Goal: Task Accomplishment & Management: Manage account settings

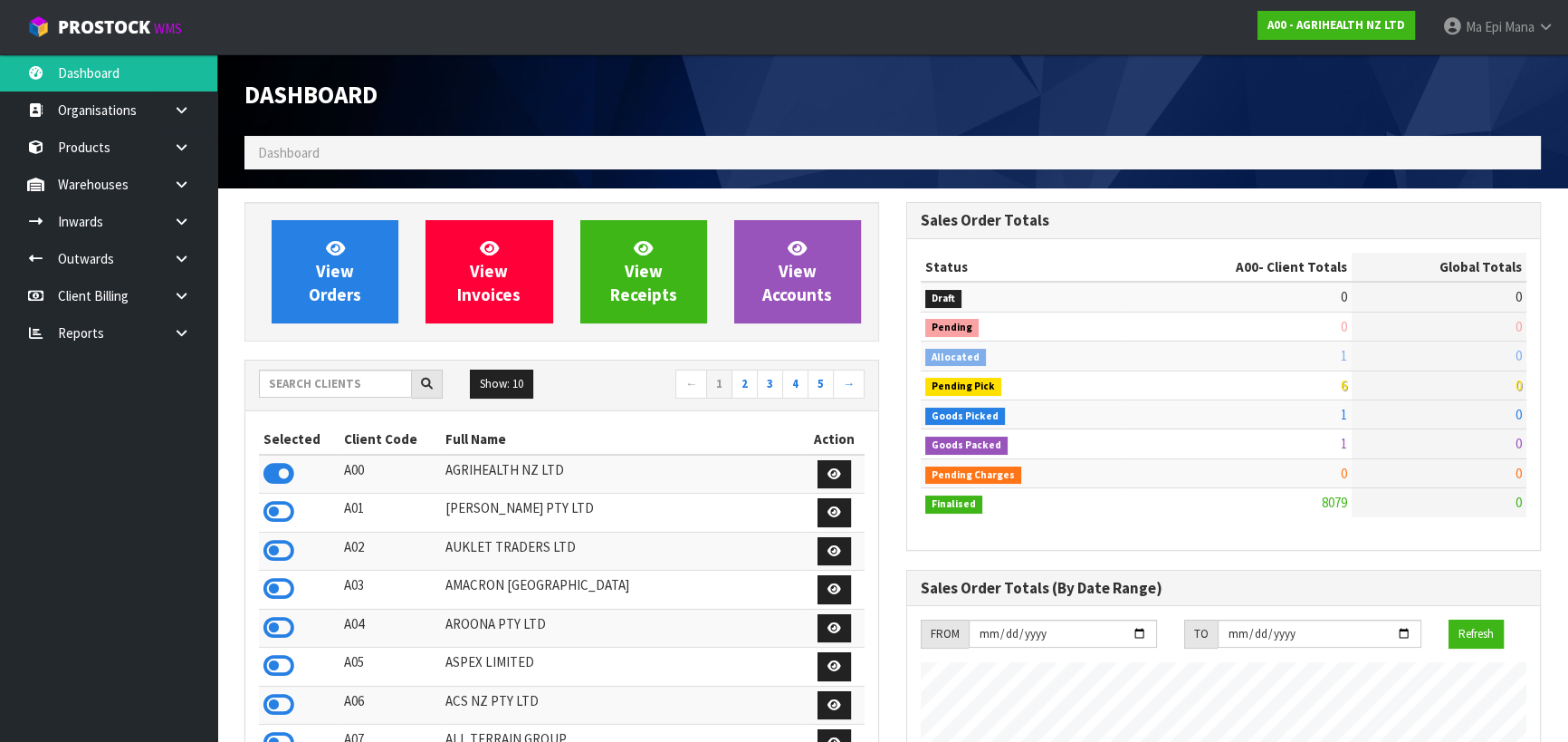
scroll to position [1369, 661]
click at [342, 379] on input "text" at bounding box center [336, 383] width 153 height 28
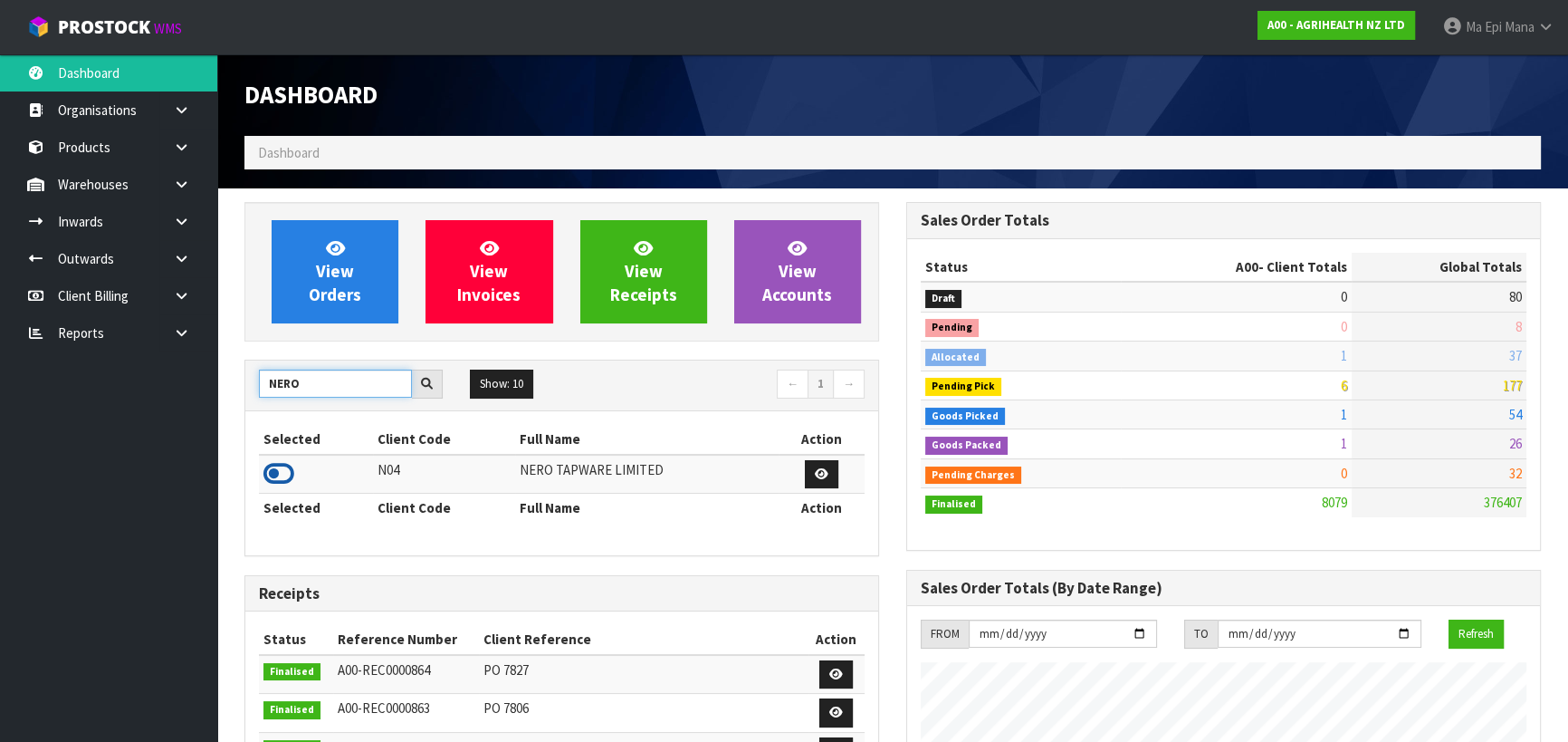
type input "NERO"
click at [279, 465] on icon at bounding box center [279, 473] width 31 height 27
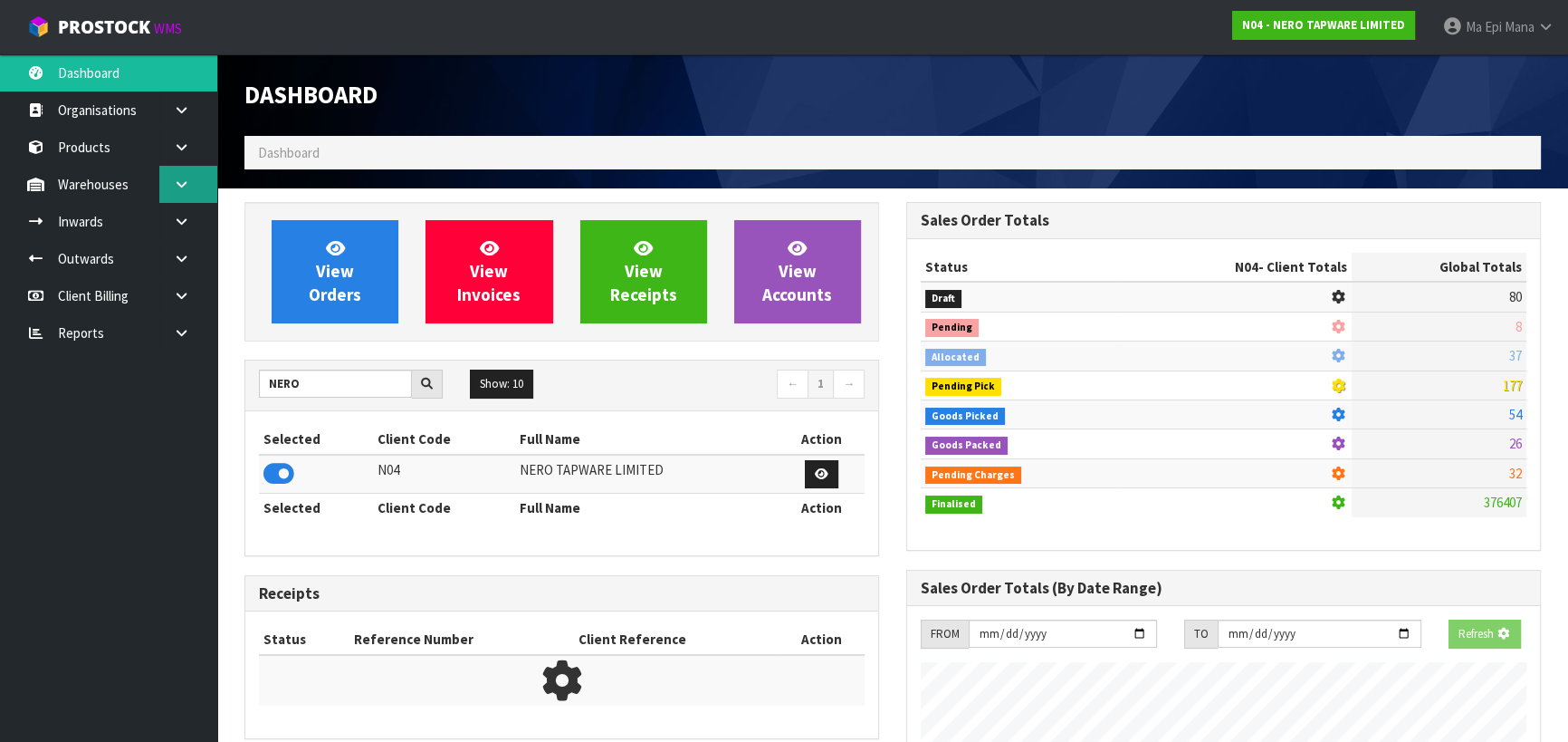
scroll to position [1466, 661]
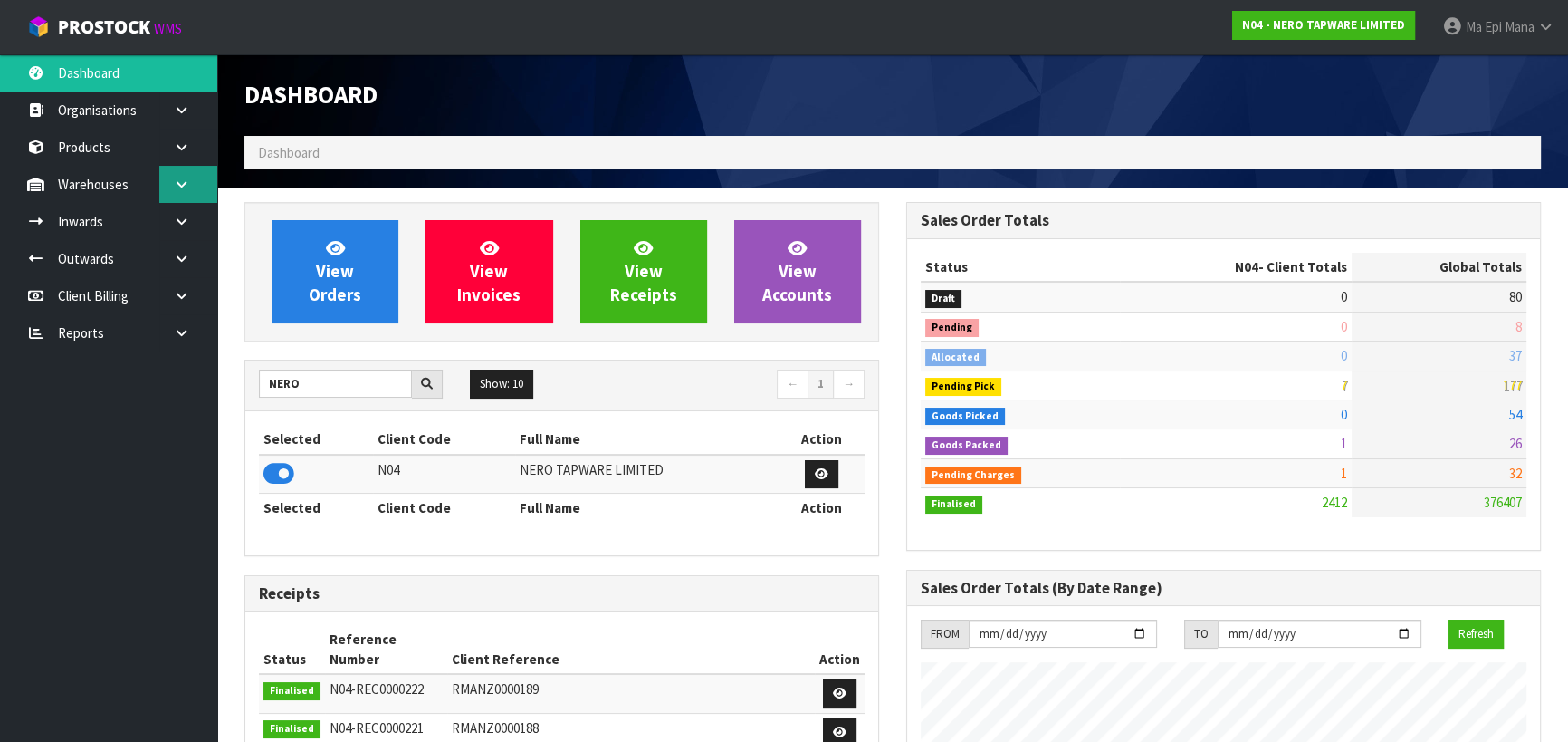
click at [182, 179] on icon at bounding box center [182, 184] width 17 height 14
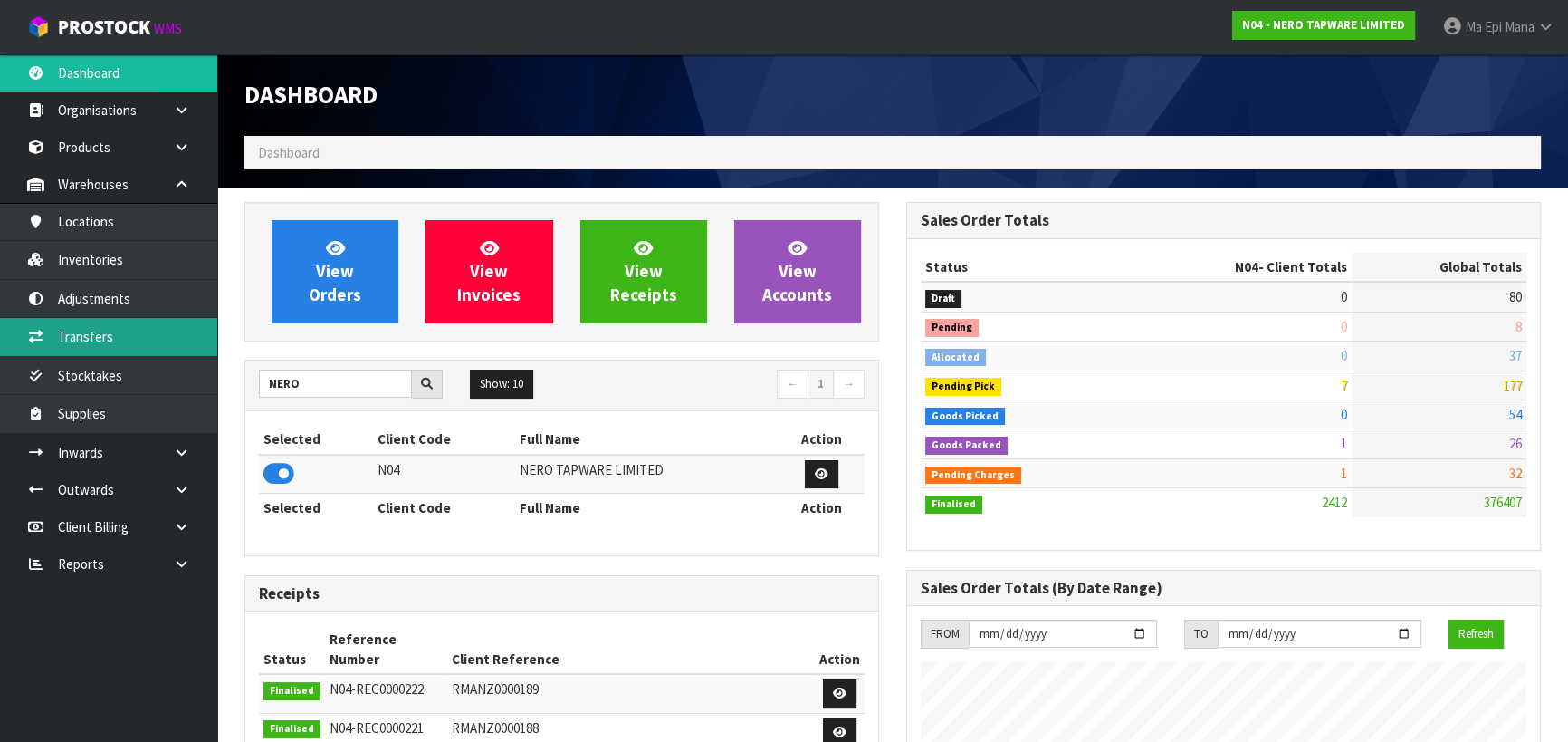
click at [146, 325] on link "Transfers" at bounding box center [108, 337] width 218 height 37
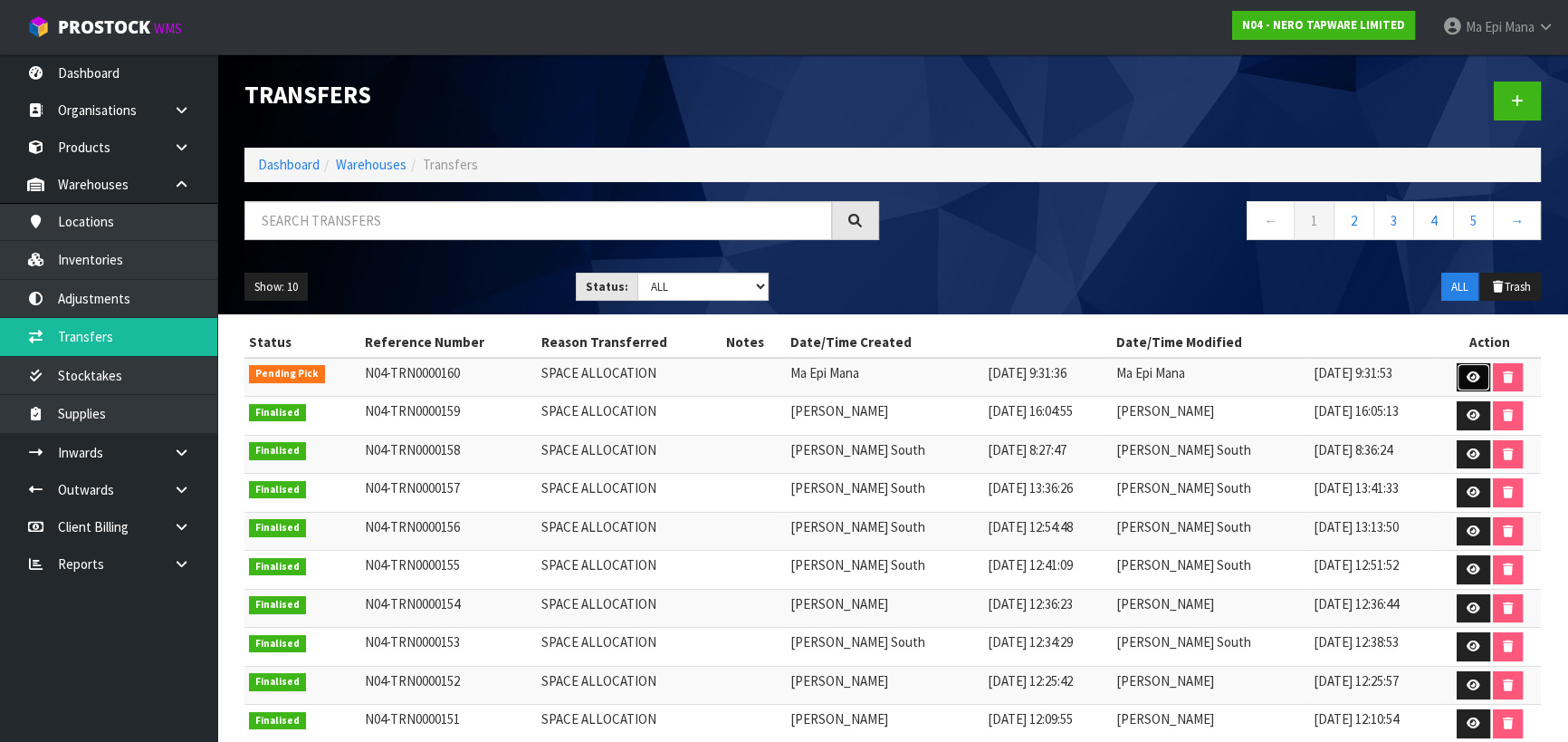
click at [1466, 371] on icon at bounding box center [1473, 377] width 14 height 12
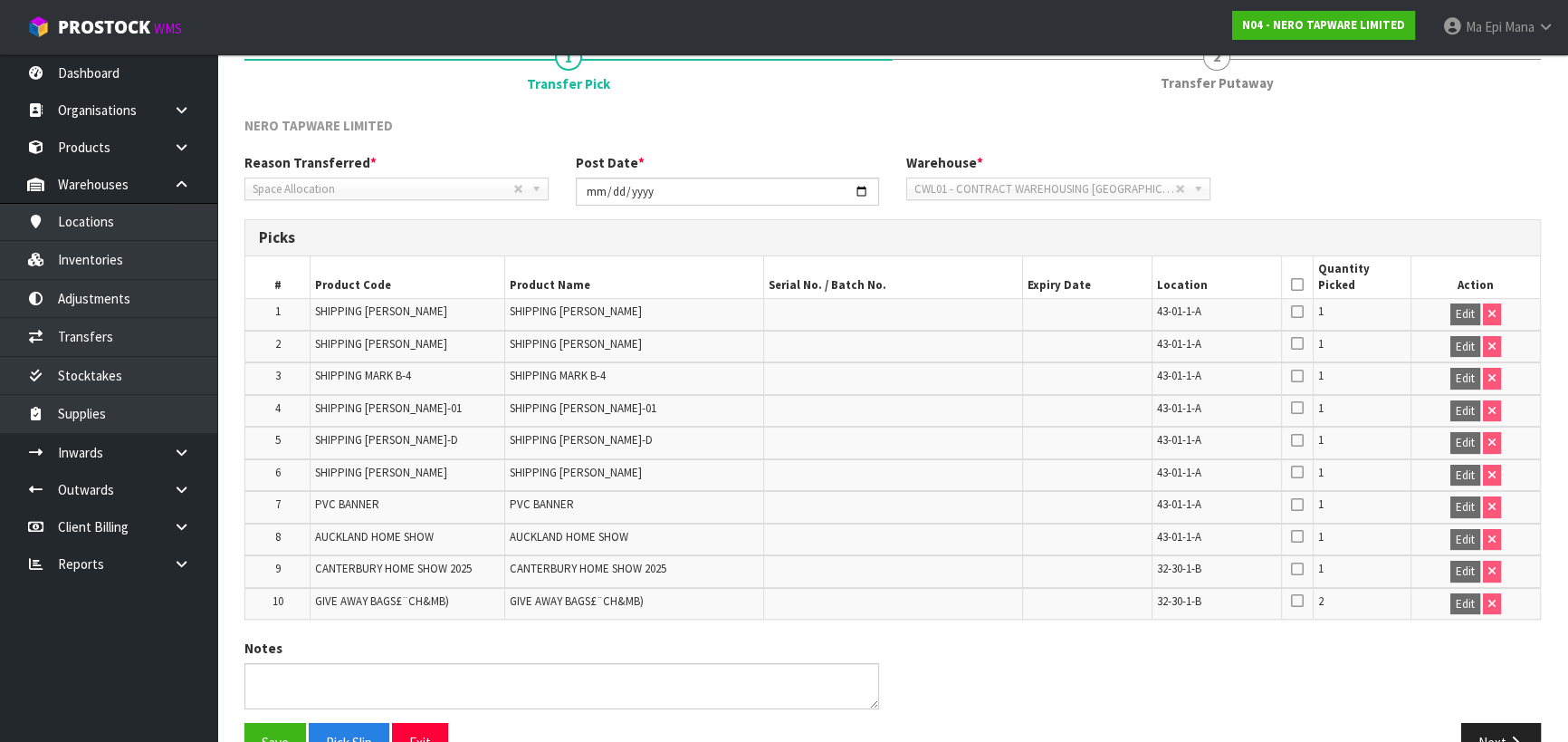
scroll to position [215, 0]
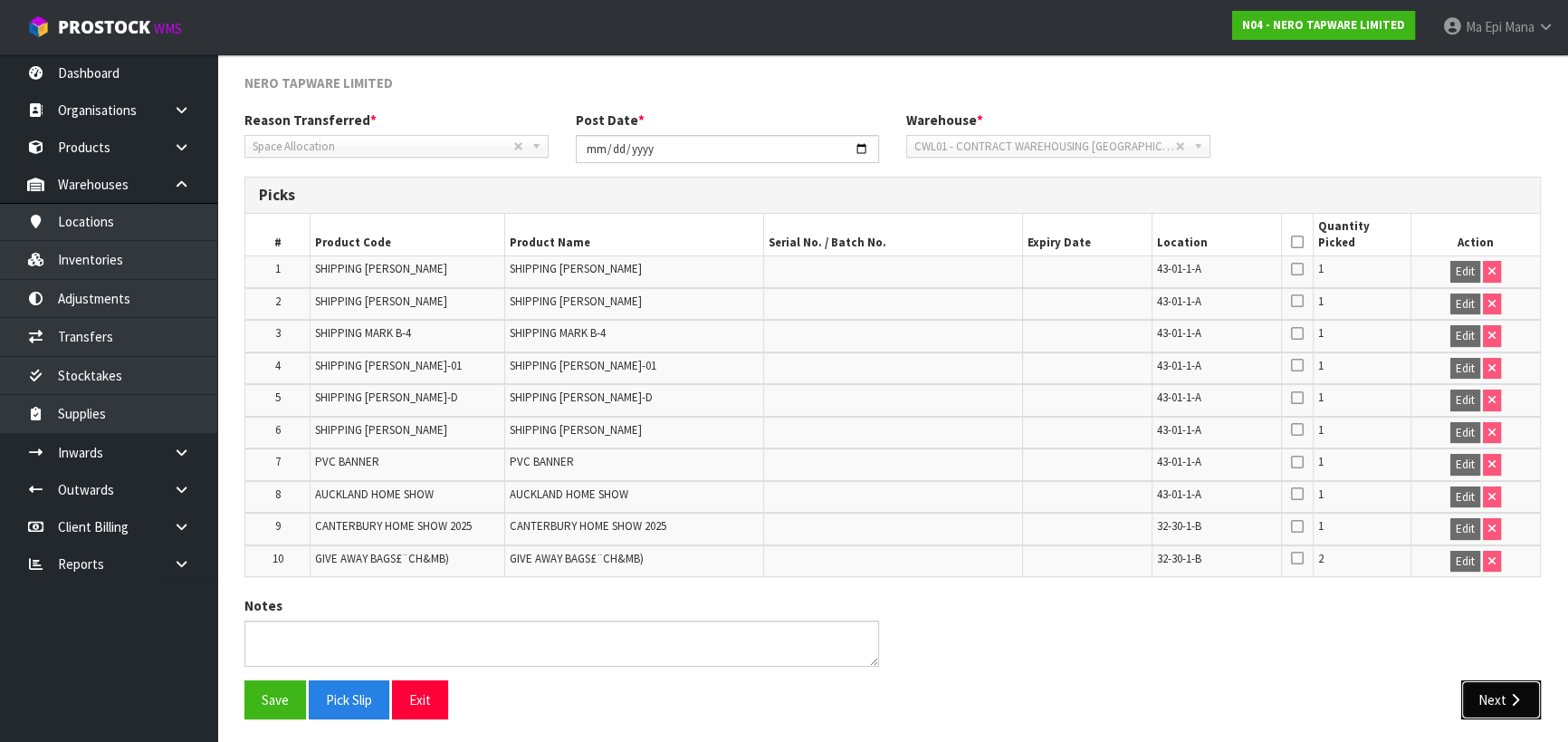
click at [1506, 697] on icon "button" at bounding box center [1515, 699] width 17 height 14
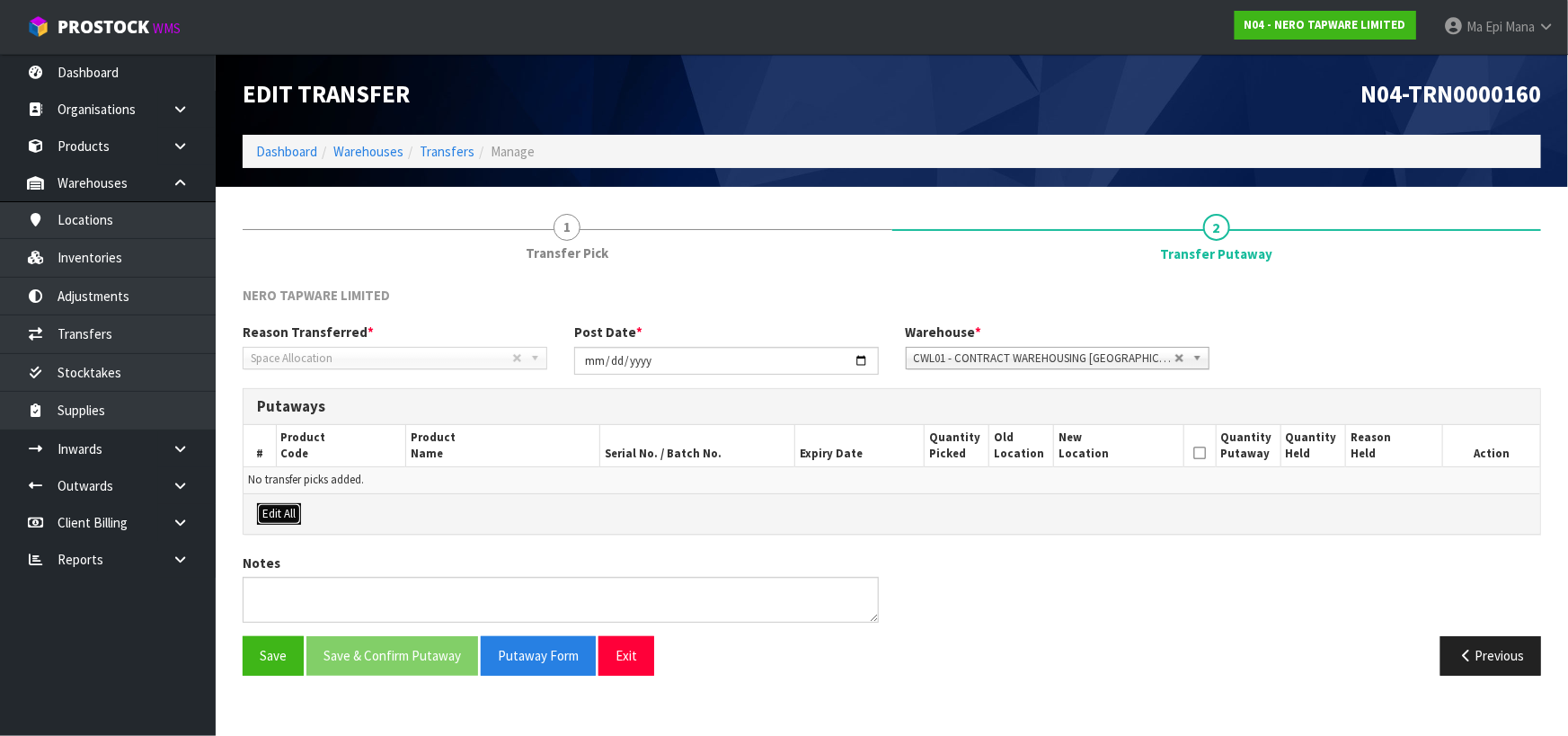
click at [281, 514] on button "Edit All" at bounding box center [279, 513] width 44 height 21
click at [1479, 660] on button "Previous" at bounding box center [1490, 655] width 101 height 38
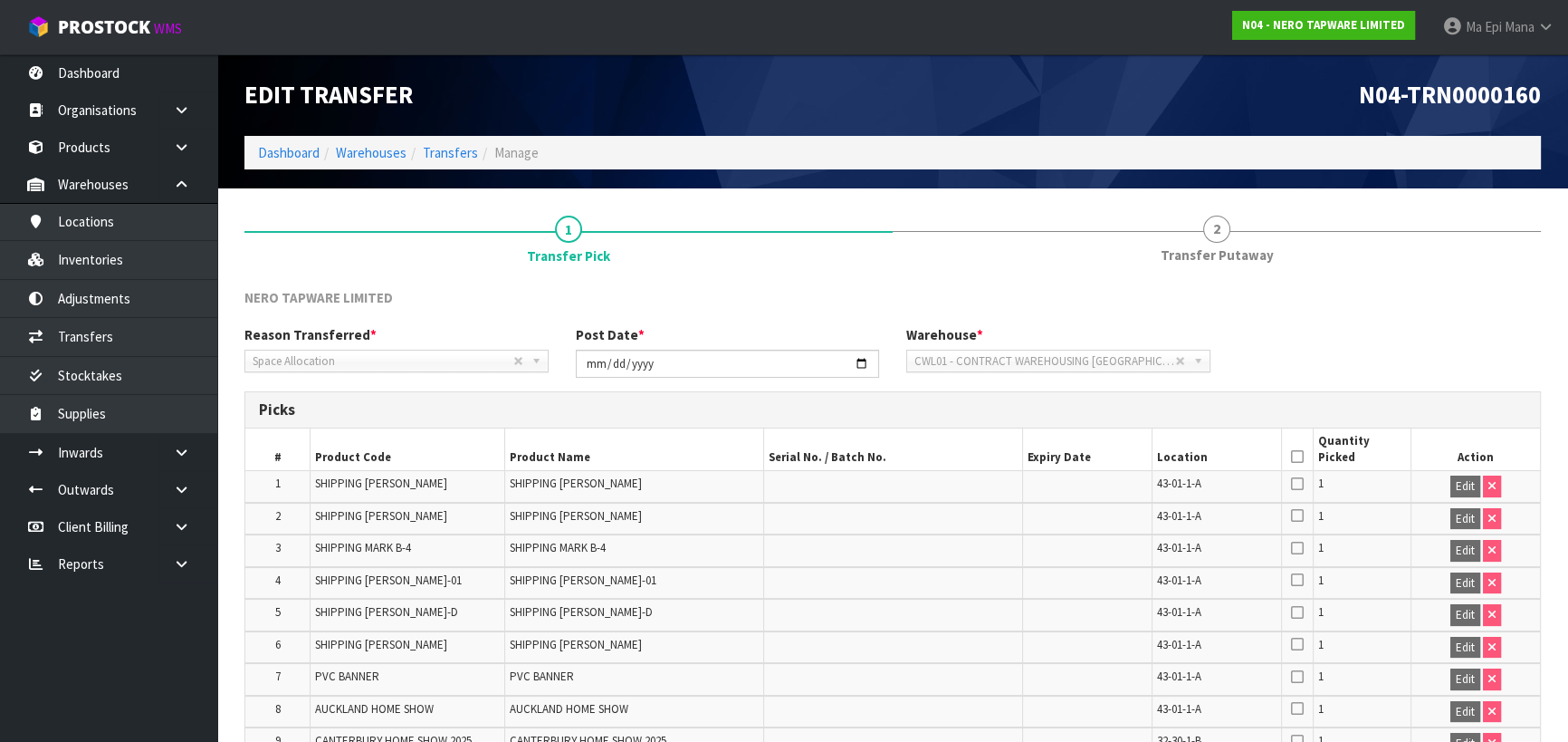
click at [1302, 448] on th at bounding box center [1297, 450] width 33 height 43
click at [1301, 457] on icon at bounding box center [1297, 457] width 13 height 1
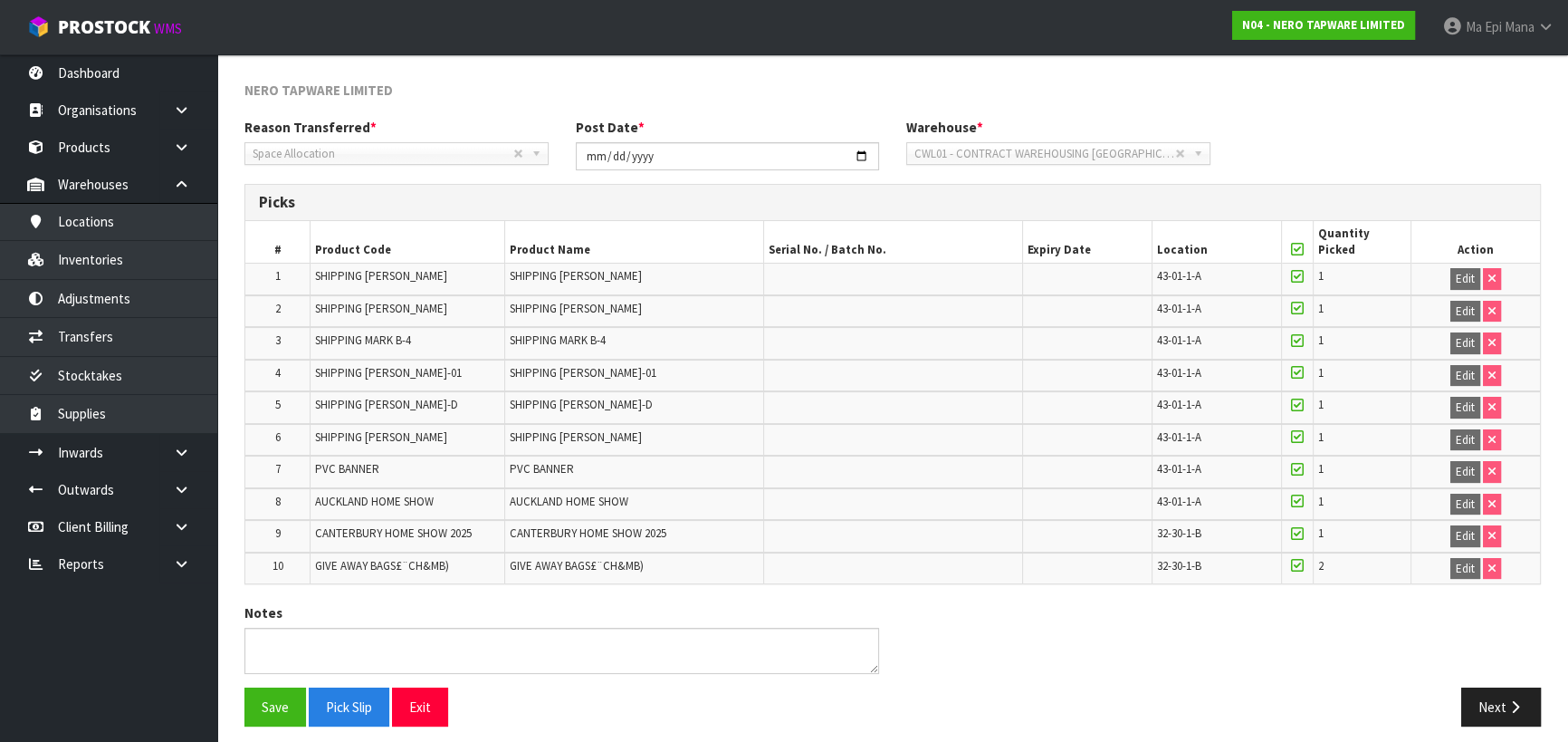
scroll to position [215, 0]
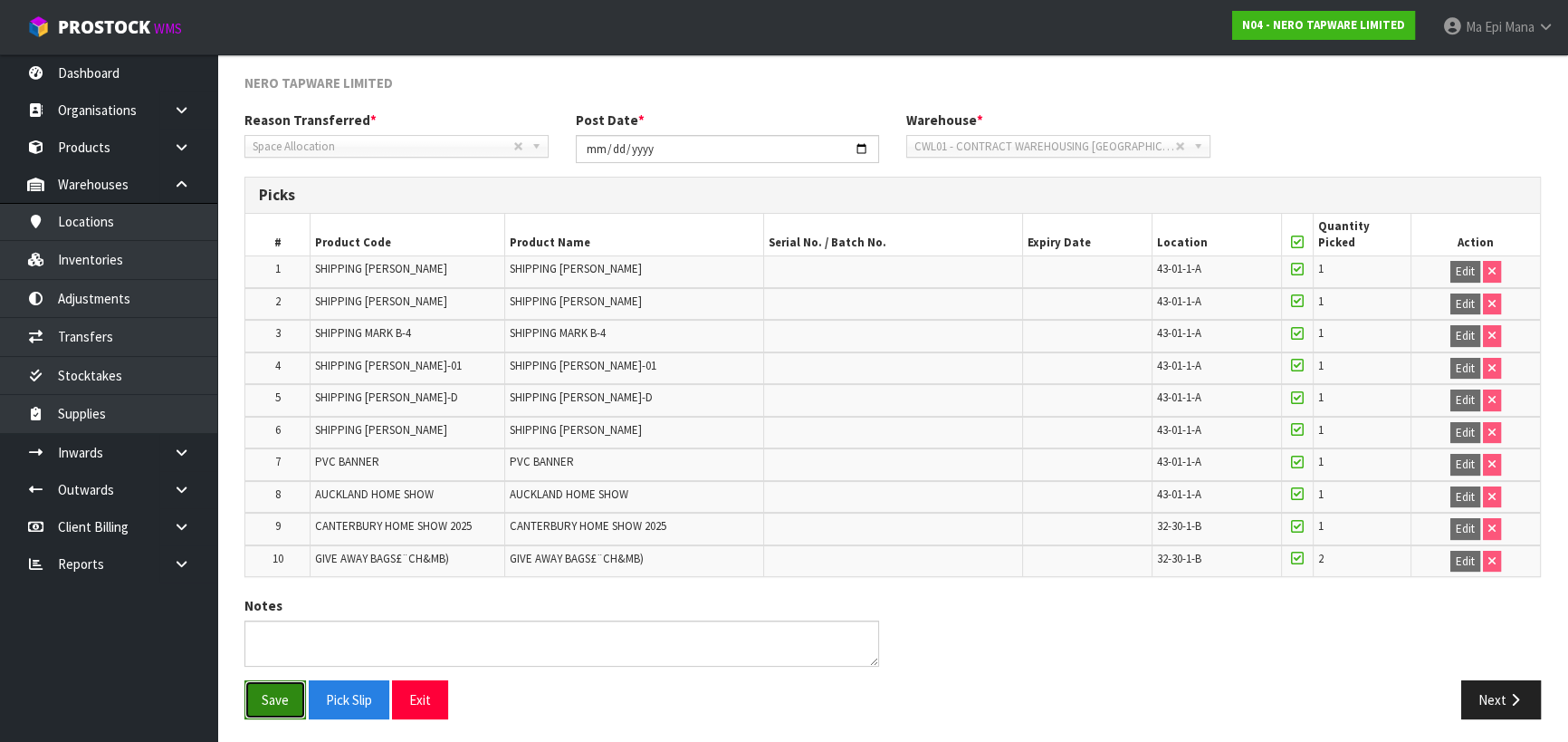
click at [270, 694] on button "Save" at bounding box center [276, 699] width 62 height 39
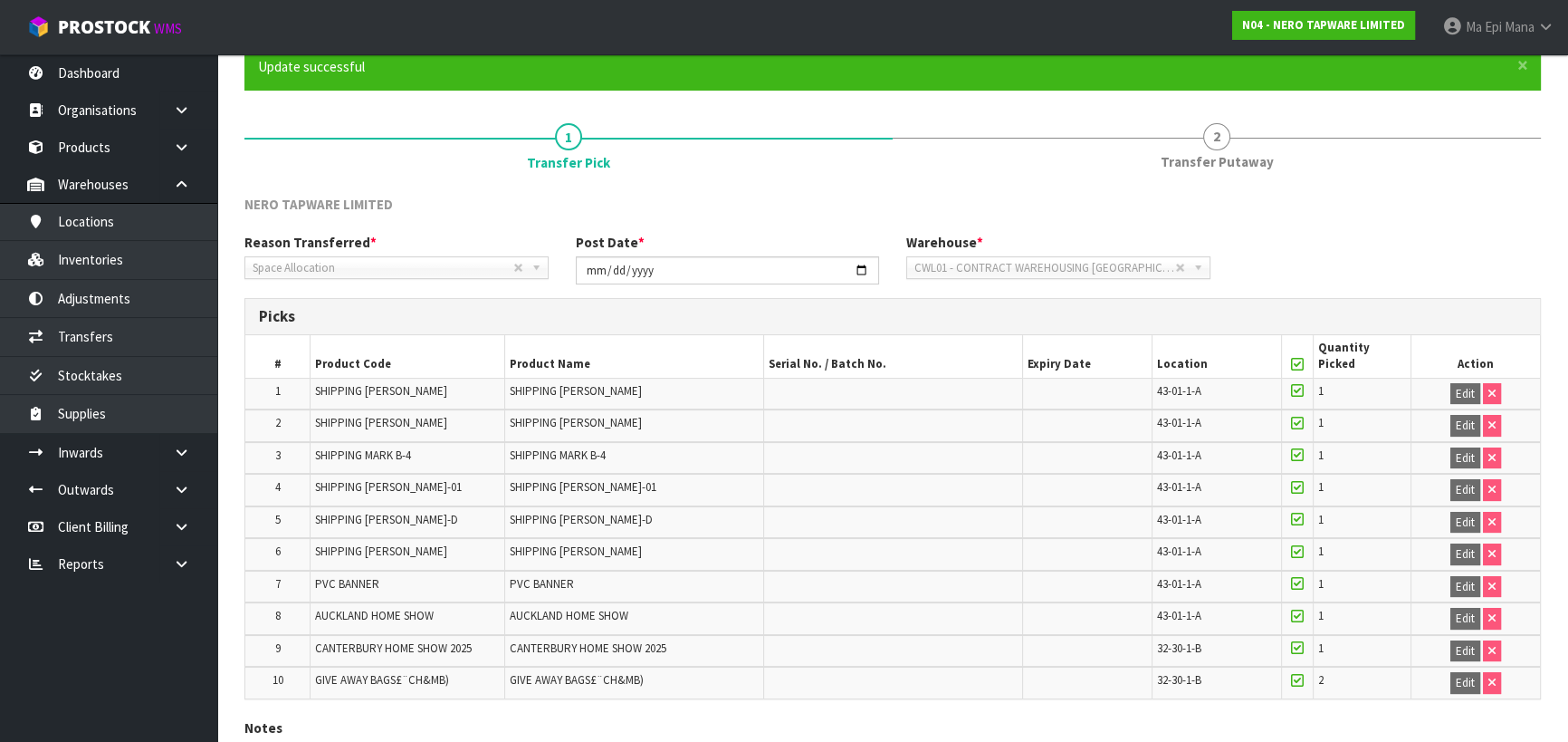
scroll to position [281, 0]
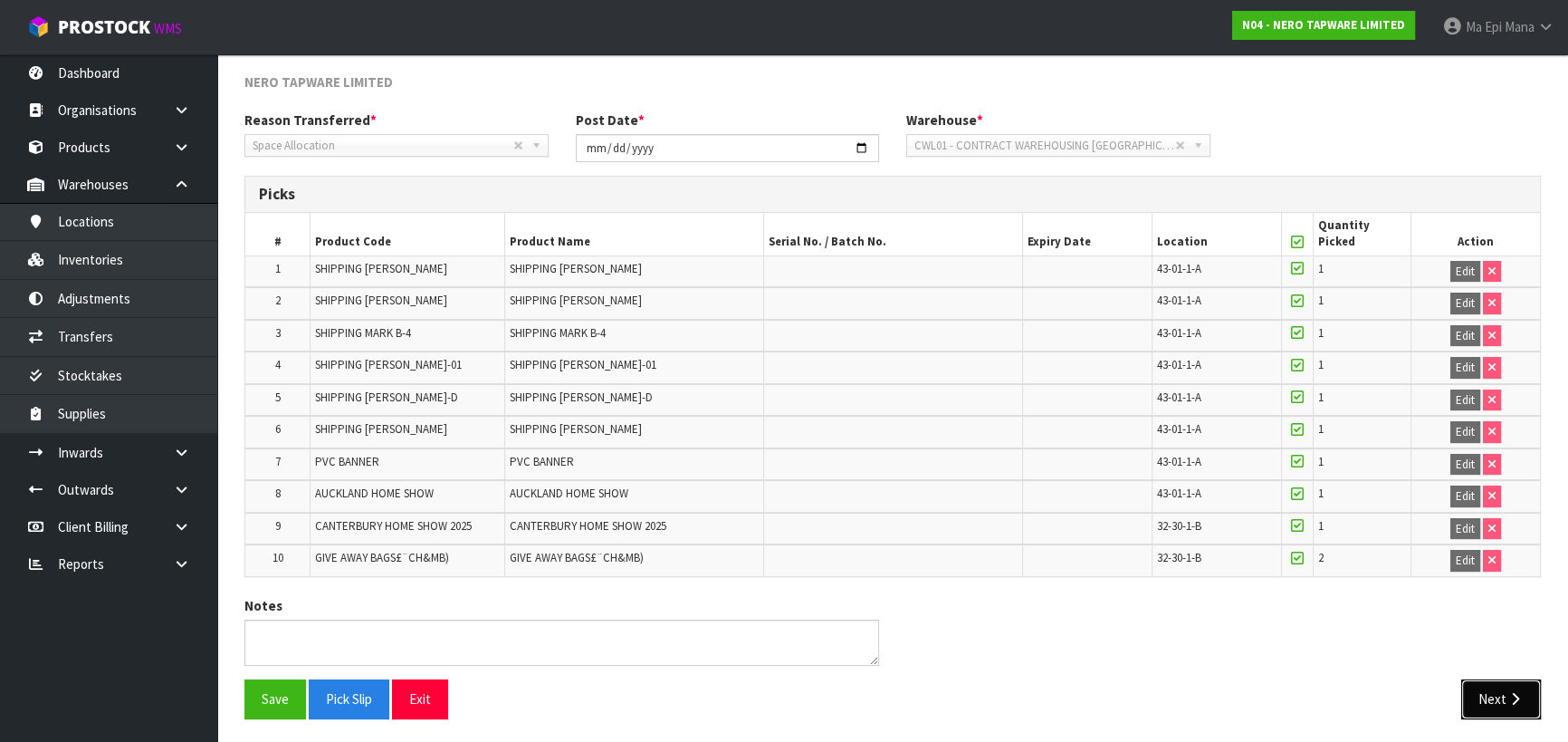
click at [1512, 684] on button "Next" at bounding box center [1501, 698] width 79 height 39
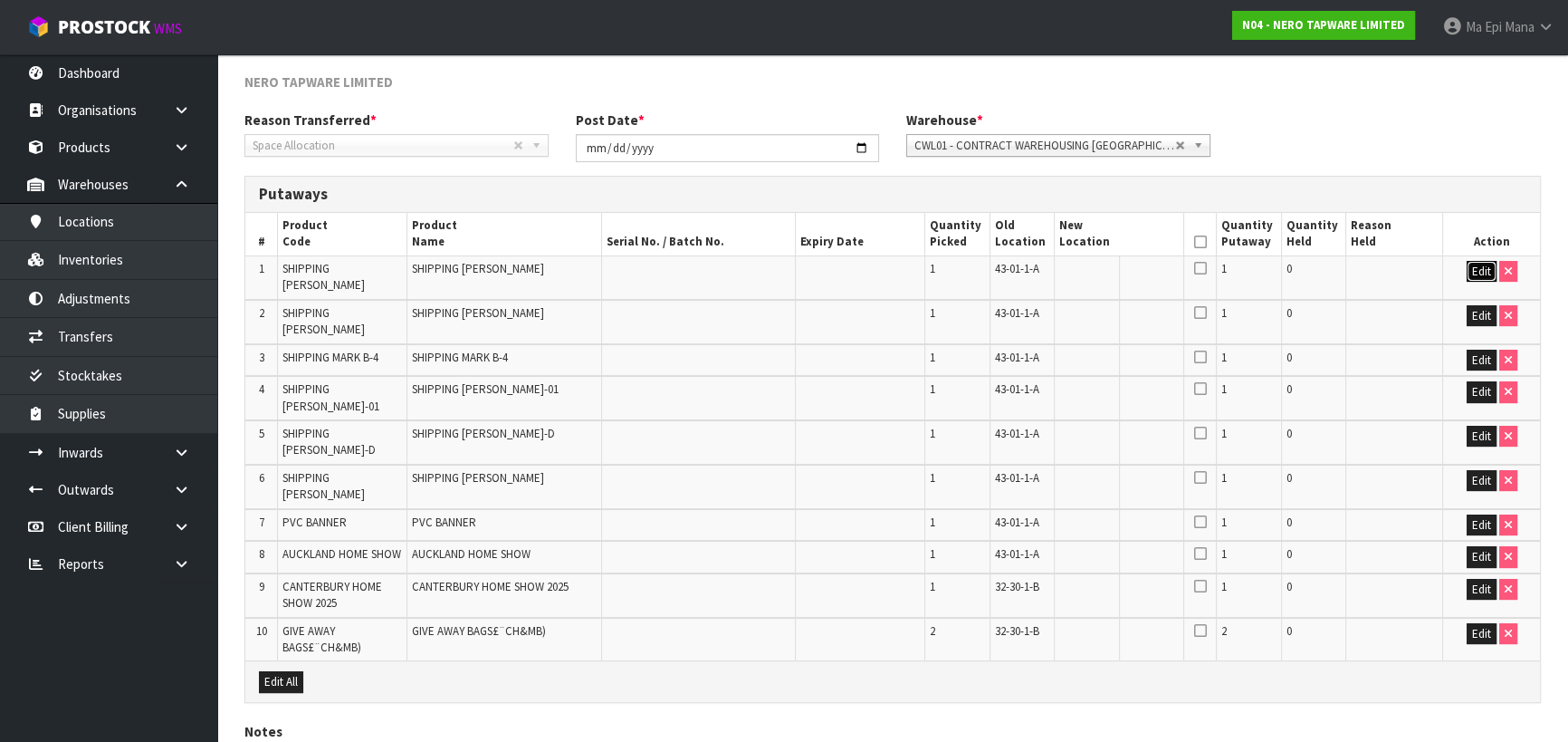
click at [1478, 264] on button "Edit" at bounding box center [1481, 272] width 30 height 21
click at [1091, 273] on input "text" at bounding box center [1108, 272] width 98 height 22
click at [1078, 276] on input "text" at bounding box center [1108, 272] width 98 height 22
paste input "A1-00-0-0"
type input "A1-00-0-0"
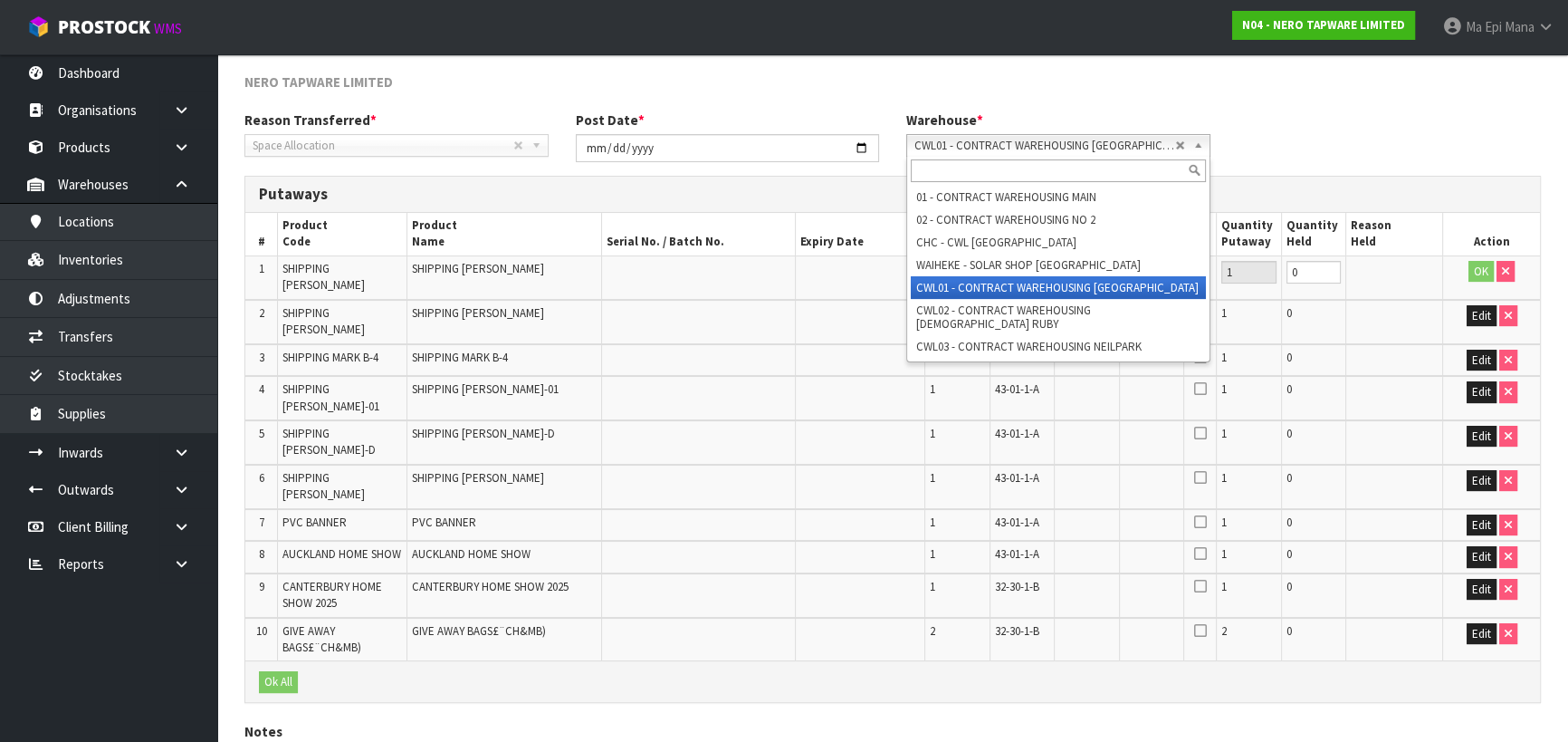
click at [1113, 153] on span "CWL01 - CONTRACT WAREHOUSING ALLENS ROAD" at bounding box center [1045, 145] width 261 height 21
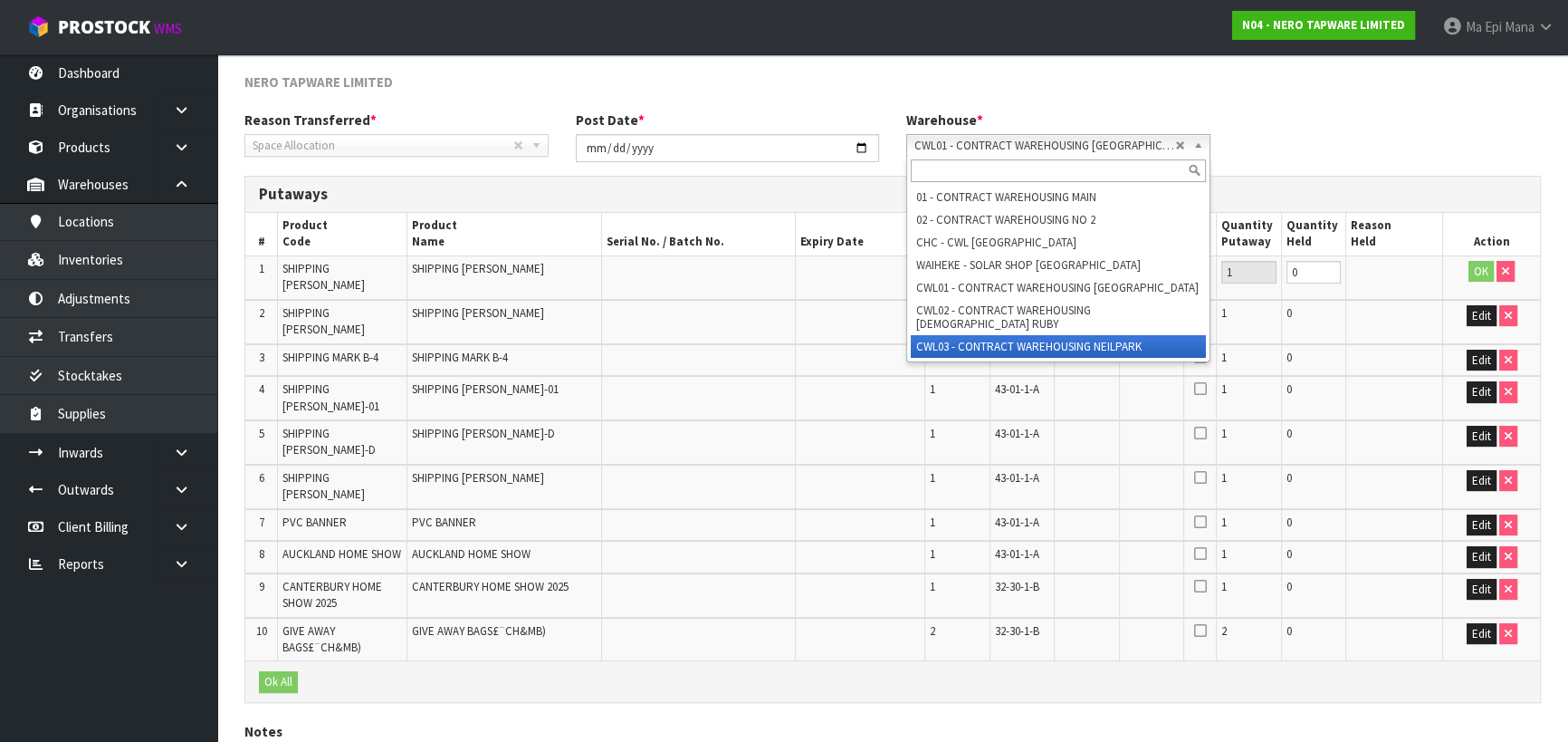
click at [1110, 335] on li "CWL03 - CONTRACT WAREHOUSING NEILPARK" at bounding box center [1058, 345] width 295 height 22
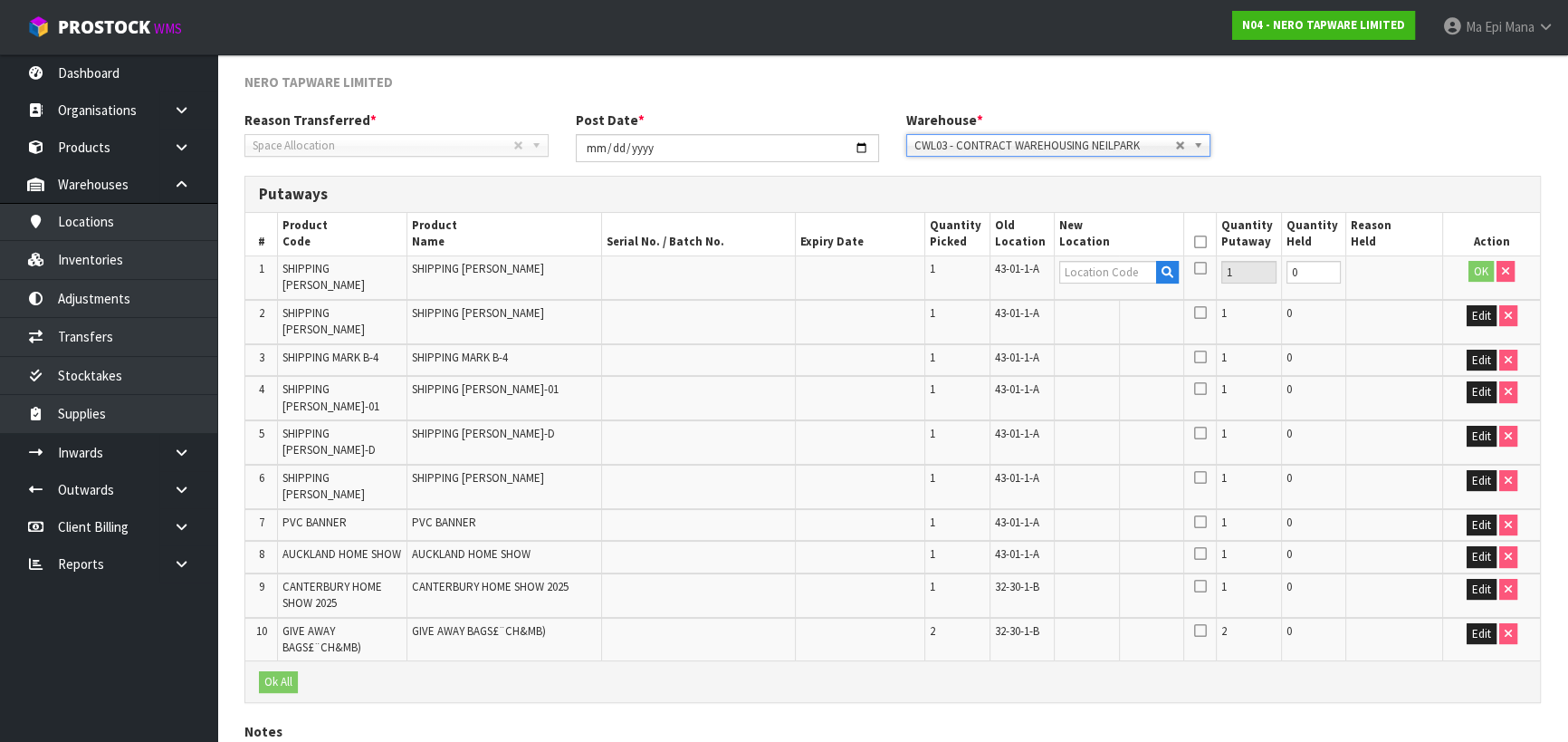
drag, startPoint x: 1096, startPoint y: 255, endPoint x: 1097, endPoint y: 269, distance: 14.0
click at [1096, 262] on td at bounding box center [1119, 277] width 130 height 44
click at [1099, 272] on input "text" at bounding box center [1108, 272] width 98 height 22
paste input "A1-00-0-0"
type input "A1-00-0-0"
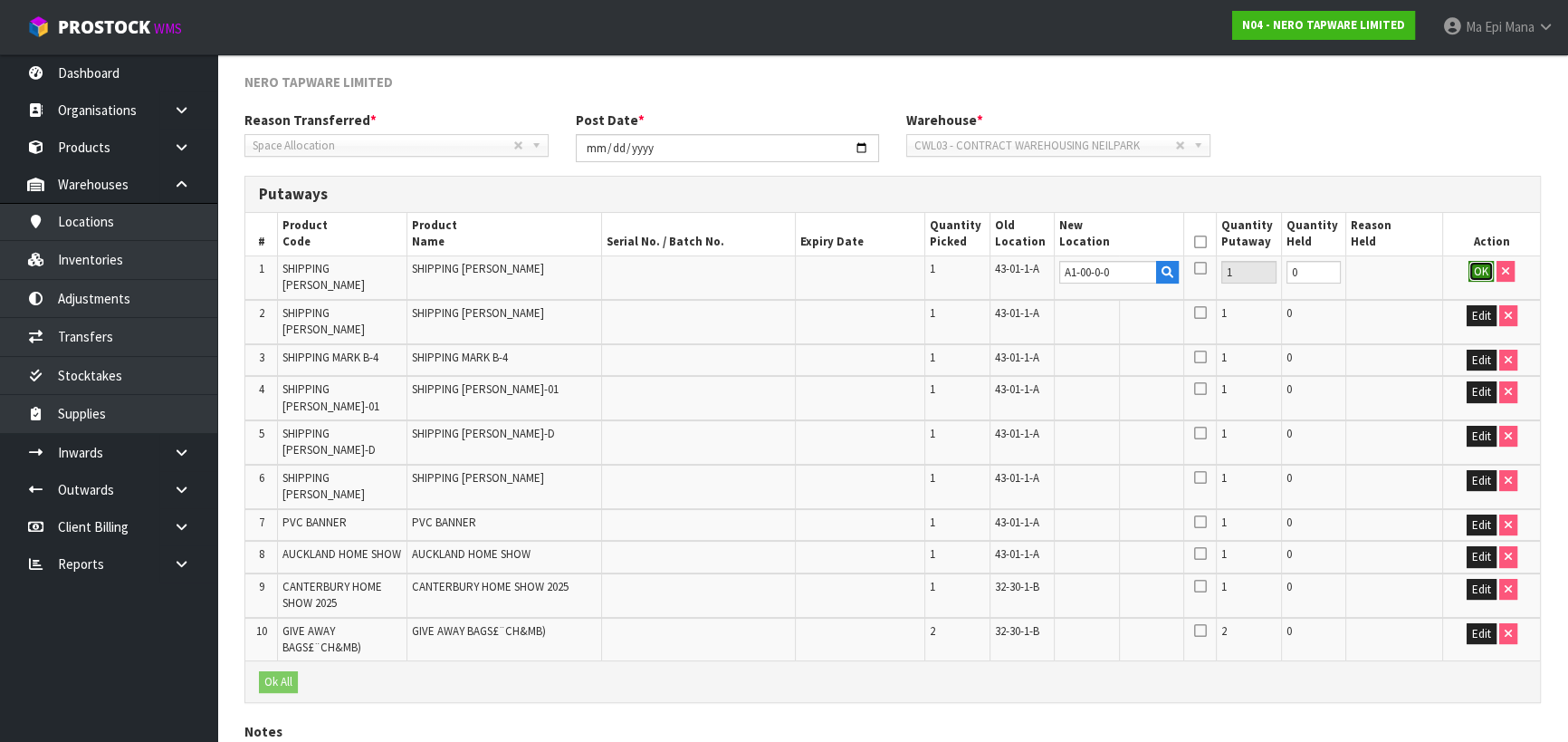
click at [1478, 276] on button "OK" at bounding box center [1481, 272] width 25 height 21
click at [1149, 266] on link "Fill" at bounding box center [1151, 269] width 23 height 15
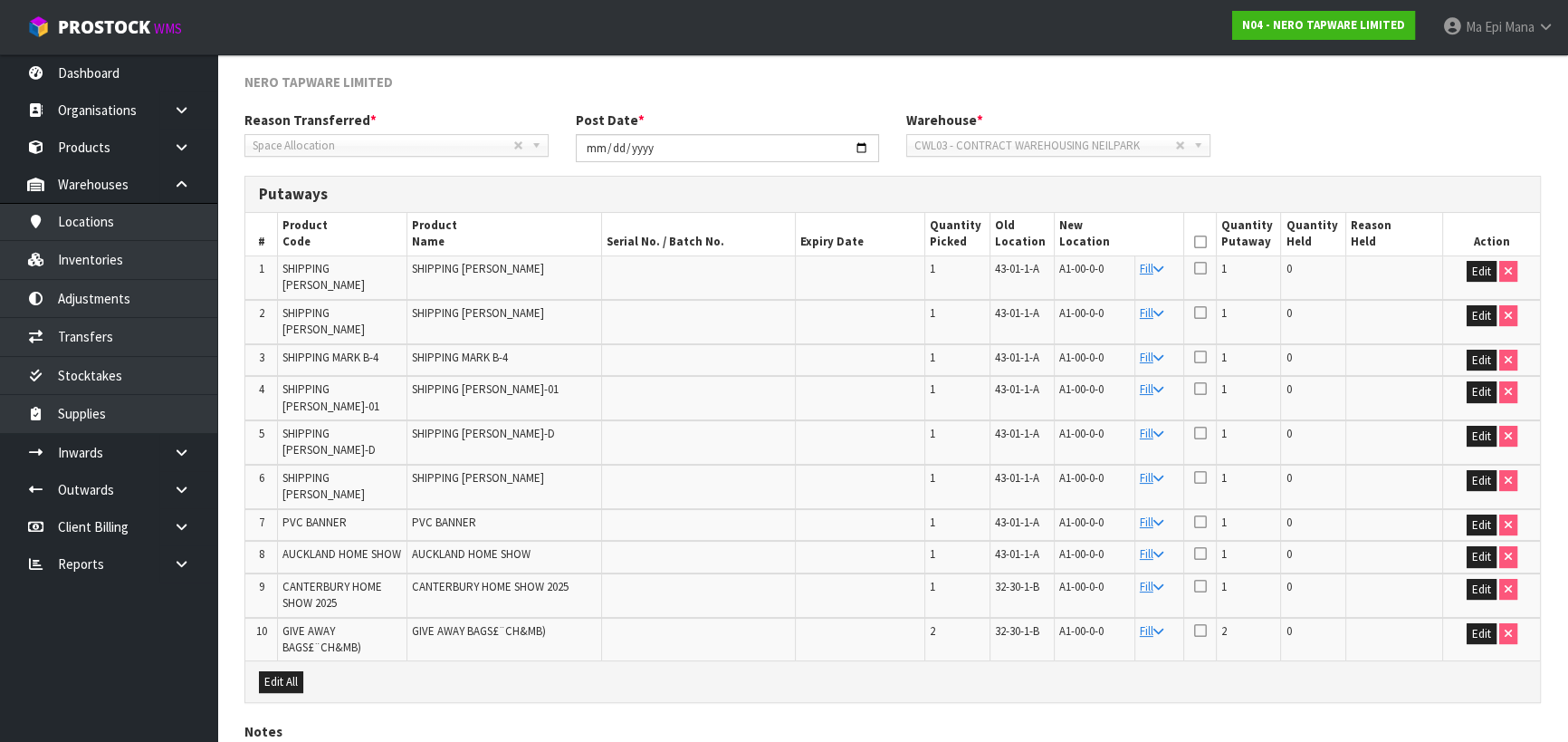
click at [1199, 242] on icon at bounding box center [1200, 242] width 13 height 1
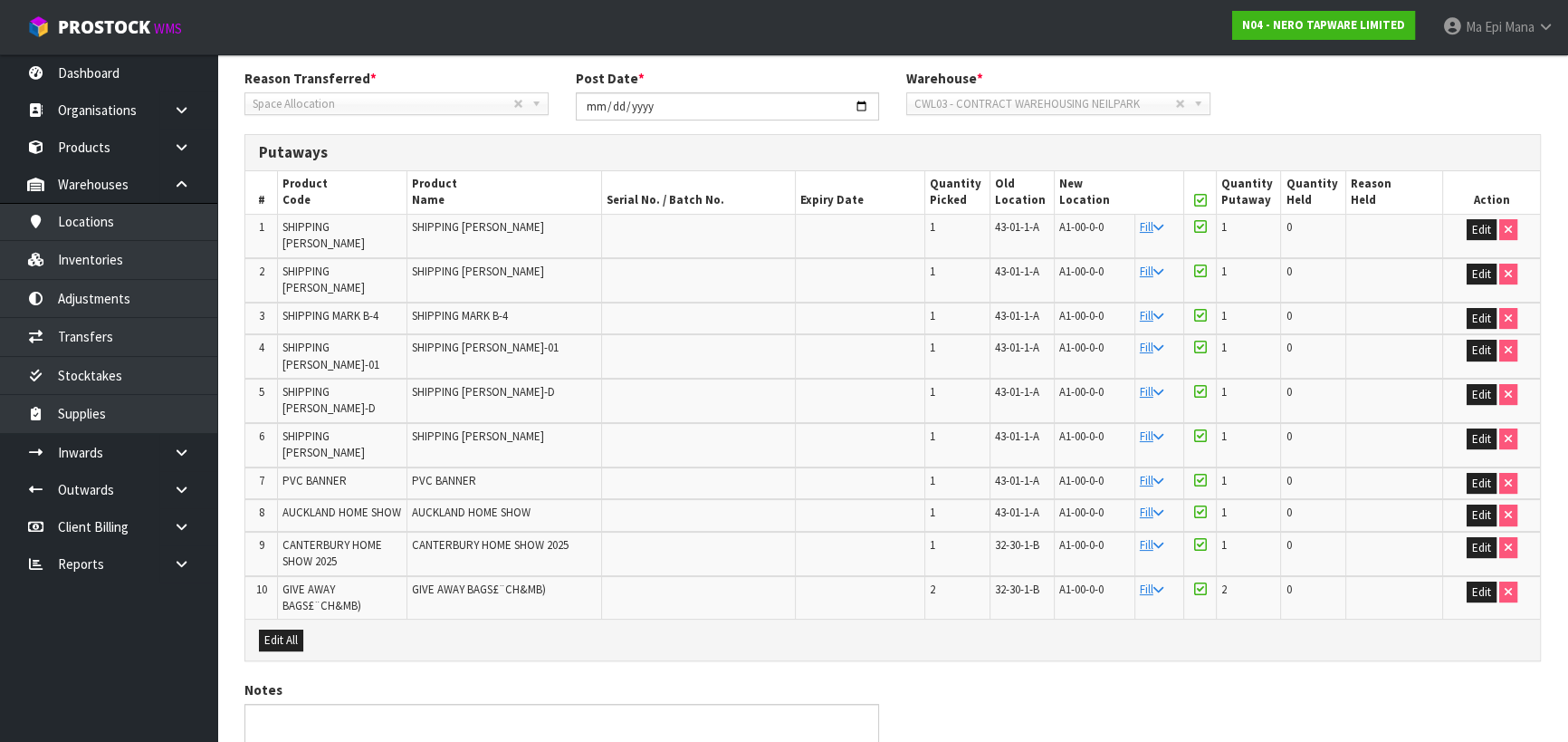
scroll to position [345, 0]
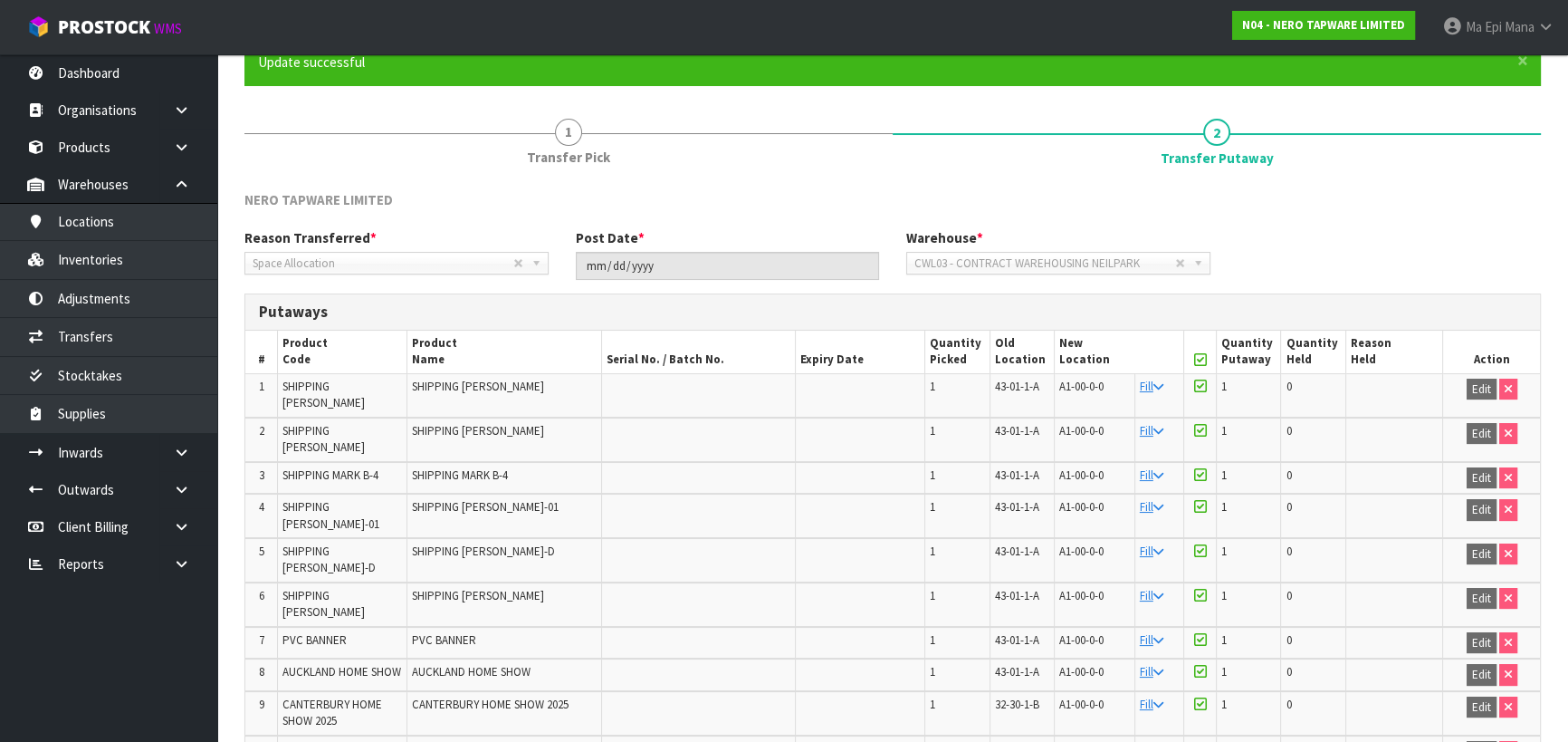
scroll to position [305, 0]
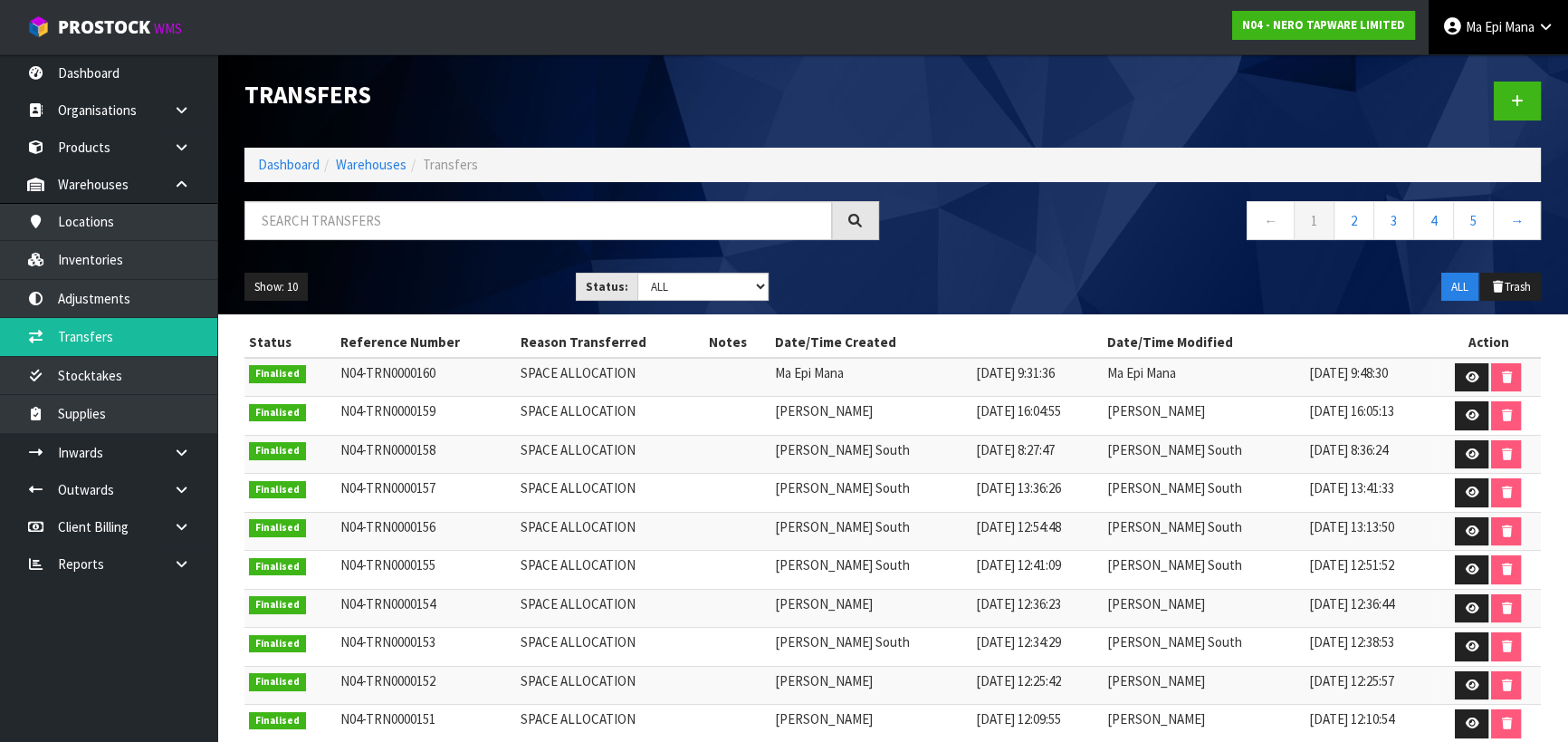
click at [1510, 24] on span "Mana" at bounding box center [1520, 27] width 30 height 17
click at [1489, 77] on link "Logout" at bounding box center [1495, 72] width 143 height 24
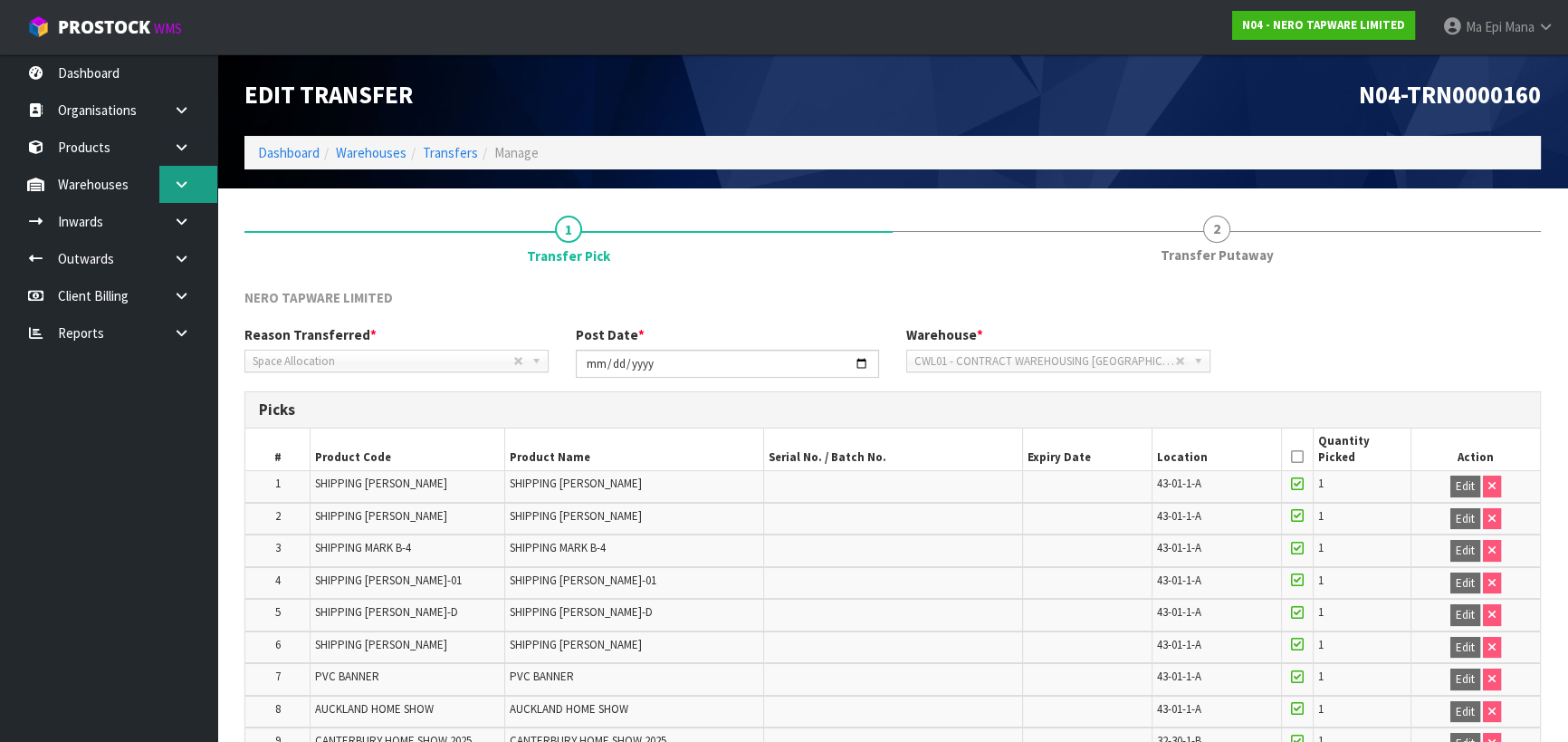
click at [181, 185] on icon at bounding box center [182, 184] width 17 height 14
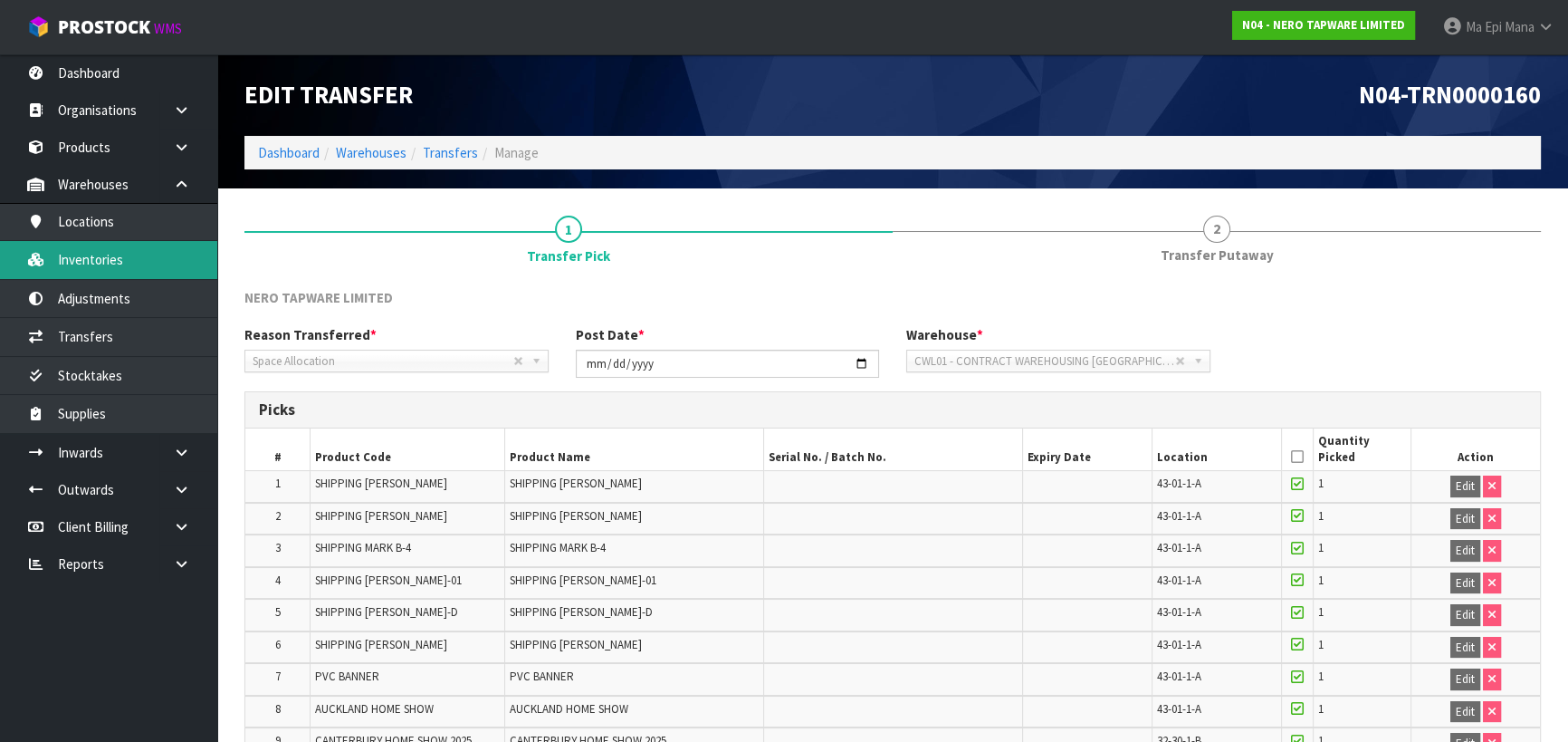
click at [166, 257] on link "Inventories" at bounding box center [108, 259] width 218 height 37
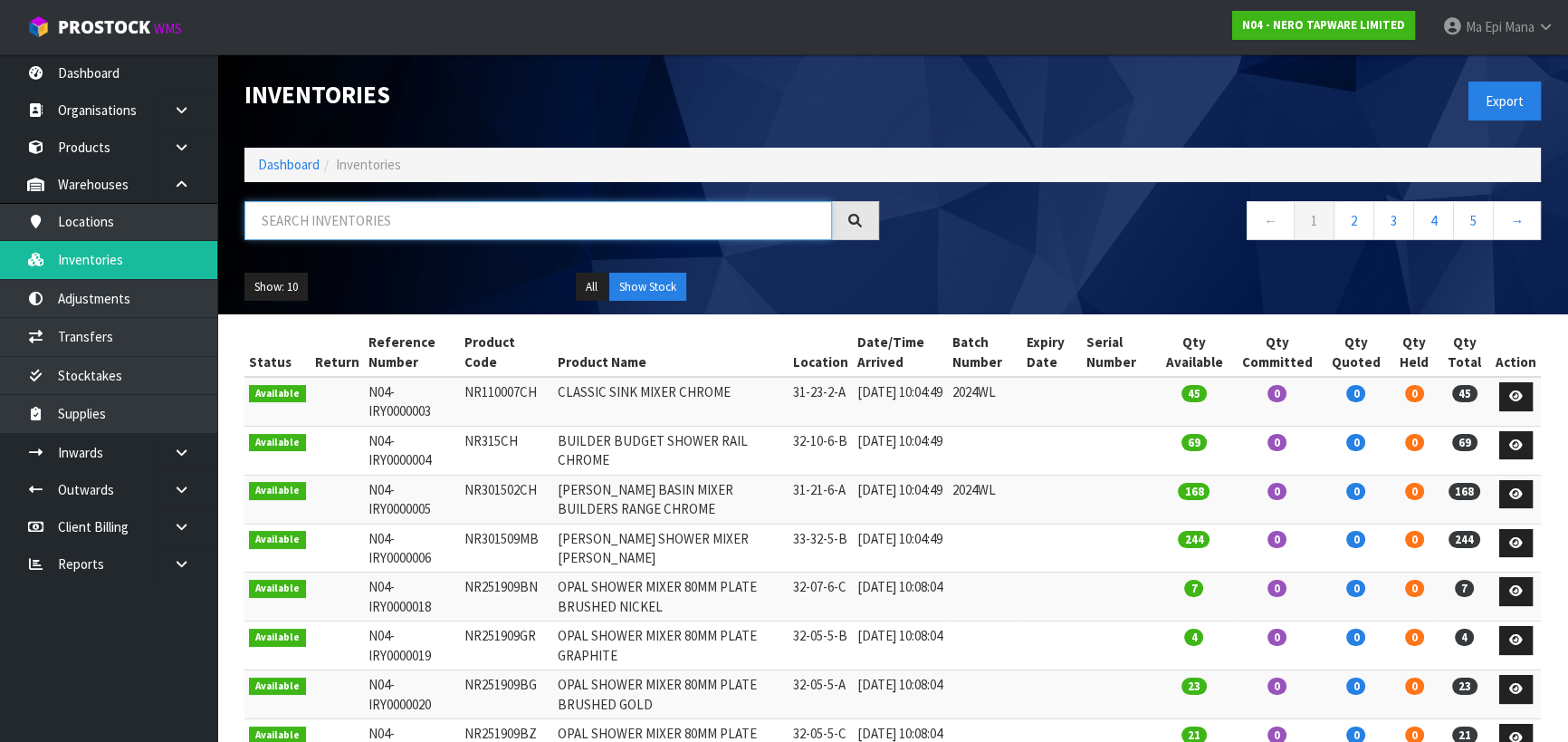
click at [351, 211] on input "text" at bounding box center [538, 221] width 587 height 39
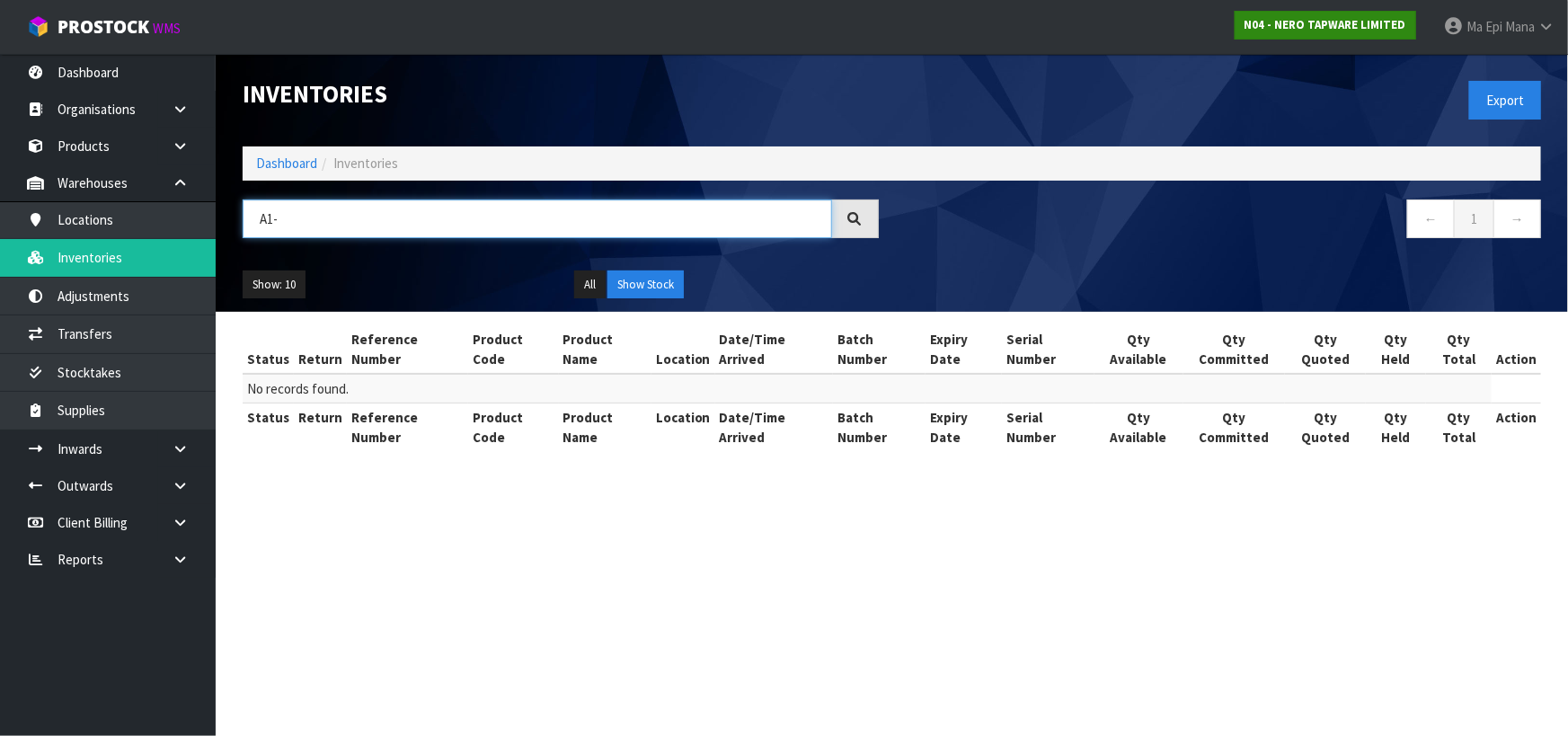
type input "A1-"
click at [1382, 32] on link "N04 - NERO TAPWARE LIMITED" at bounding box center [1325, 25] width 181 height 29
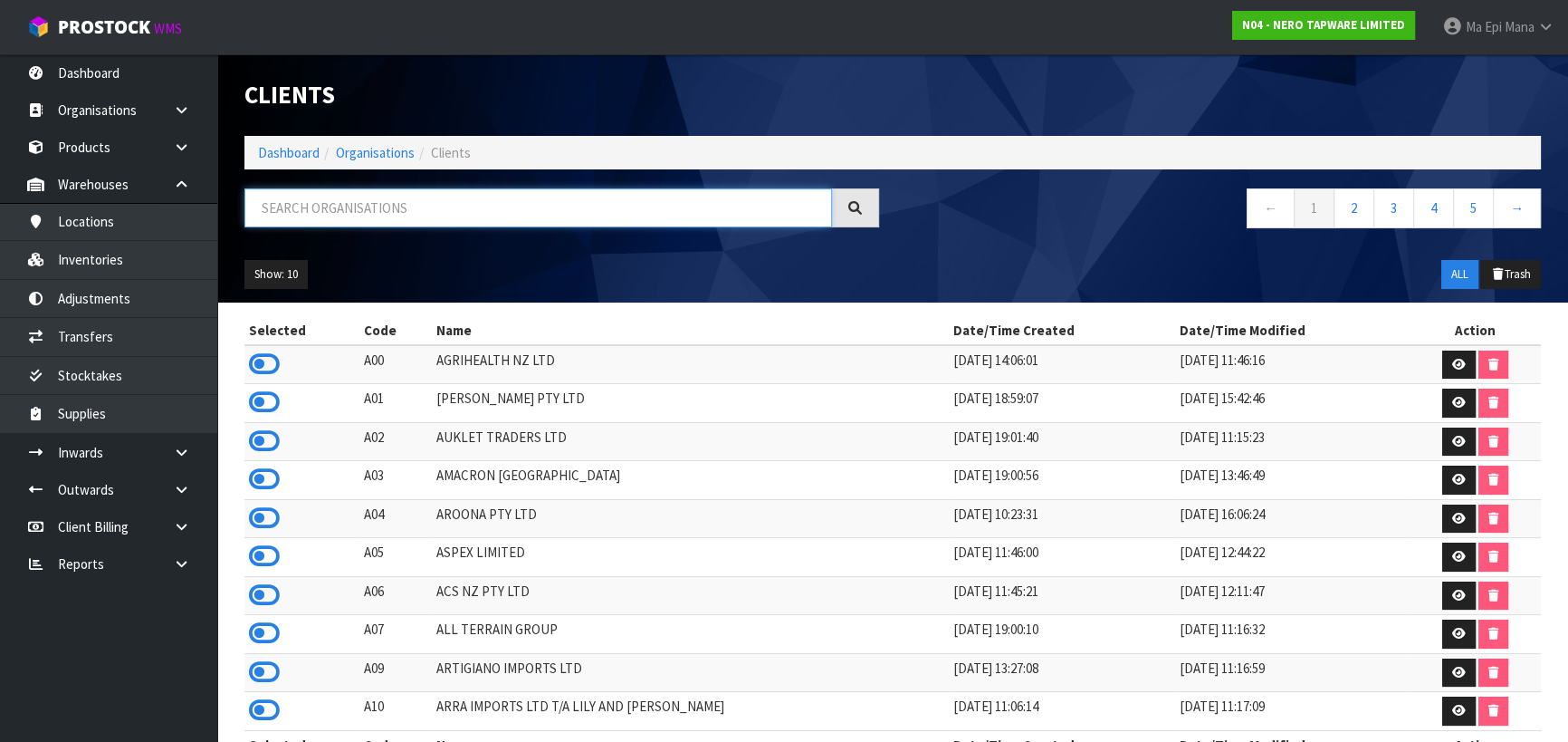
click at [511, 205] on input "text" at bounding box center [538, 208] width 587 height 39
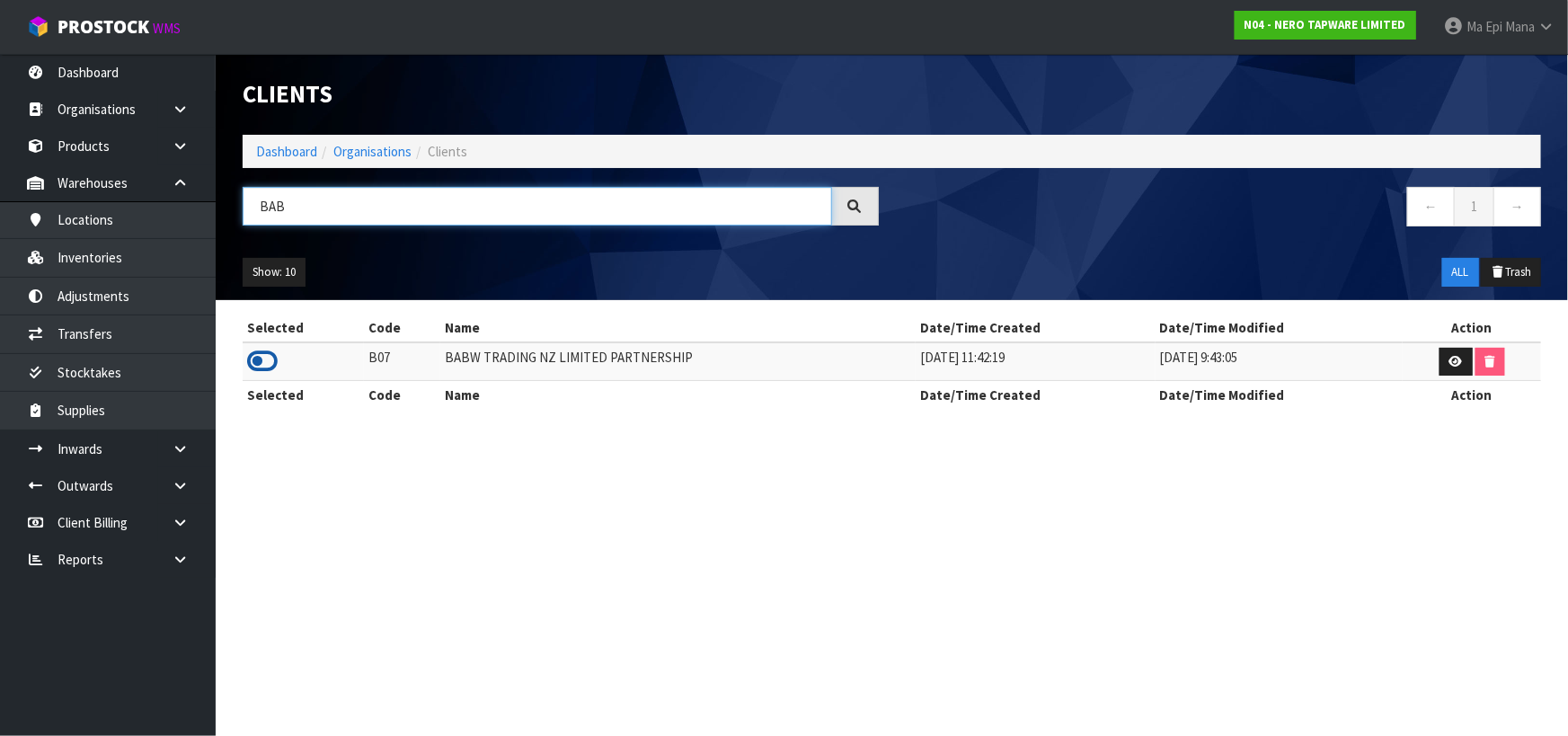
type input "BAB"
click at [260, 360] on icon at bounding box center [262, 361] width 31 height 27
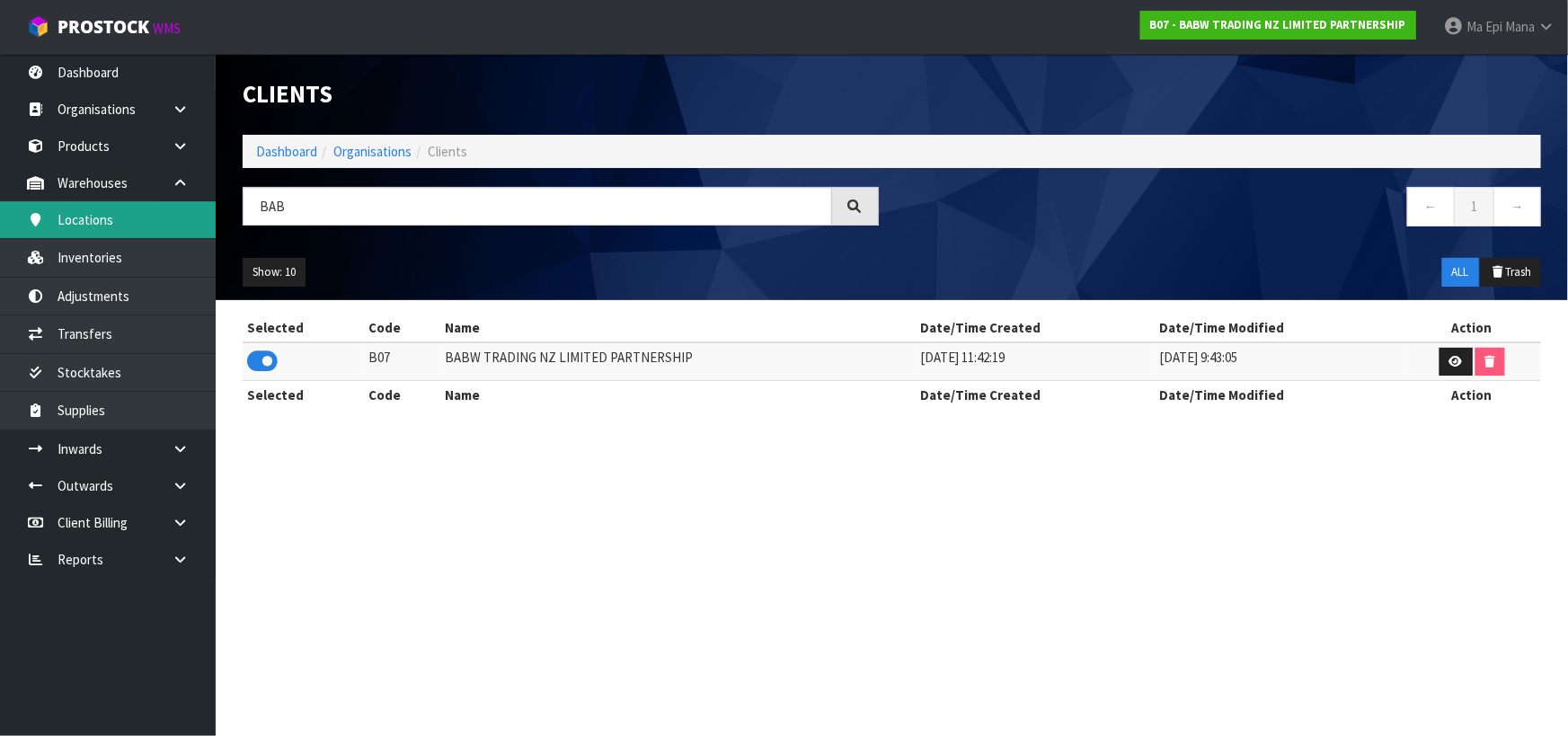
click at [126, 224] on link "Locations" at bounding box center [108, 220] width 216 height 36
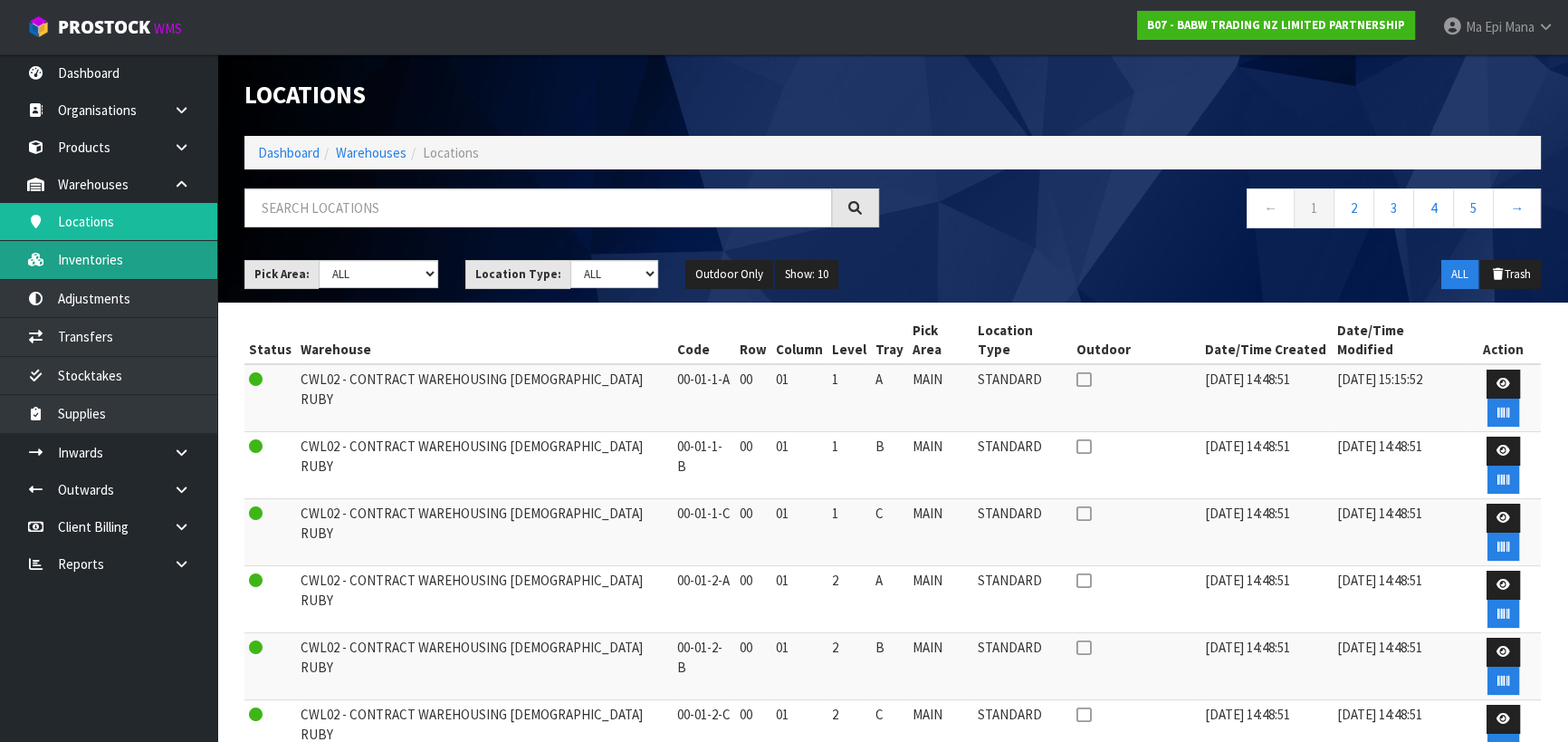
click at [109, 258] on link "Inventories" at bounding box center [108, 259] width 218 height 37
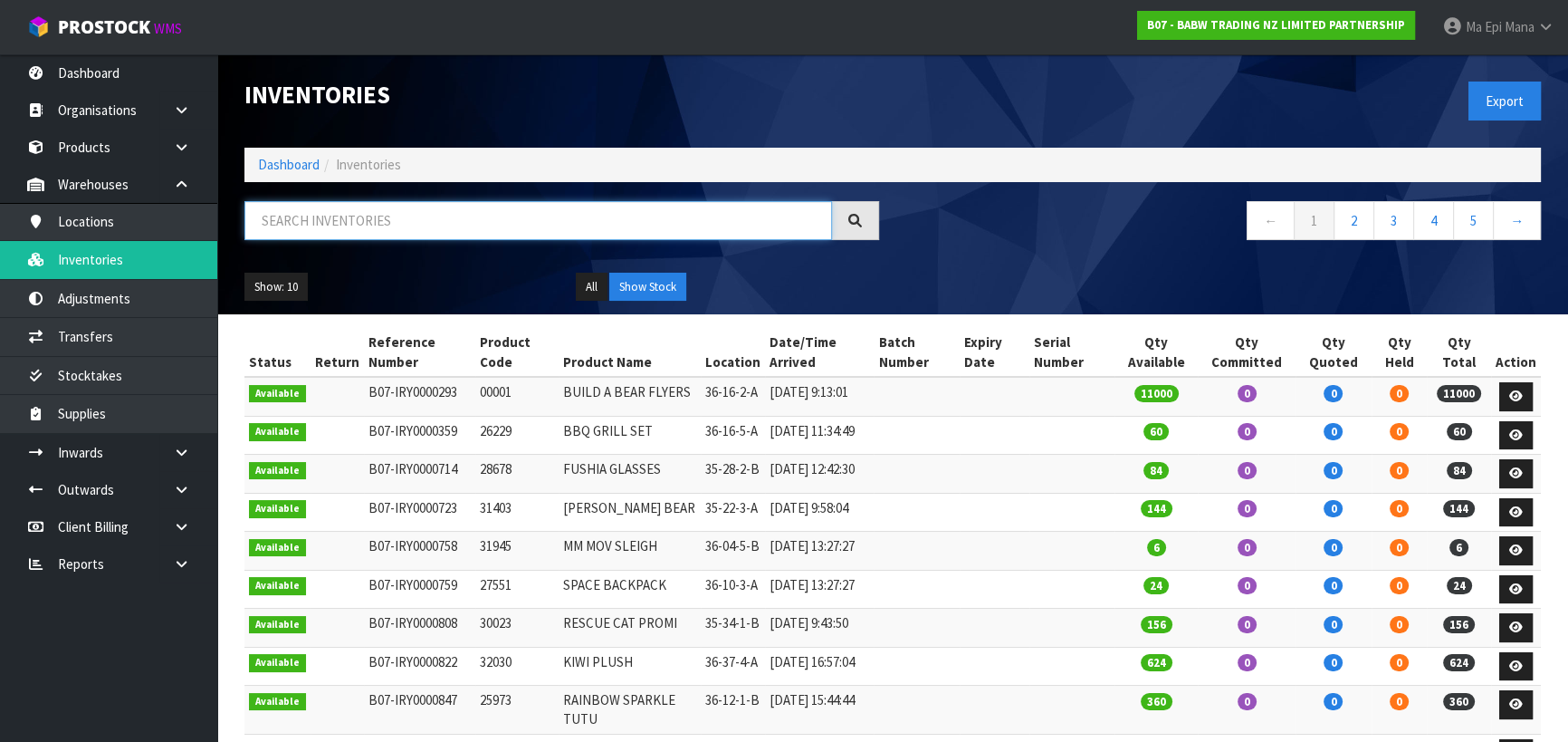
click at [332, 221] on input "text" at bounding box center [538, 221] width 587 height 39
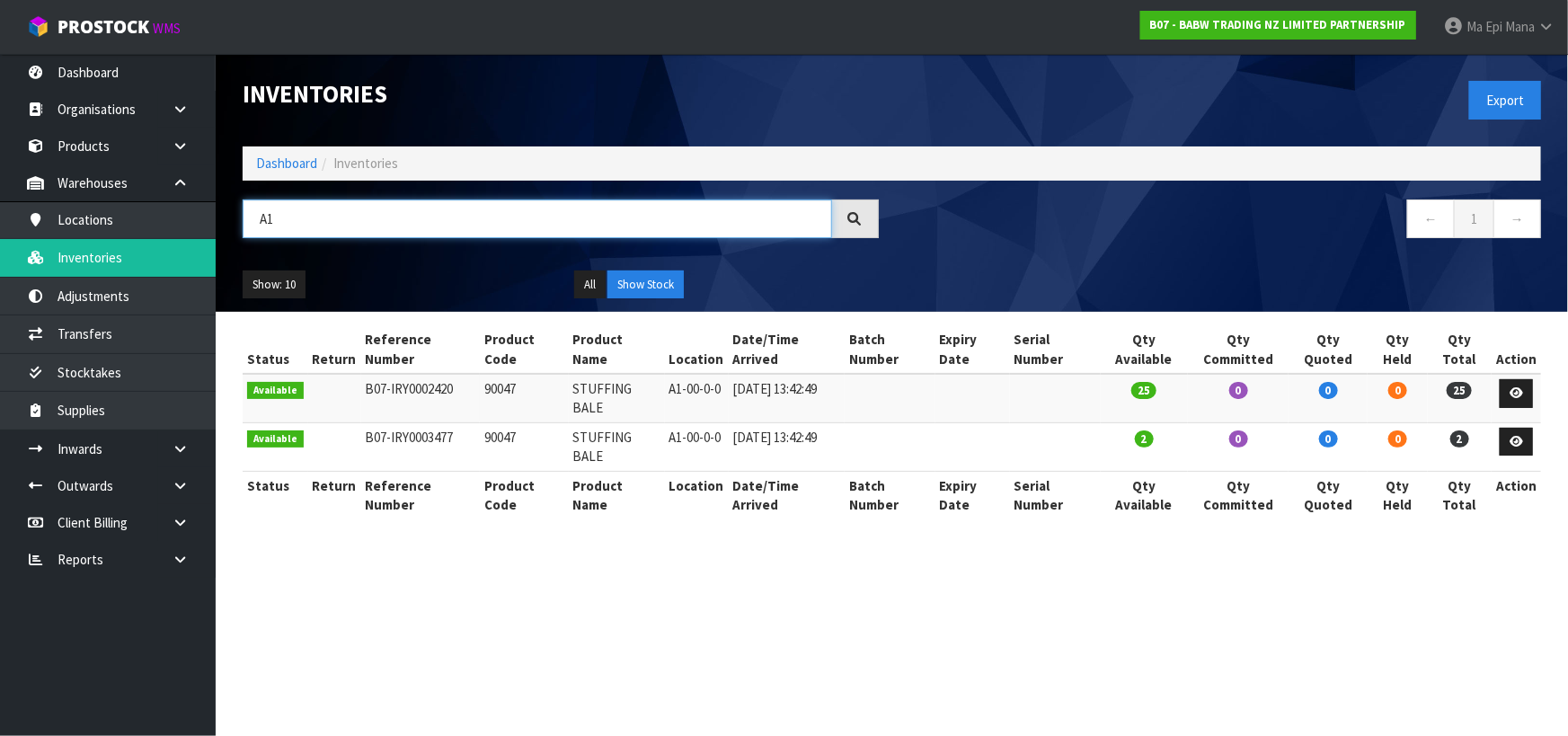
type input "A1"
click at [692, 384] on td "A1-00-0-0" at bounding box center [697, 397] width 63 height 49
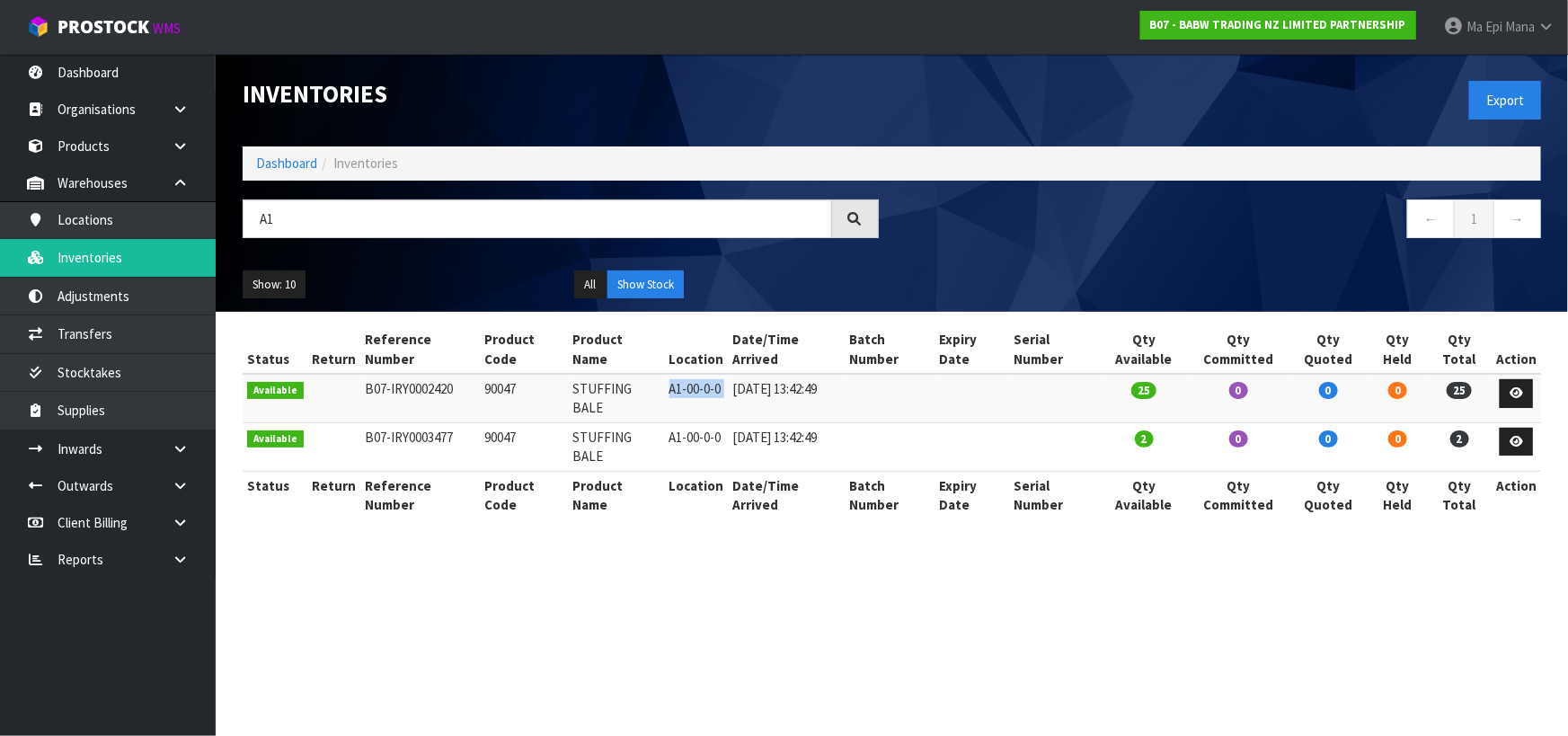
copy tr "A1-00-0-0"
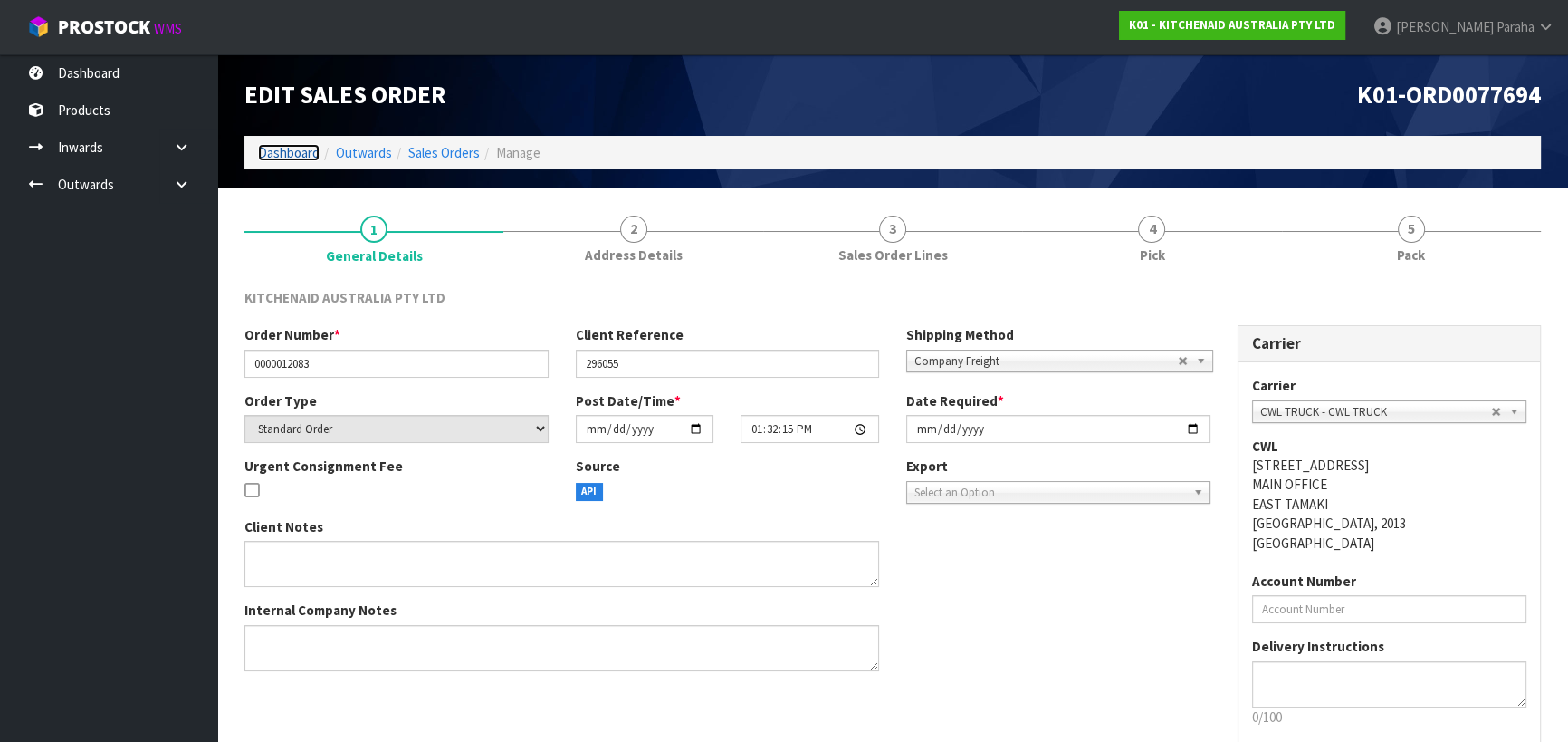
click at [296, 158] on link "Dashboard" at bounding box center [289, 153] width 62 height 17
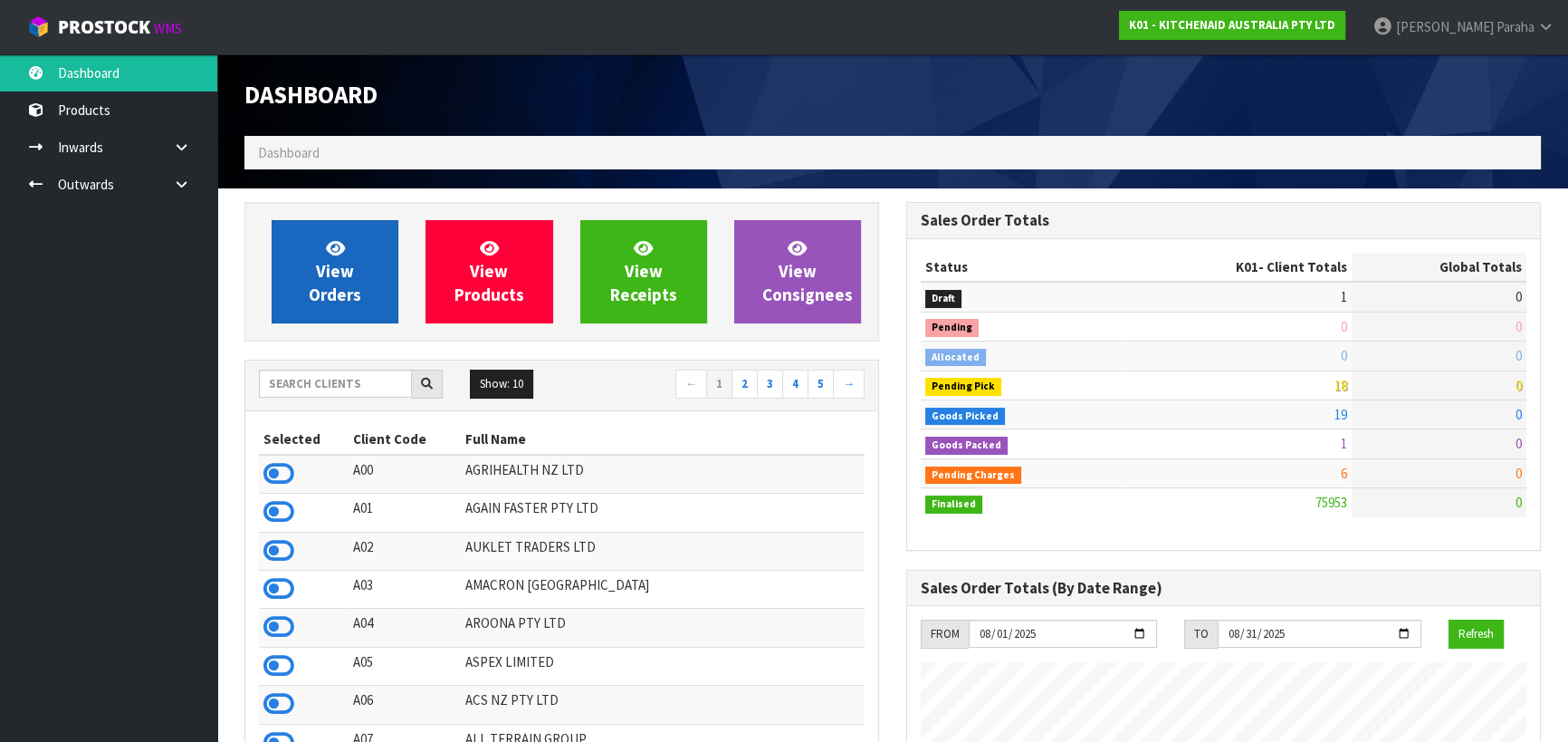
scroll to position [1369, 661]
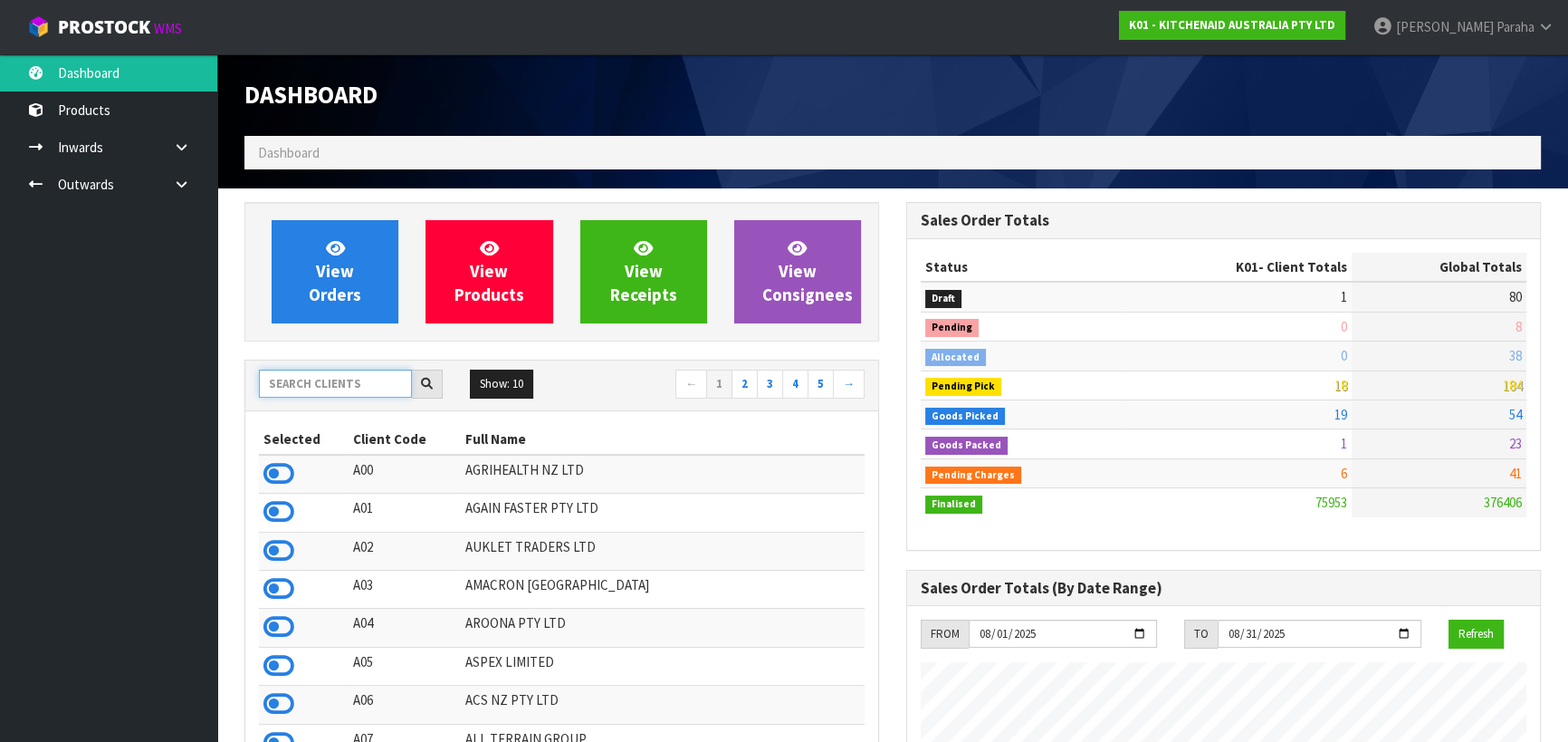
click at [324, 380] on input "text" at bounding box center [336, 383] width 153 height 28
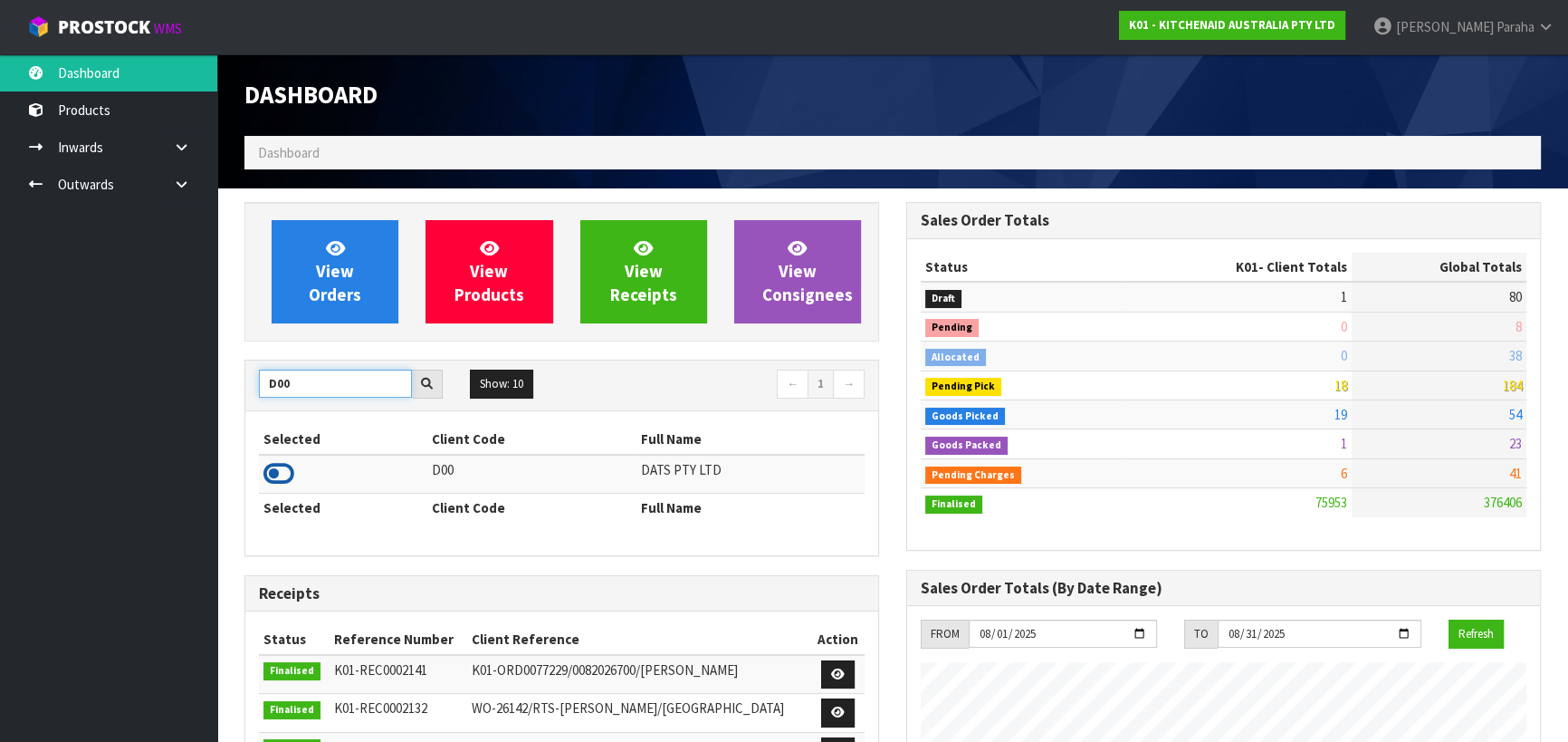
type input "D00"
click at [275, 469] on icon at bounding box center [279, 473] width 31 height 27
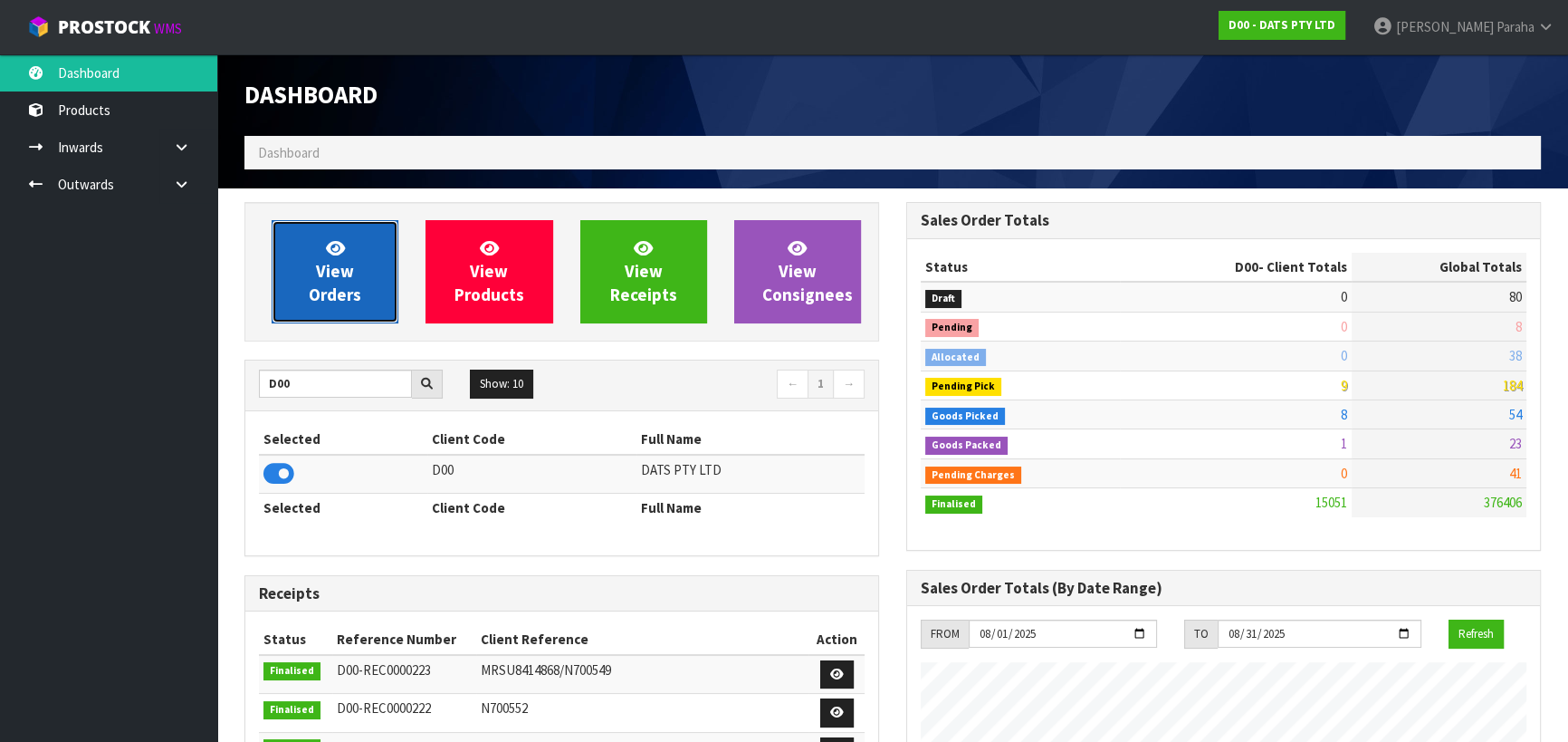
drag, startPoint x: 335, startPoint y: 252, endPoint x: 339, endPoint y: 242, distance: 10.8
click at [335, 251] on icon at bounding box center [336, 248] width 19 height 17
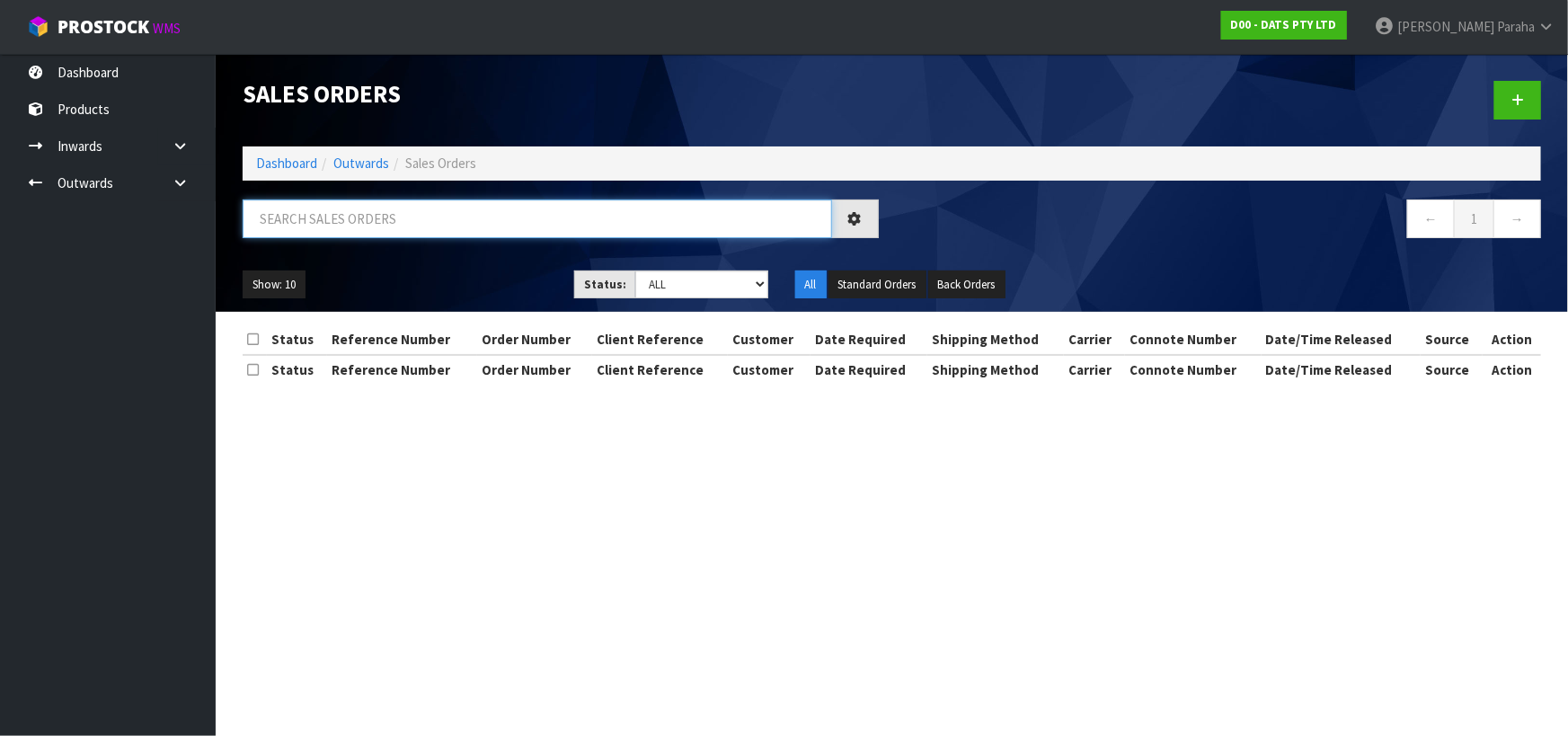
click at [342, 219] on input "text" at bounding box center [538, 219] width 590 height 38
click at [678, 282] on select "Draft Pending Allocated Pending Pick Goods Picked Goods Packed Pending Charges …" at bounding box center [702, 284] width 133 height 28
click at [636, 271] on select "Draft Pending Allocated Pending Pick Goods Picked Goods Packed Pending Charges …" at bounding box center [702, 284] width 133 height 28
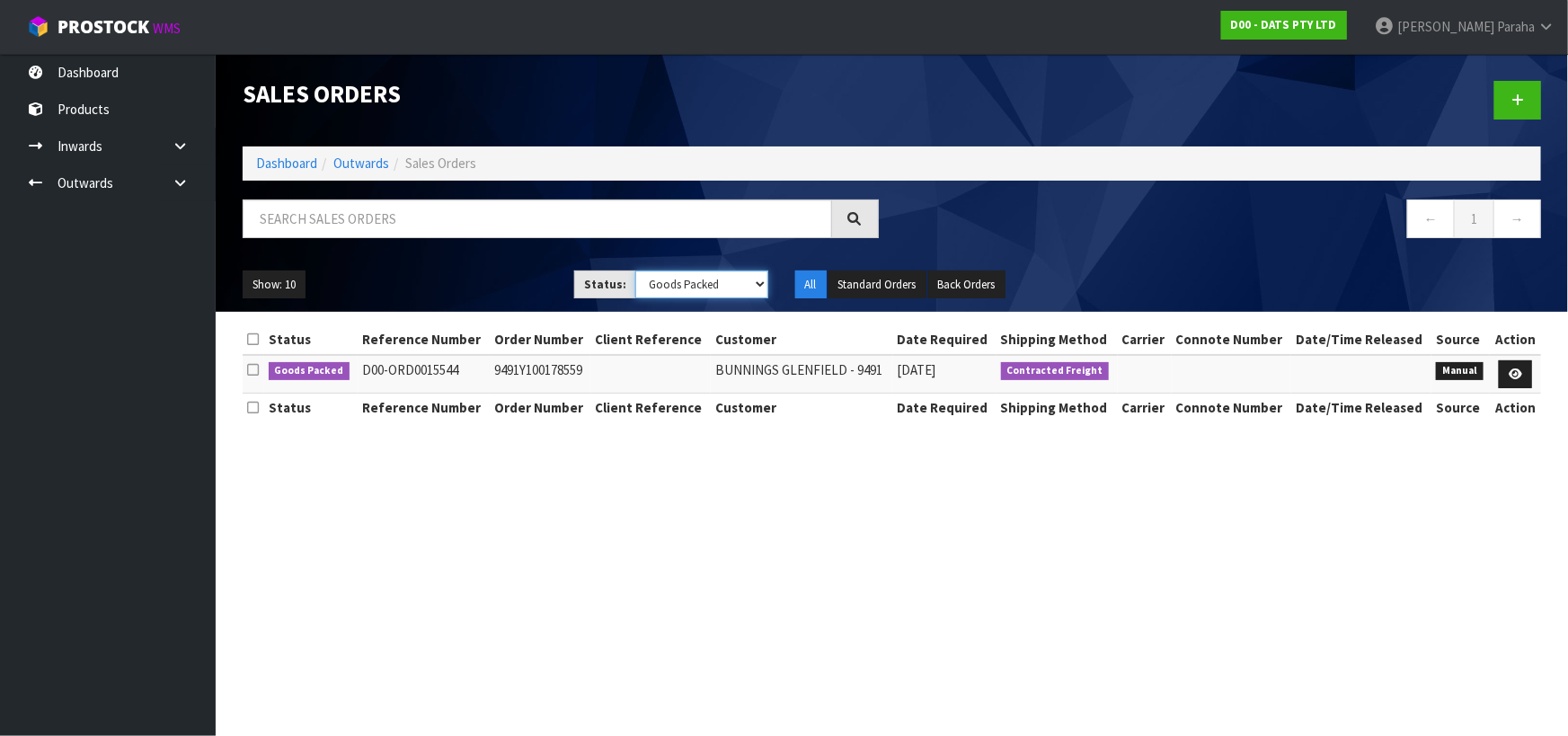
click at [686, 297] on select "Draft Pending Allocated Pending Pick Goods Picked Goods Packed Pending Charges …" at bounding box center [702, 284] width 133 height 28
select select "string:ALL"
click at [636, 271] on select "Draft Pending Allocated Pending Pick Goods Picked Goods Packed Pending Charges …" at bounding box center [702, 284] width 133 height 28
click at [652, 230] on input "text" at bounding box center [538, 219] width 590 height 38
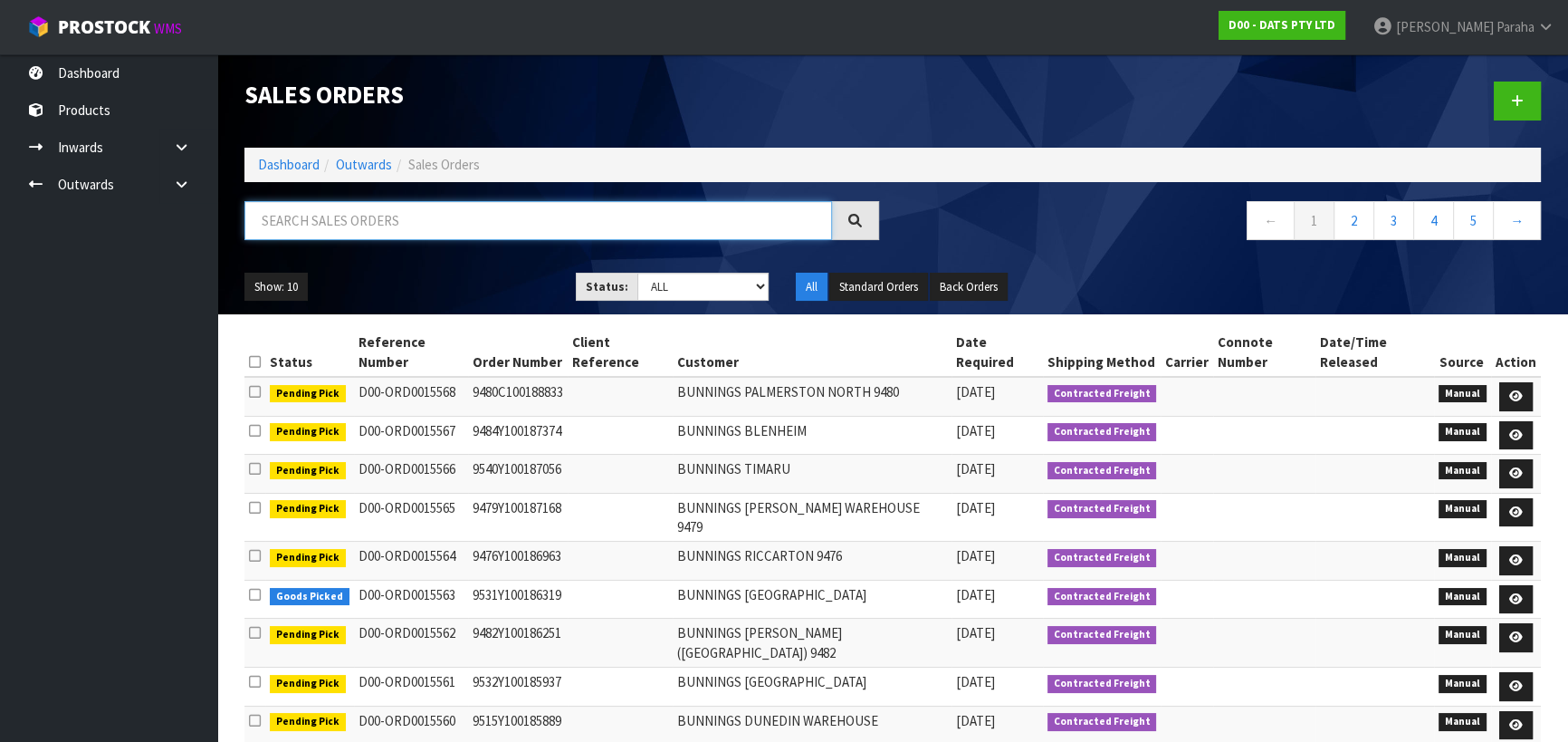
type input "1"
click at [655, 233] on input "text" at bounding box center [538, 221] width 587 height 39
type input "JOB-0406802"
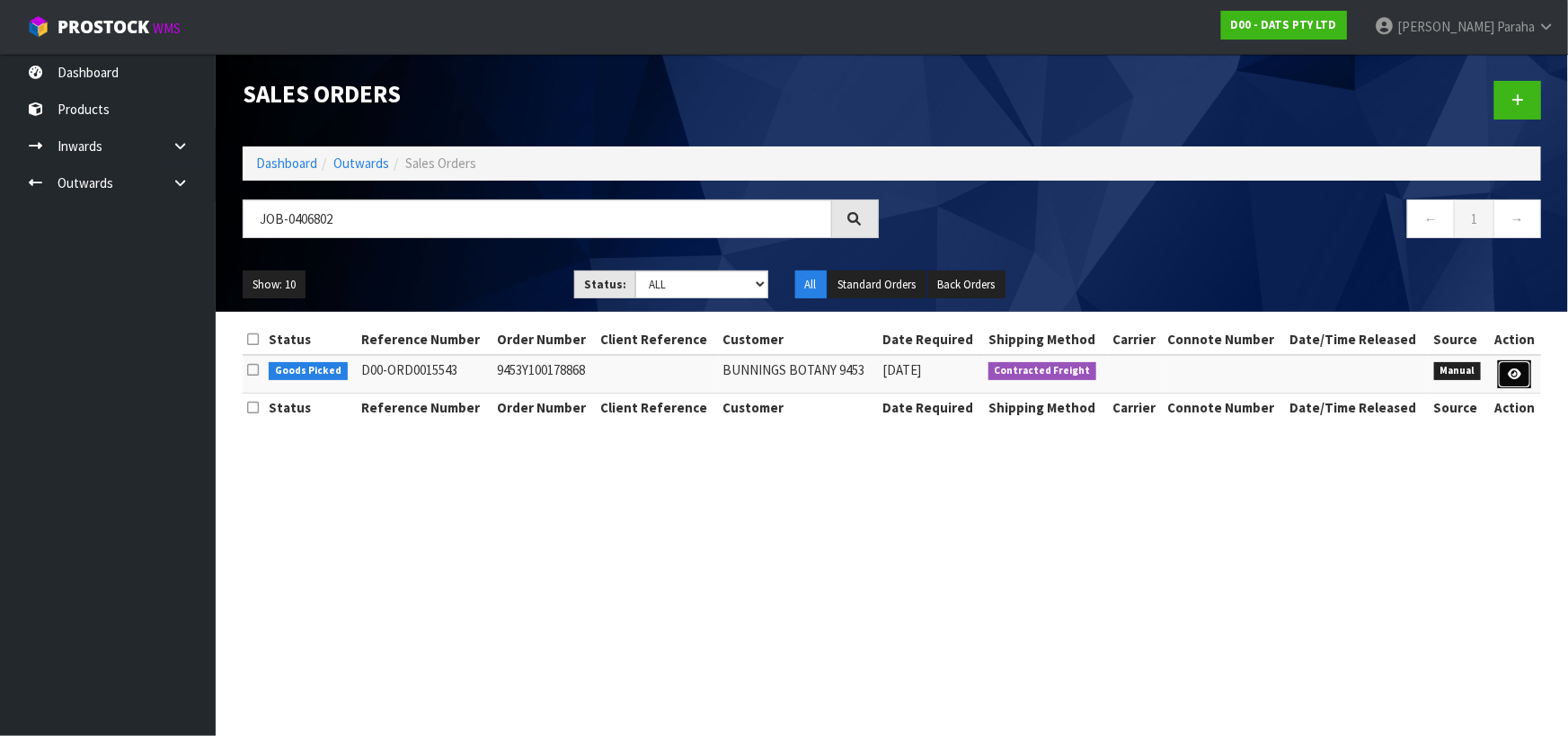
click at [1521, 370] on icon at bounding box center [1515, 374] width 13 height 12
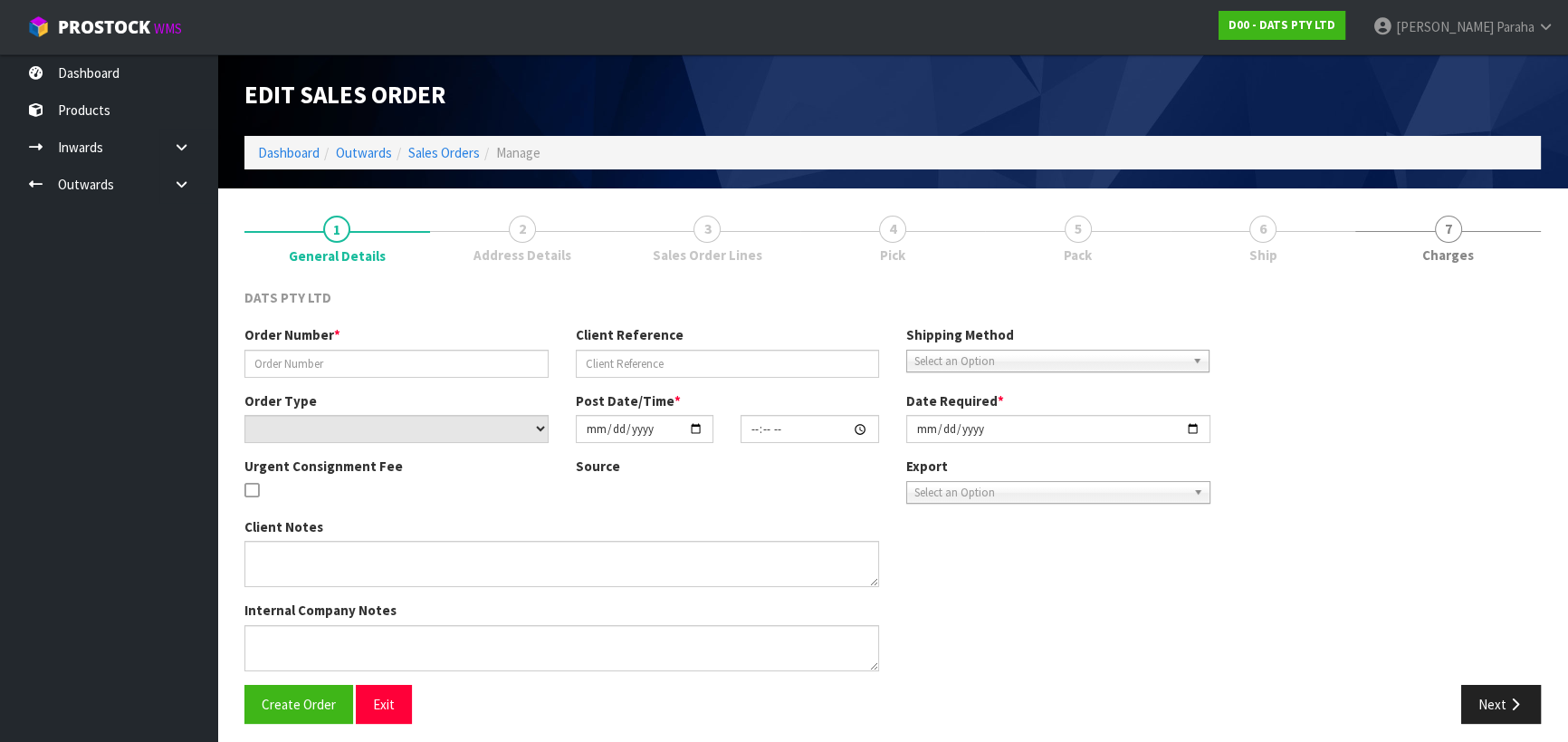
type input "9453Y100178868"
select select "number:0"
type input "2025-08-08"
type input "09:14:00.000"
type input "2025-08-08"
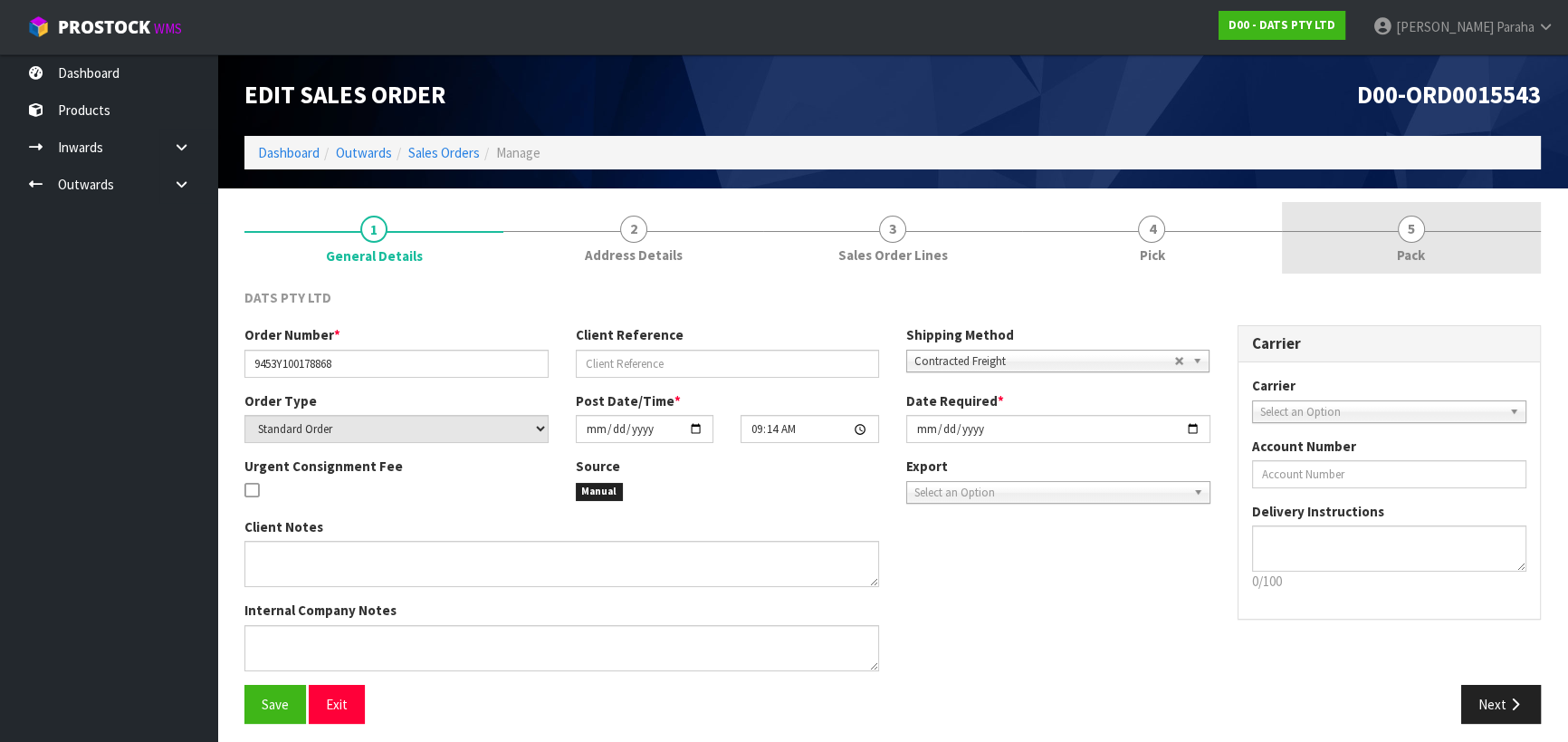
click at [1445, 240] on link "5 Pack" at bounding box center [1411, 238] width 259 height 72
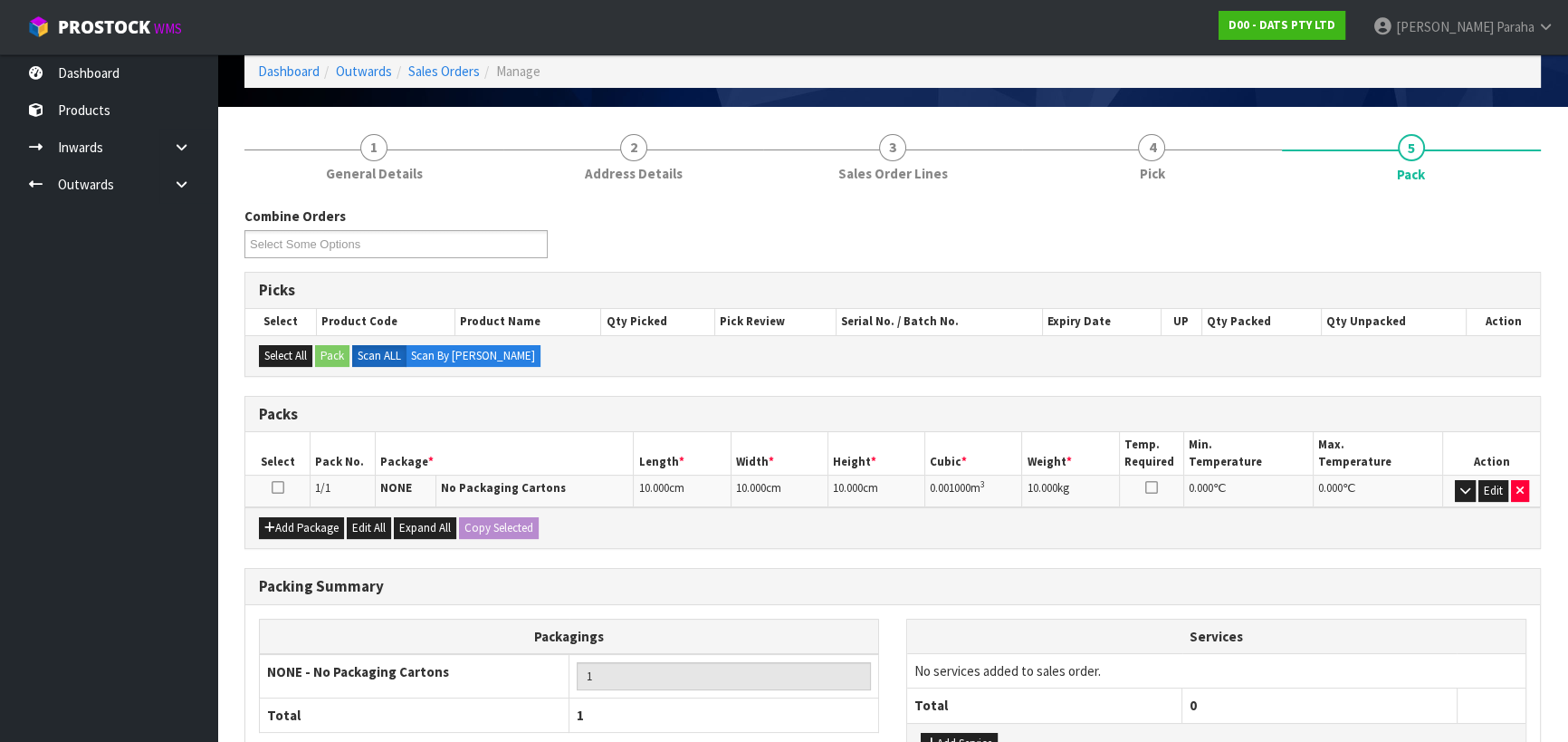
scroll to position [228, 0]
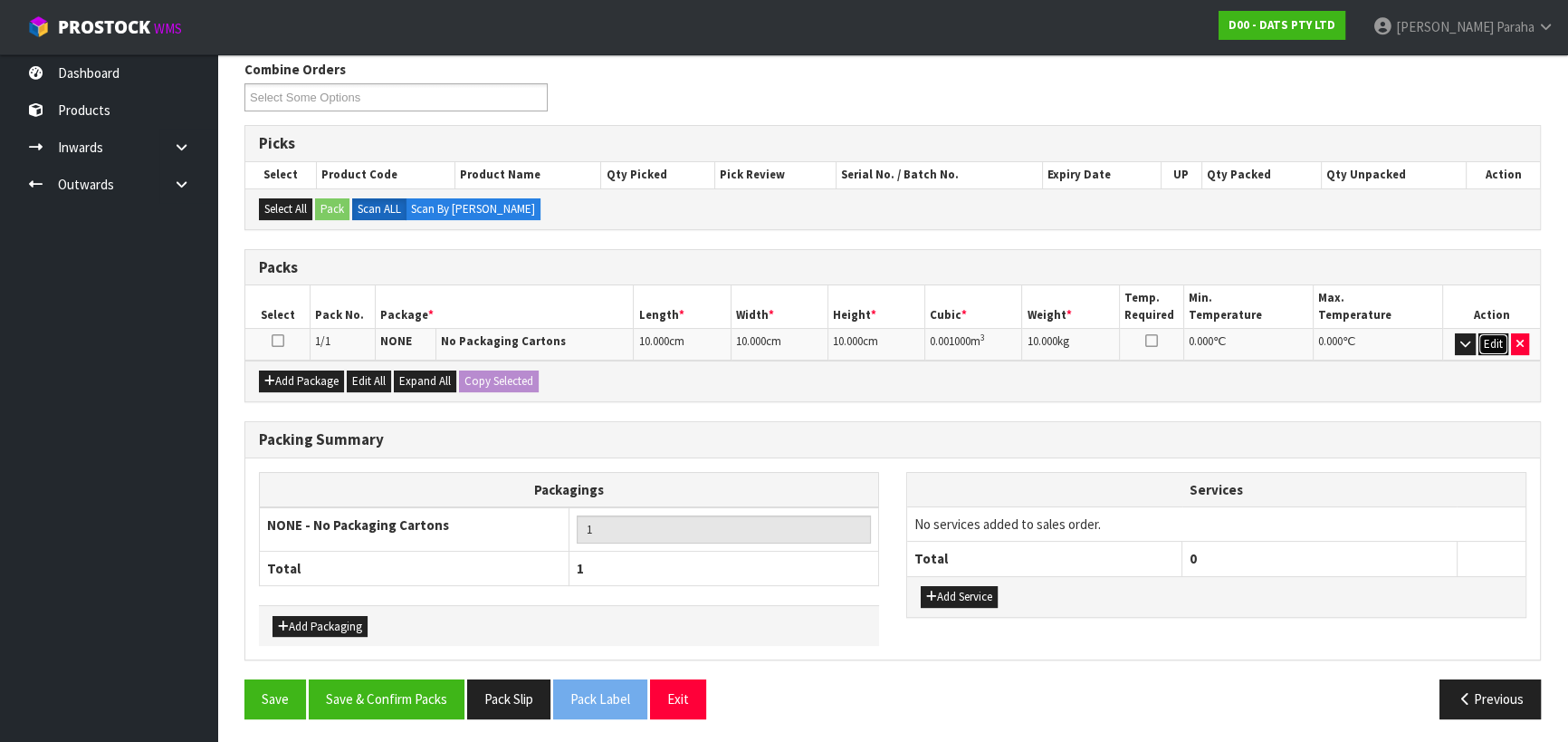
click at [1494, 335] on button "Edit" at bounding box center [1493, 343] width 30 height 21
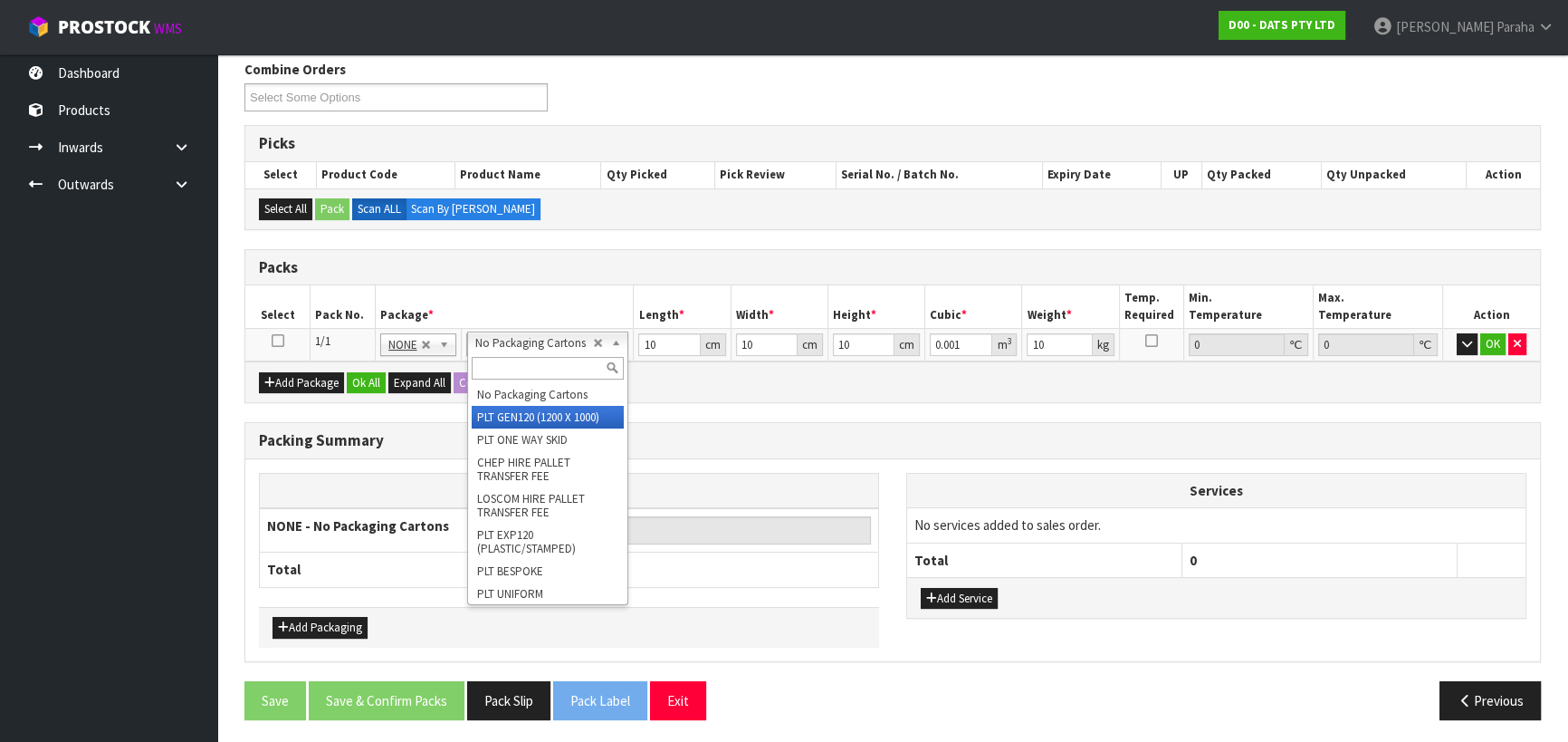
type input "120"
type input "100"
type input "0"
type input "118.576"
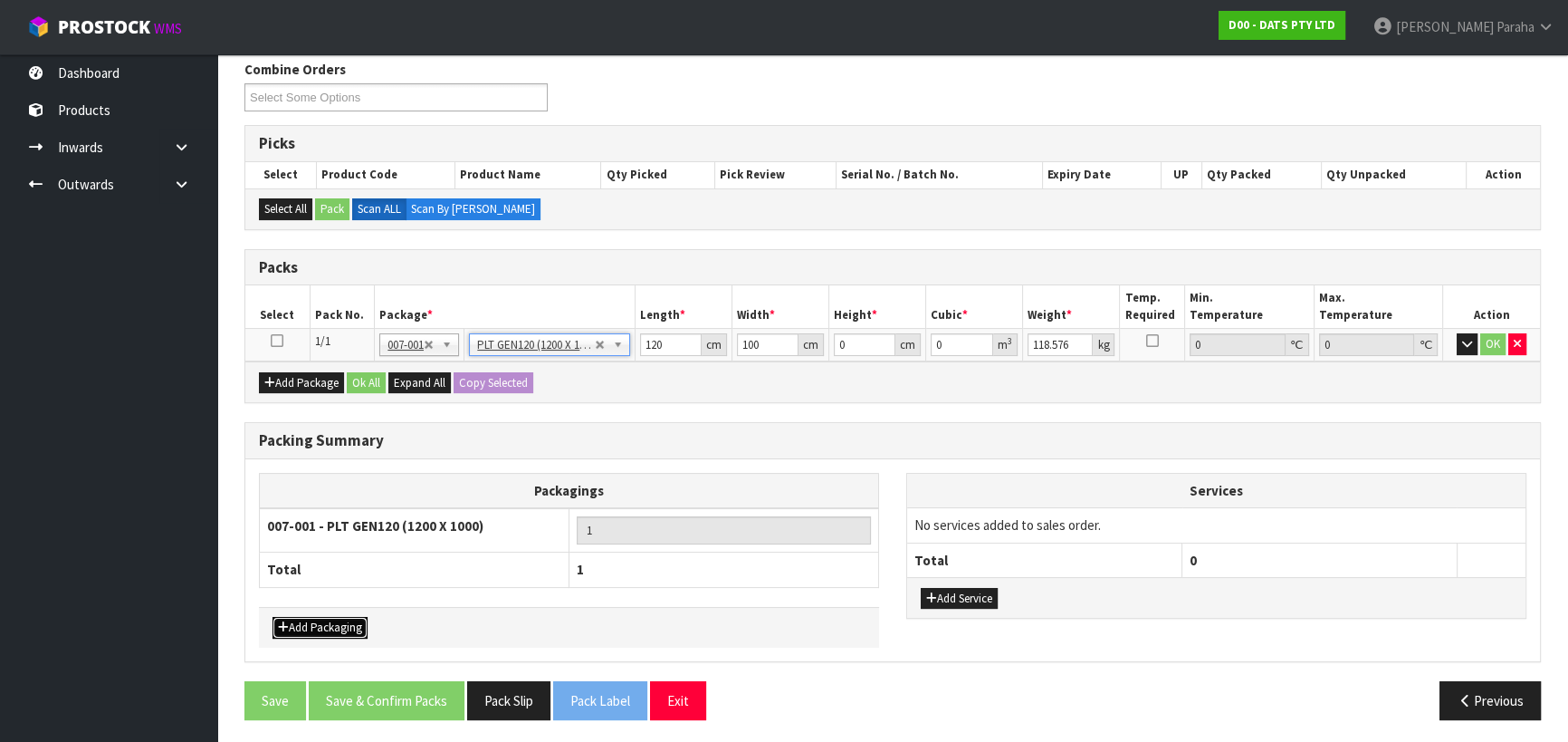
click at [325, 622] on button "Add Packaging" at bounding box center [320, 627] width 95 height 21
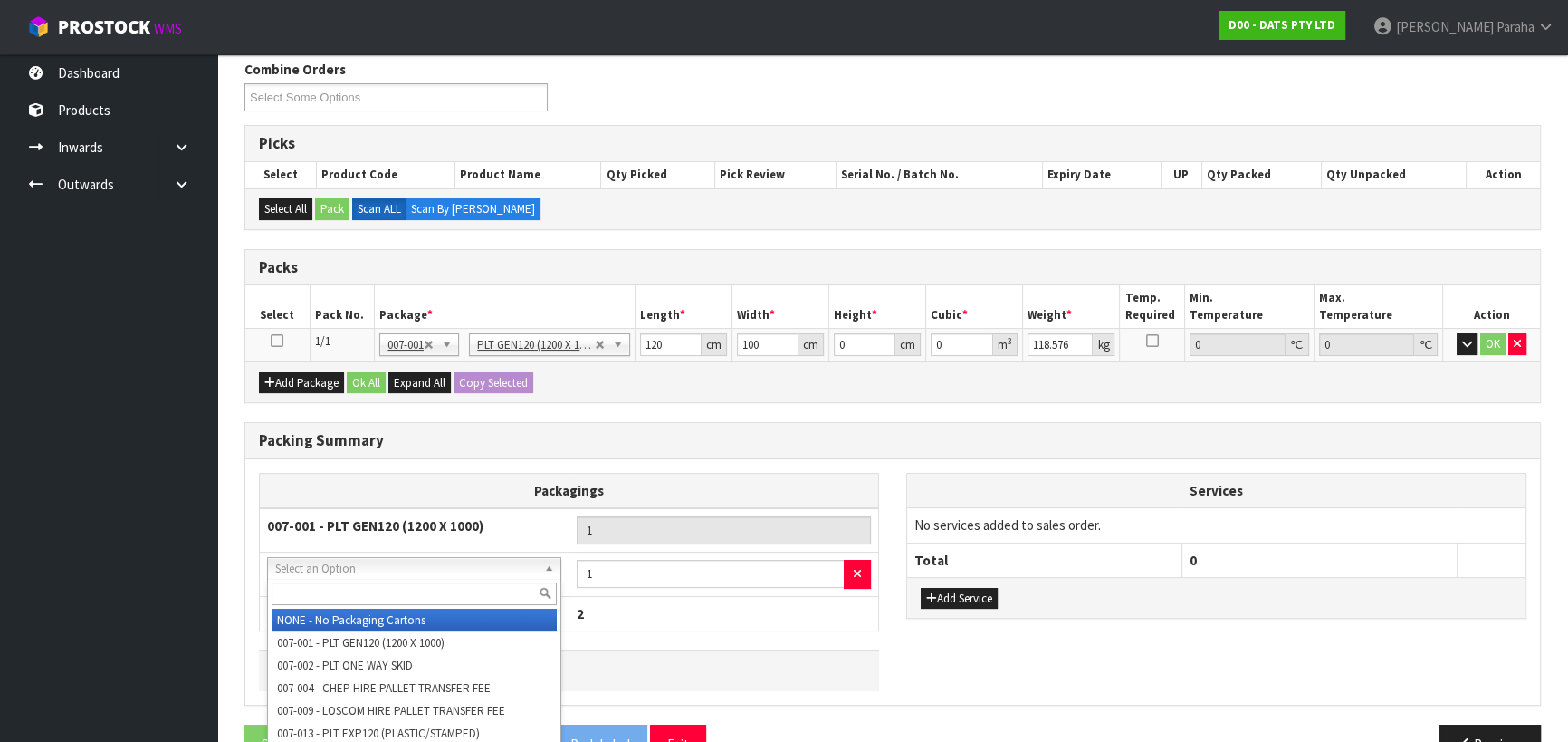
click at [349, 584] on input "text" at bounding box center [414, 593] width 285 height 22
type input "CTN"
type input "OC"
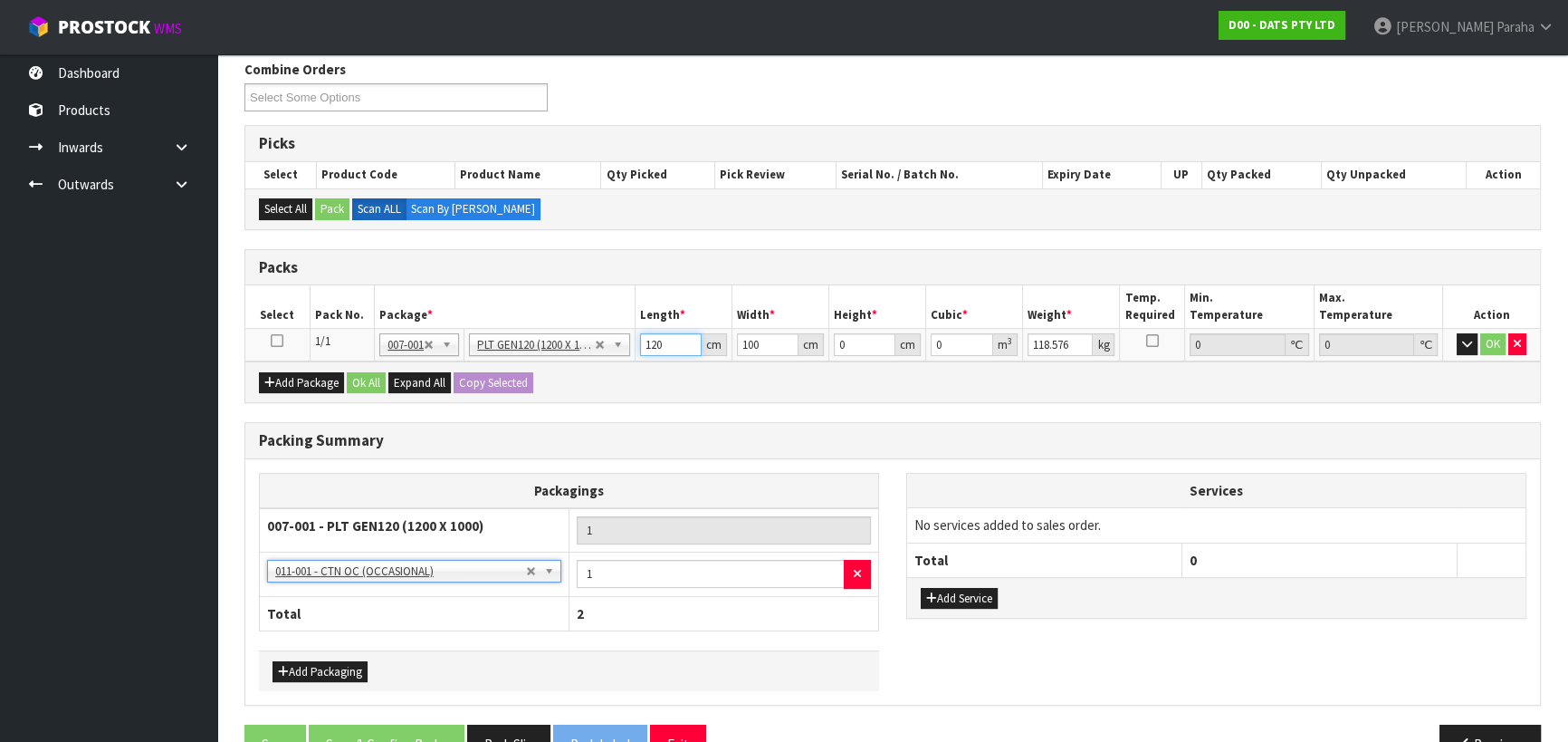
click at [671, 343] on input "120" at bounding box center [671, 343] width 62 height 22
click at [671, 342] on input "120" at bounding box center [671, 343] width 62 height 22
click at [672, 342] on input "120" at bounding box center [671, 343] width 62 height 22
click at [663, 344] on input "120" at bounding box center [671, 343] width 62 height 22
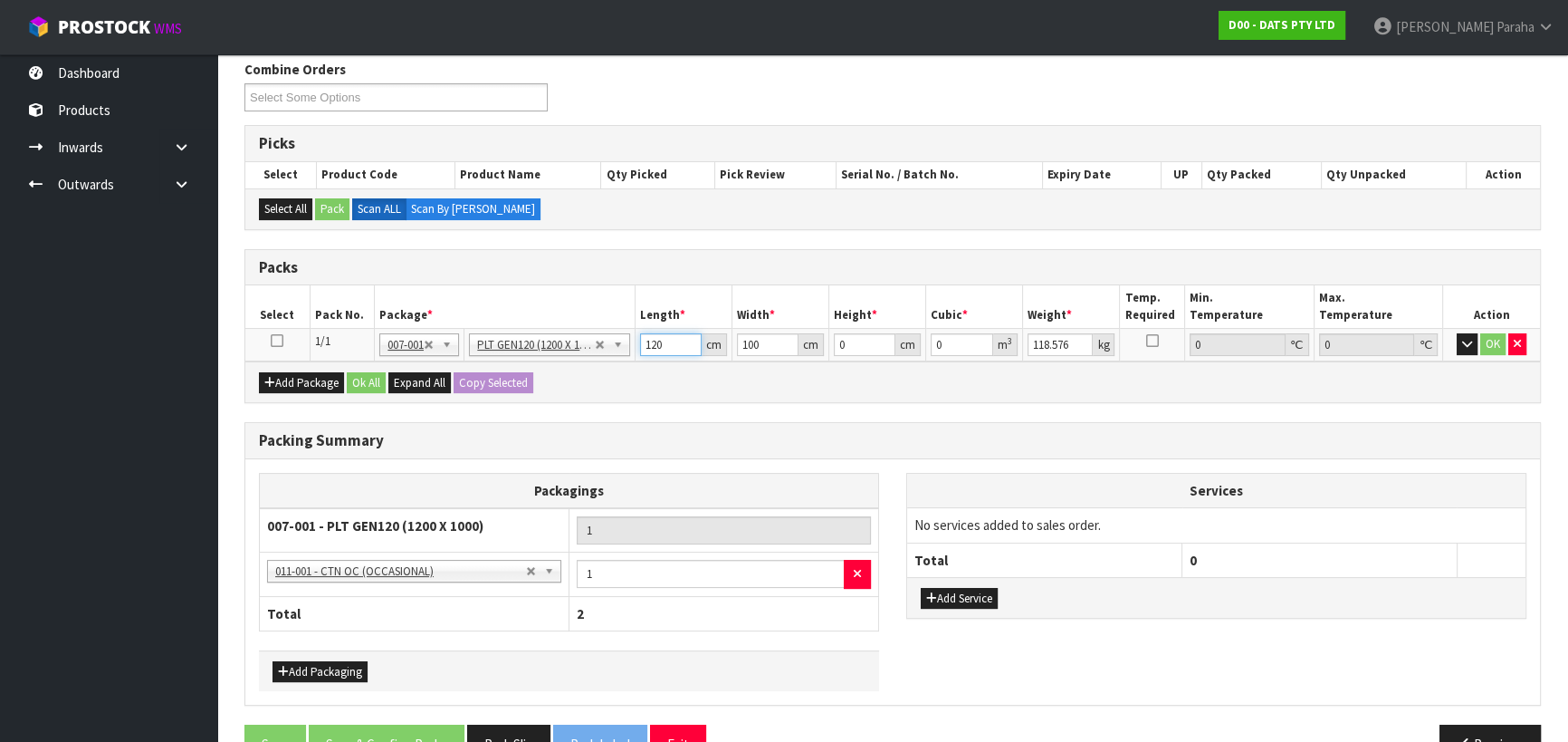
click at [663, 344] on input "120" at bounding box center [671, 343] width 62 height 22
type input "118"
type input "108"
type input "9"
type input "0.114696"
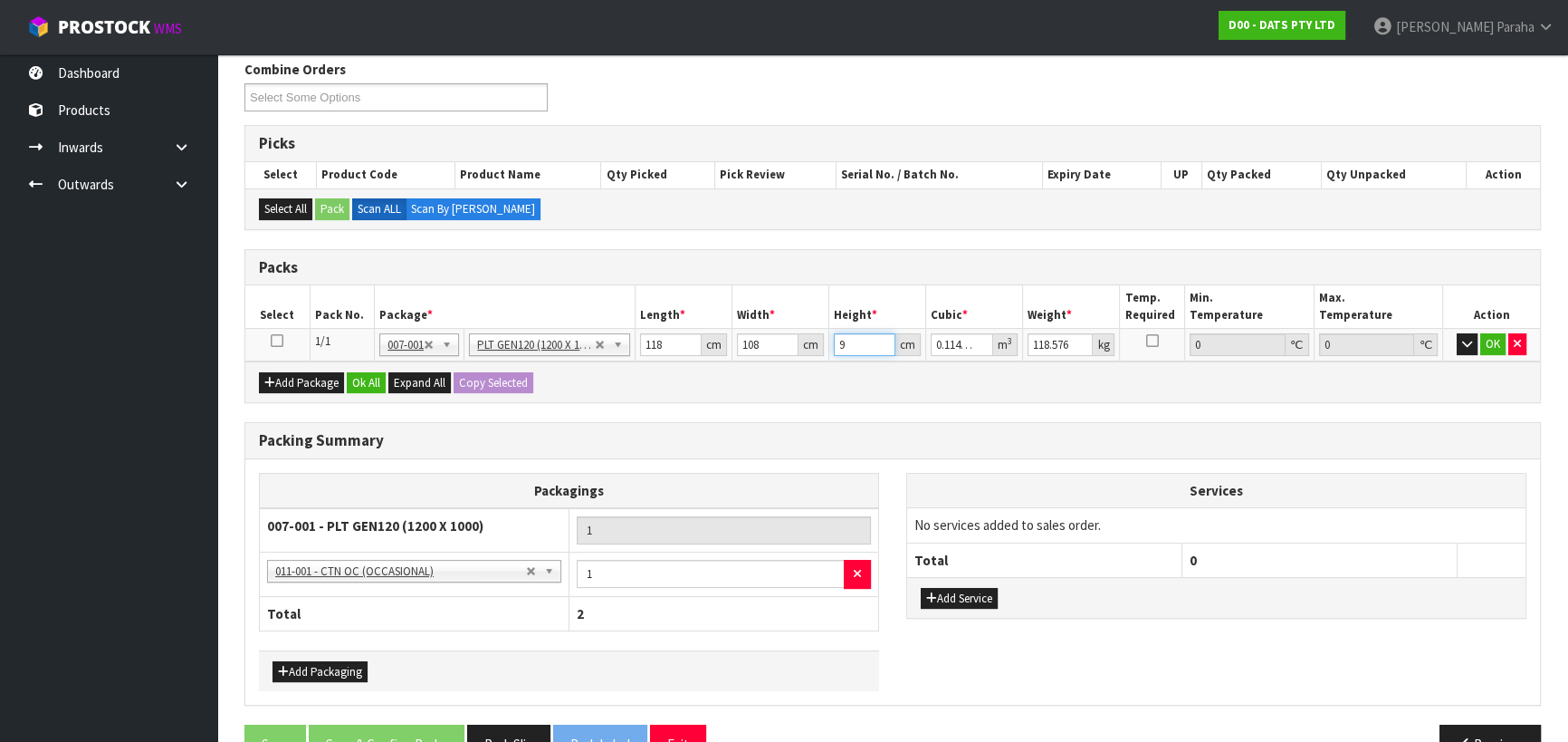
type input "99"
type input "1.261656"
type input "99"
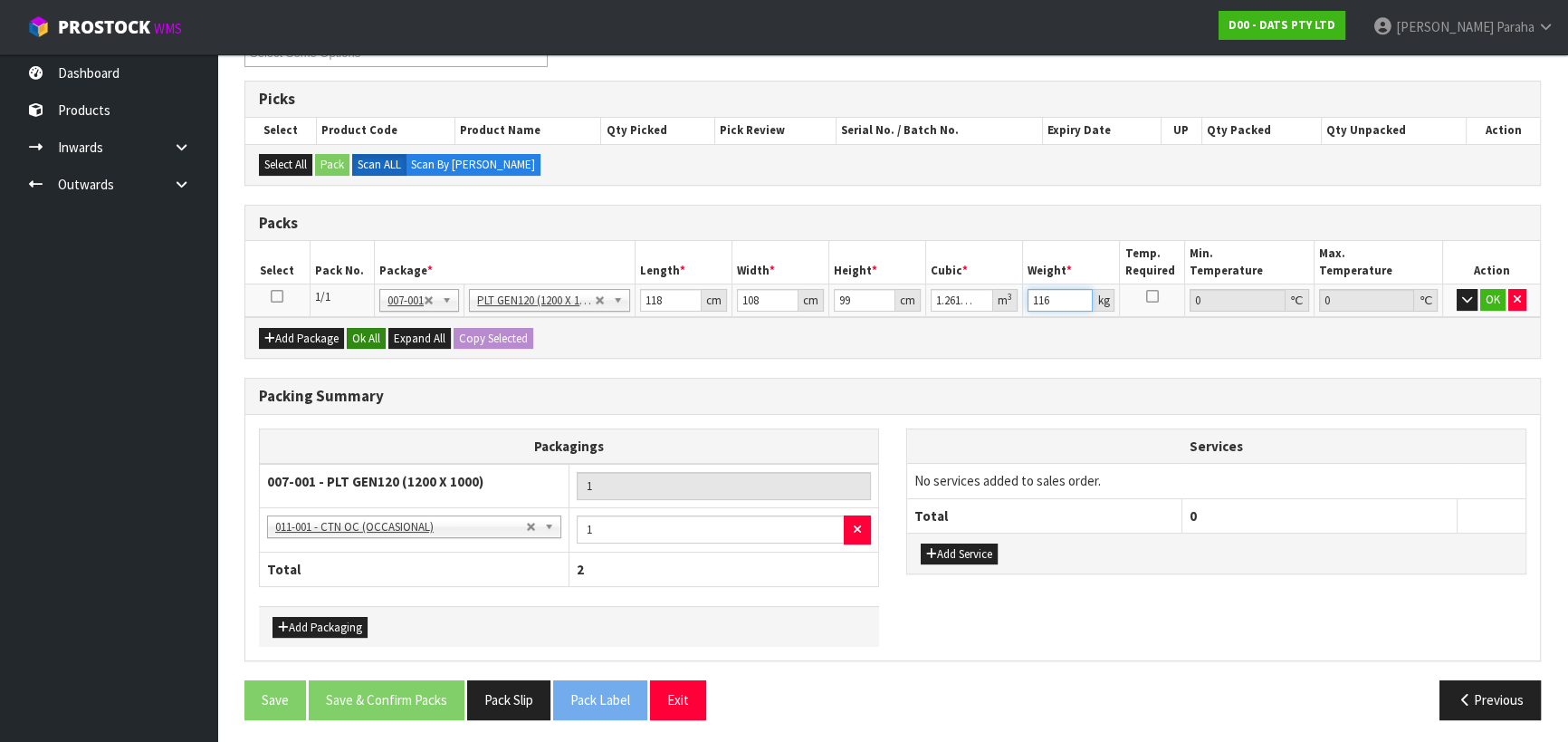
type input "116"
click at [356, 333] on button "Ok All" at bounding box center [366, 339] width 39 height 21
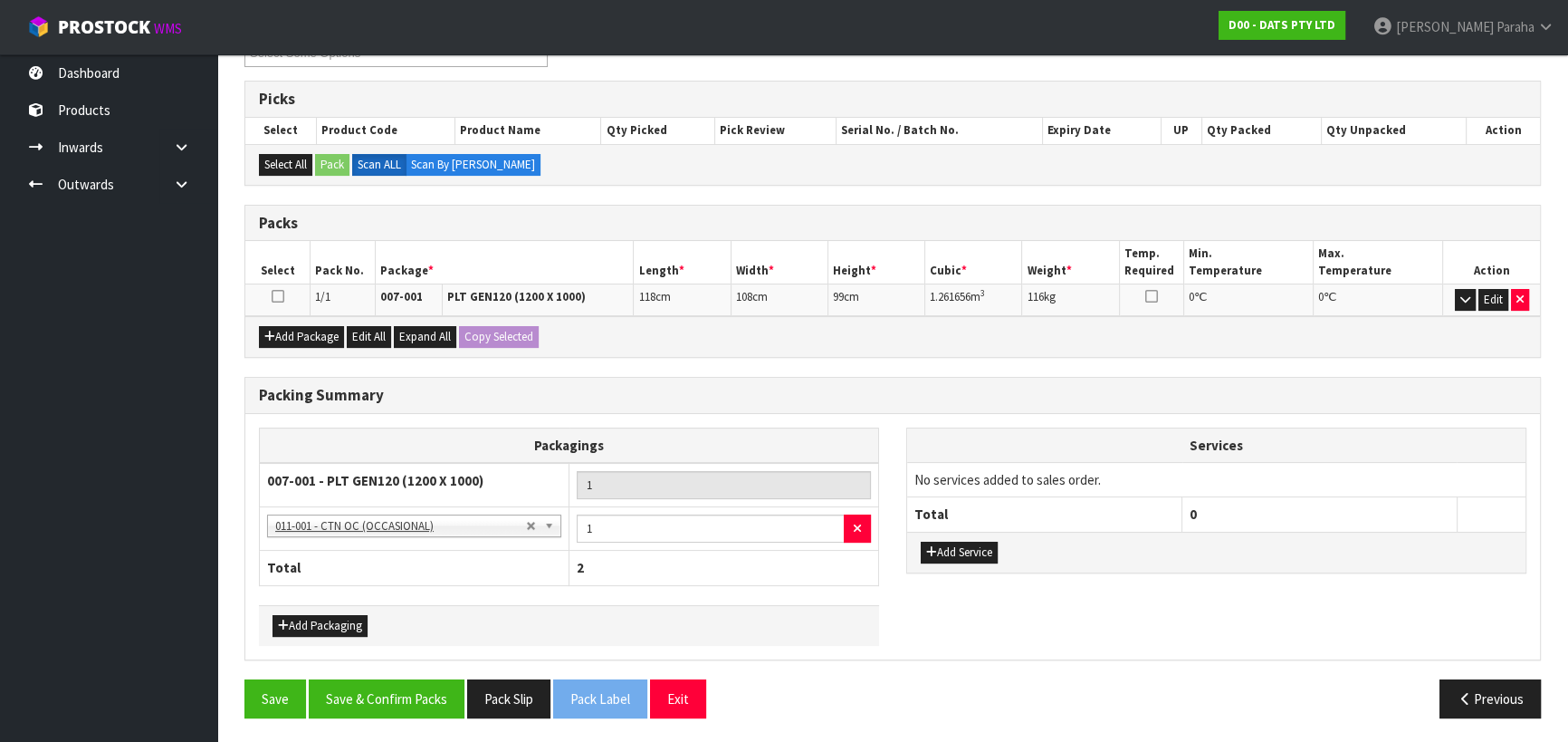
scroll to position [272, 0]
click at [378, 688] on button "Save & Confirm Packs" at bounding box center [386, 699] width 156 height 39
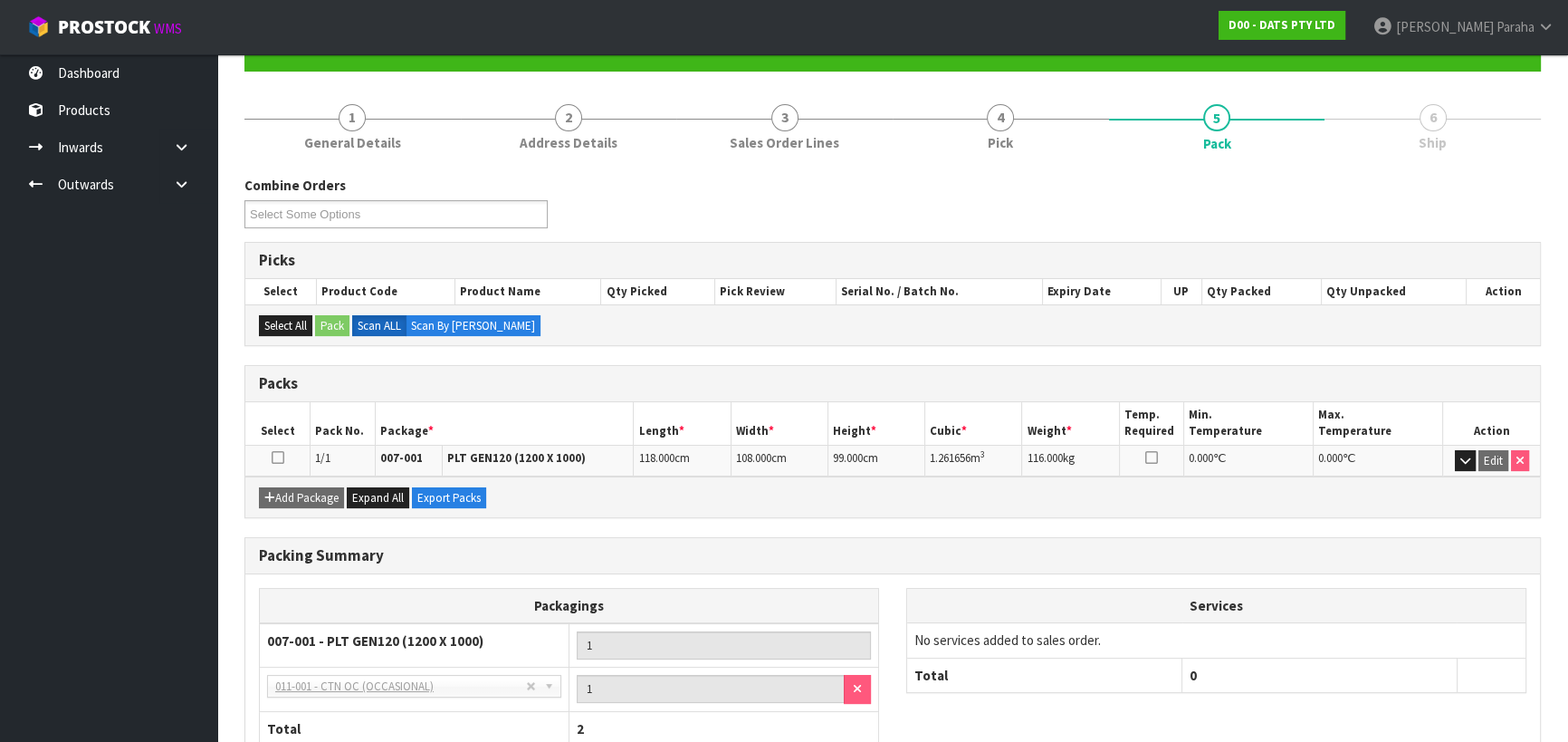
scroll to position [0, 0]
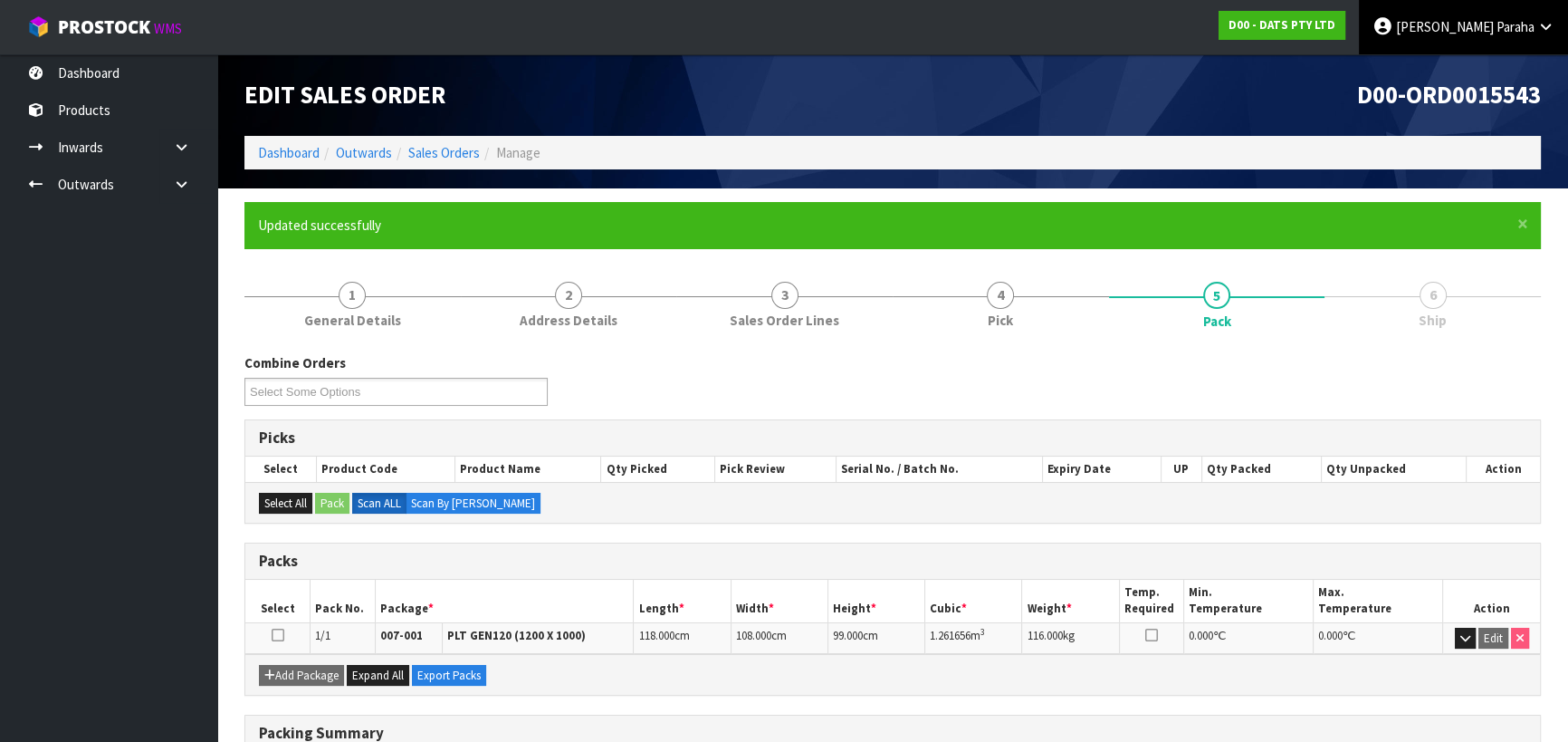
click at [1518, 26] on span "Paraha" at bounding box center [1515, 27] width 38 height 17
click at [1501, 70] on link "Logout" at bounding box center [1495, 72] width 143 height 24
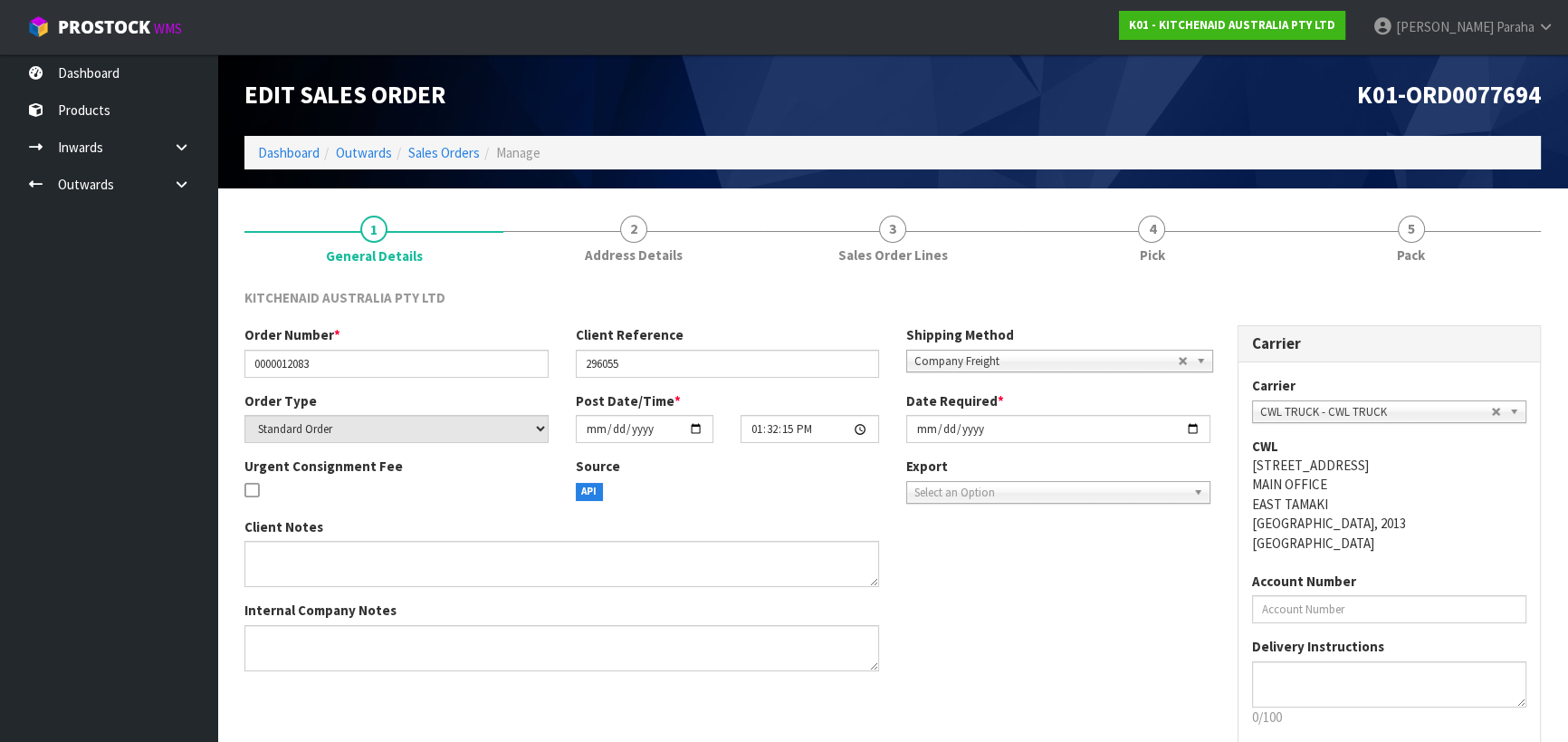
click at [305, 143] on li "Dashboard" at bounding box center [289, 153] width 62 height 19
click at [304, 154] on link "Dashboard" at bounding box center [289, 153] width 62 height 17
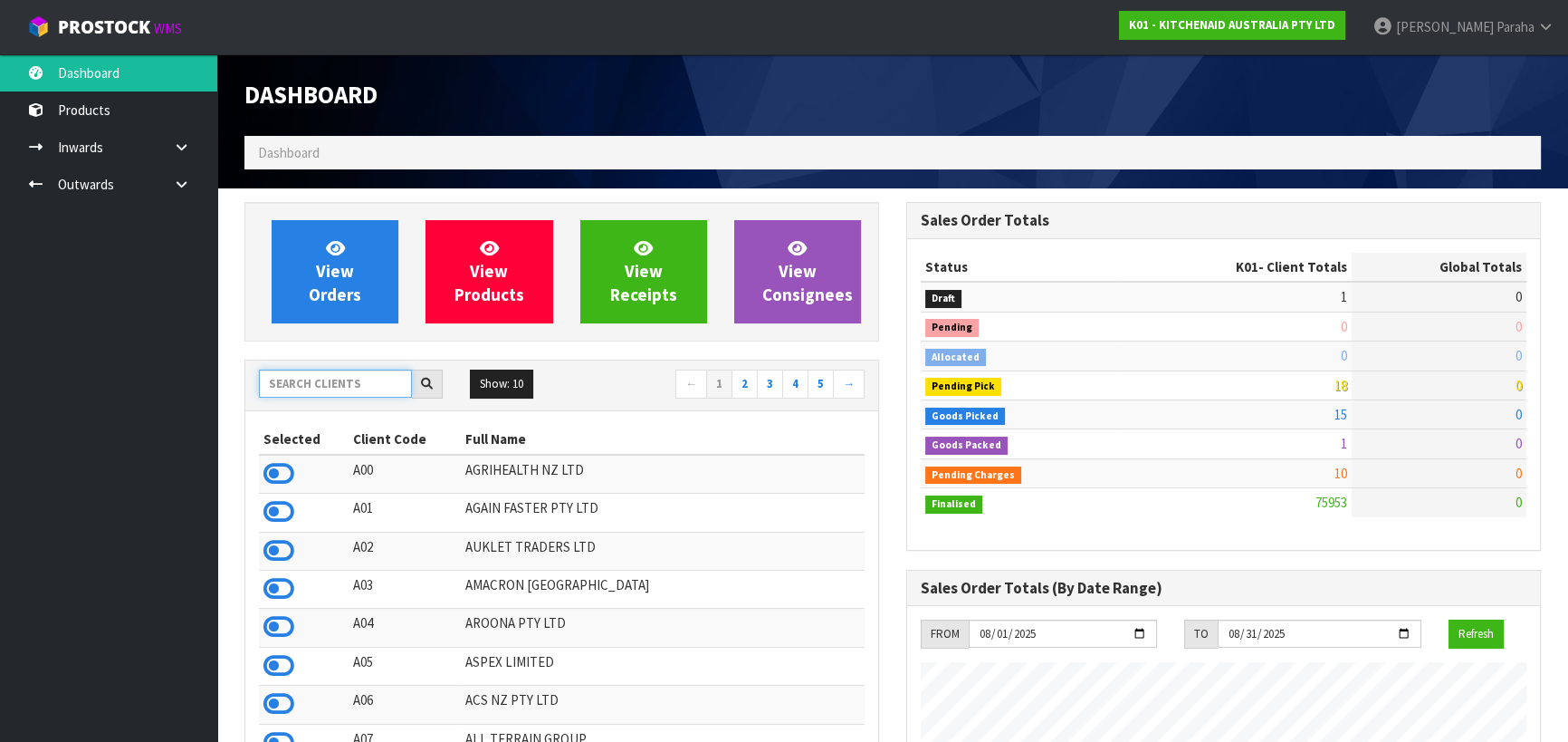
scroll to position [1369, 661]
click at [357, 373] on input "text" at bounding box center [336, 383] width 153 height 28
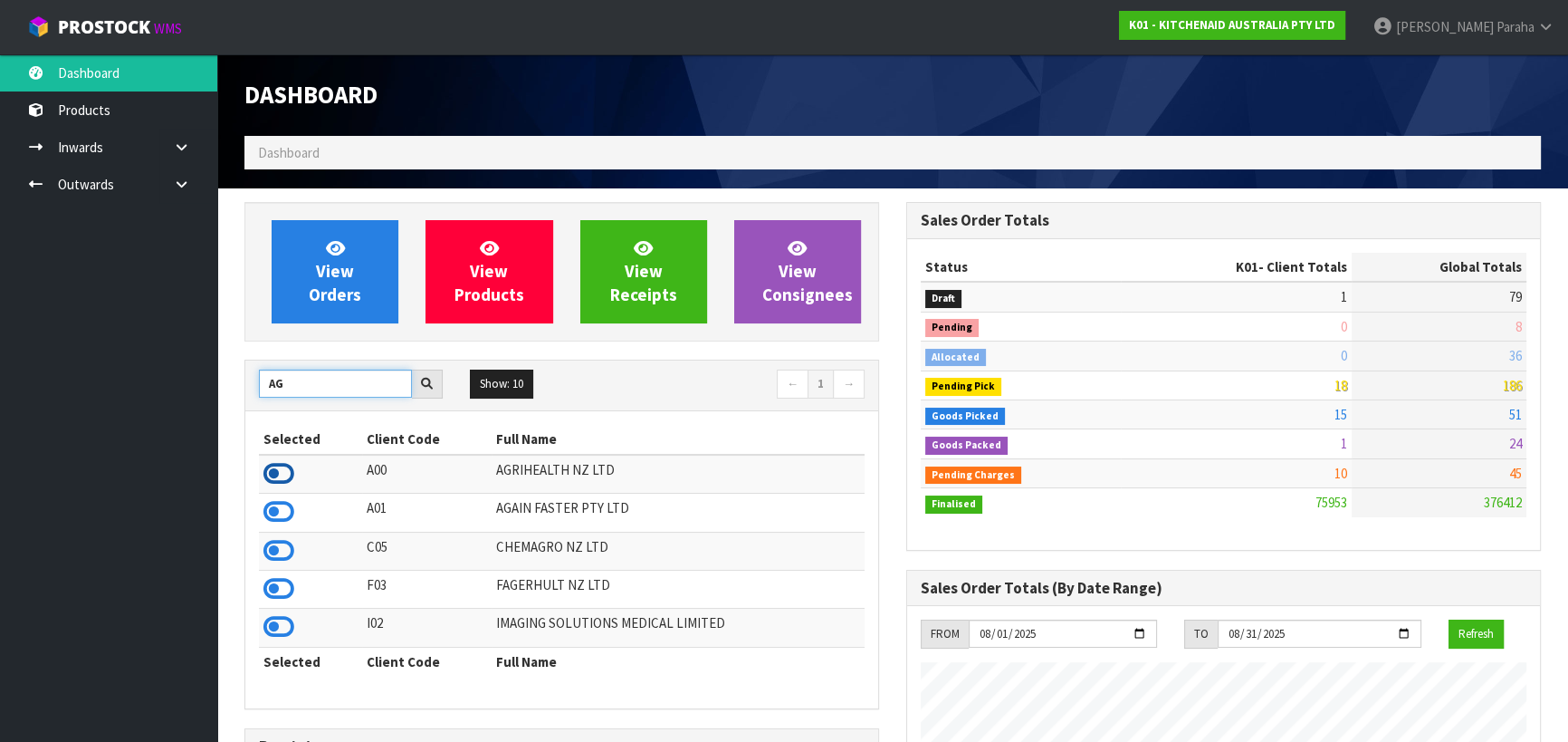
type input "AG"
click at [281, 473] on icon at bounding box center [279, 473] width 31 height 27
click at [184, 184] on icon at bounding box center [182, 184] width 17 height 14
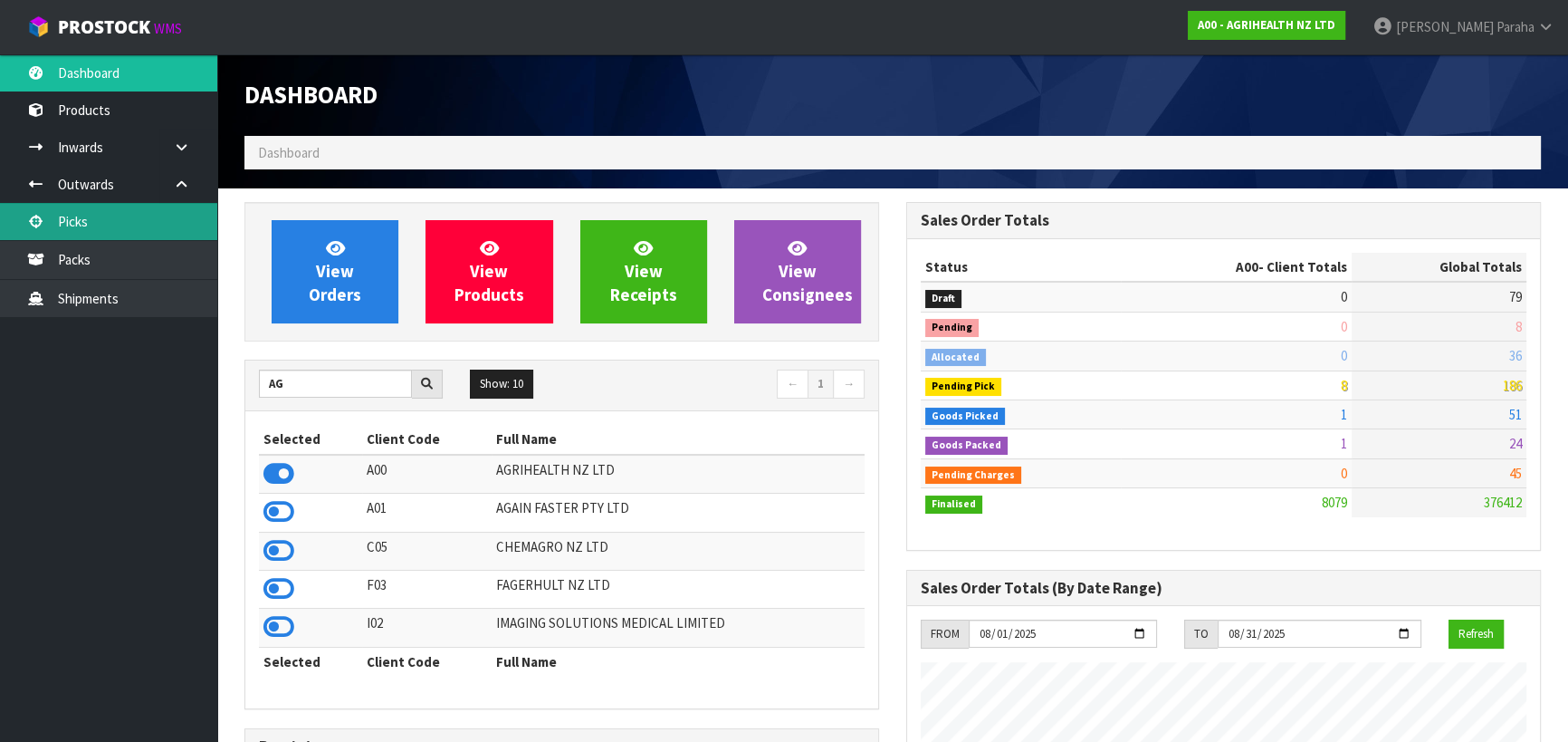
click at [132, 228] on link "Picks" at bounding box center [108, 222] width 218 height 37
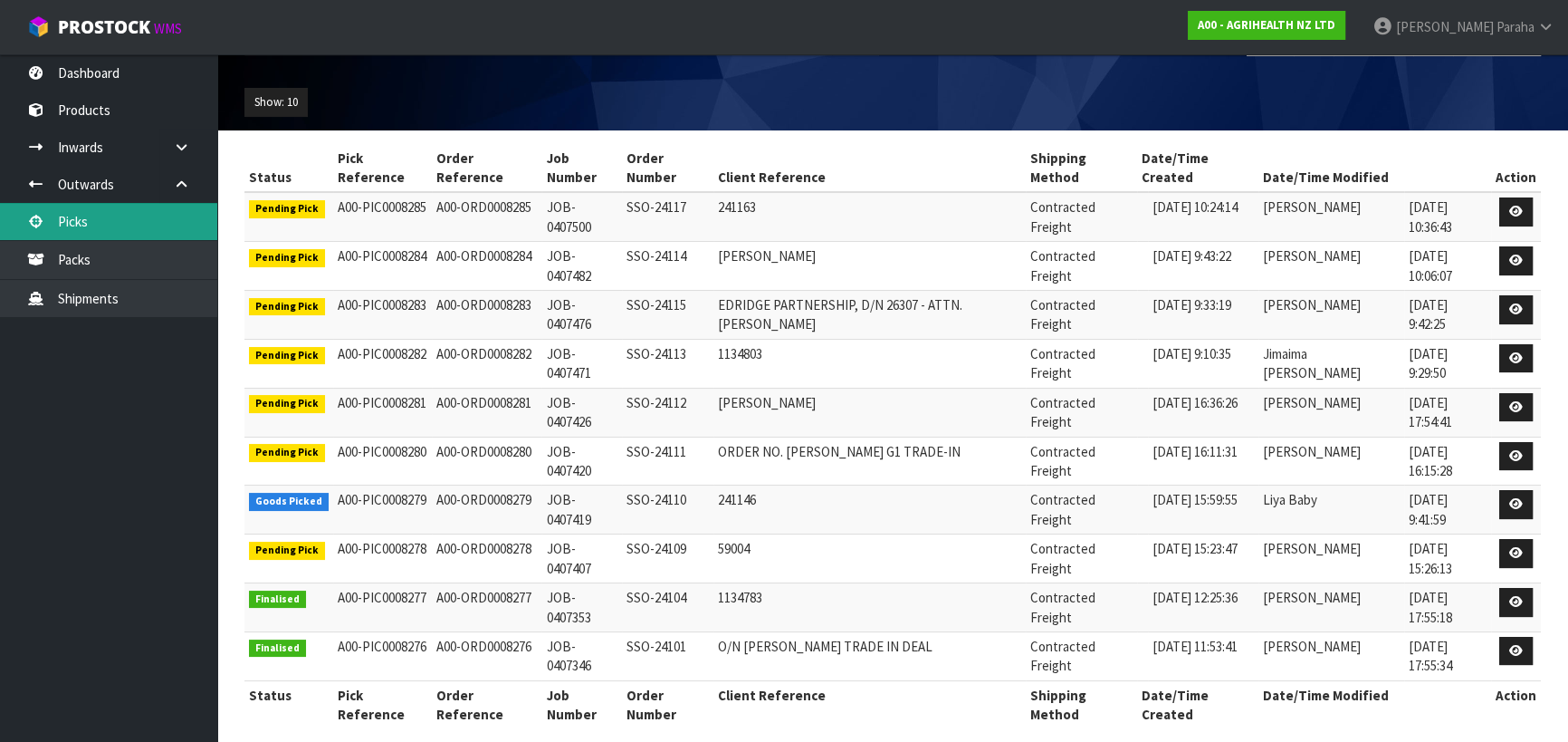
scroll to position [191, 0]
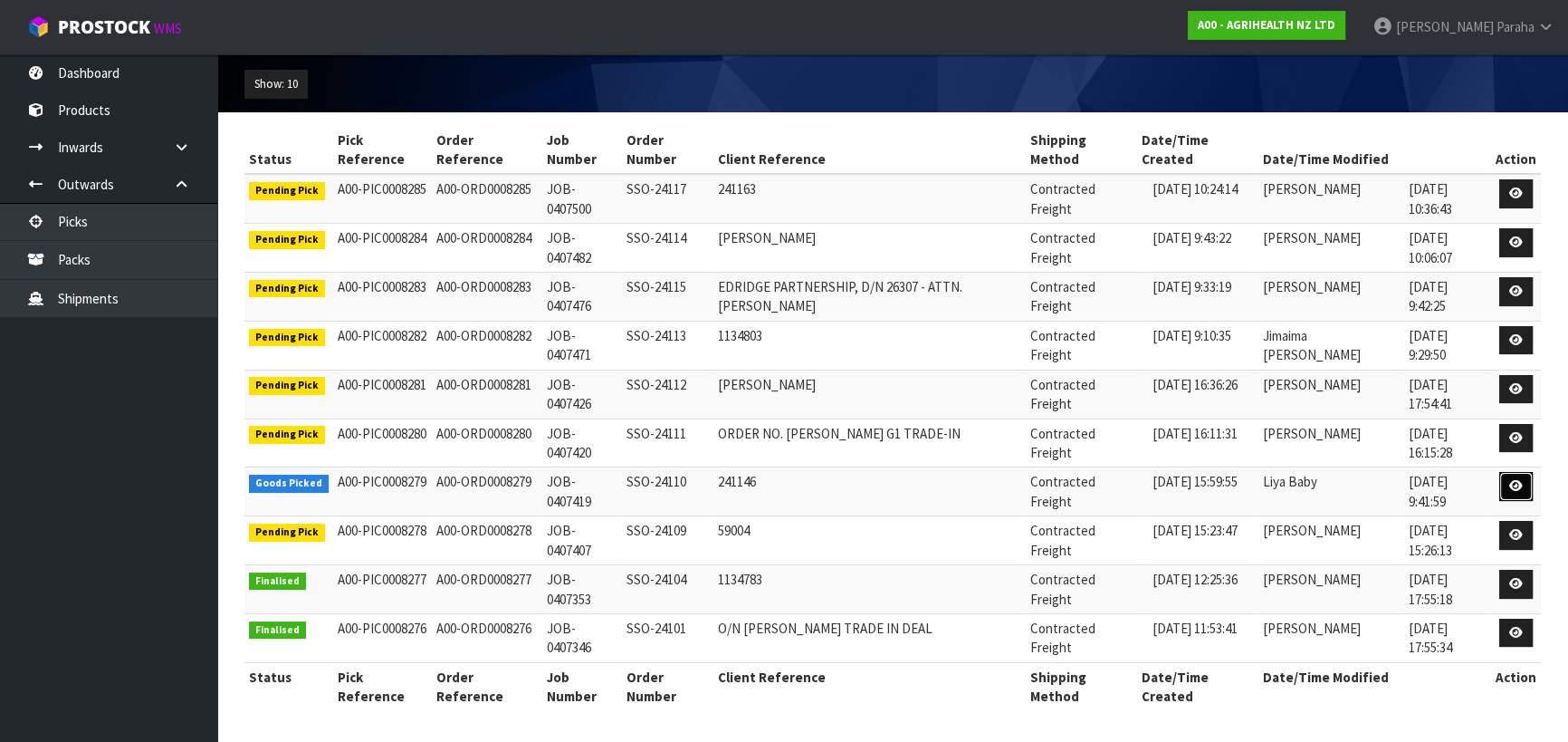
click at [1519, 484] on icon at bounding box center [1516, 486] width 14 height 12
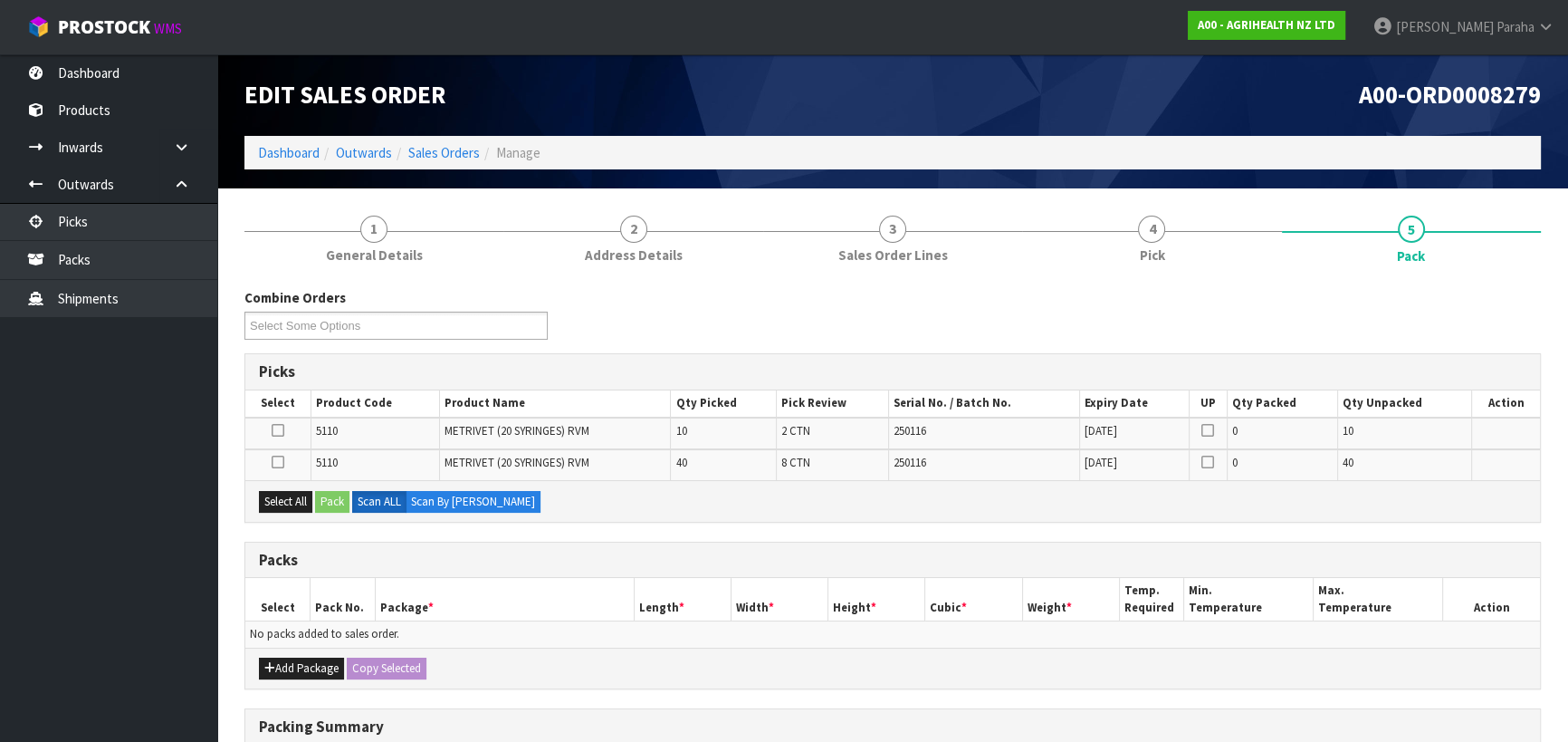
click at [1267, 297] on div "Combine Orders A00-ORD0008245 A00-ORD0008274 A00-ORD0008278 A00-ORD0008279 A00-…" at bounding box center [893, 320] width 1323 height 65
click at [1072, 370] on h3 "Picks" at bounding box center [893, 371] width 1267 height 17
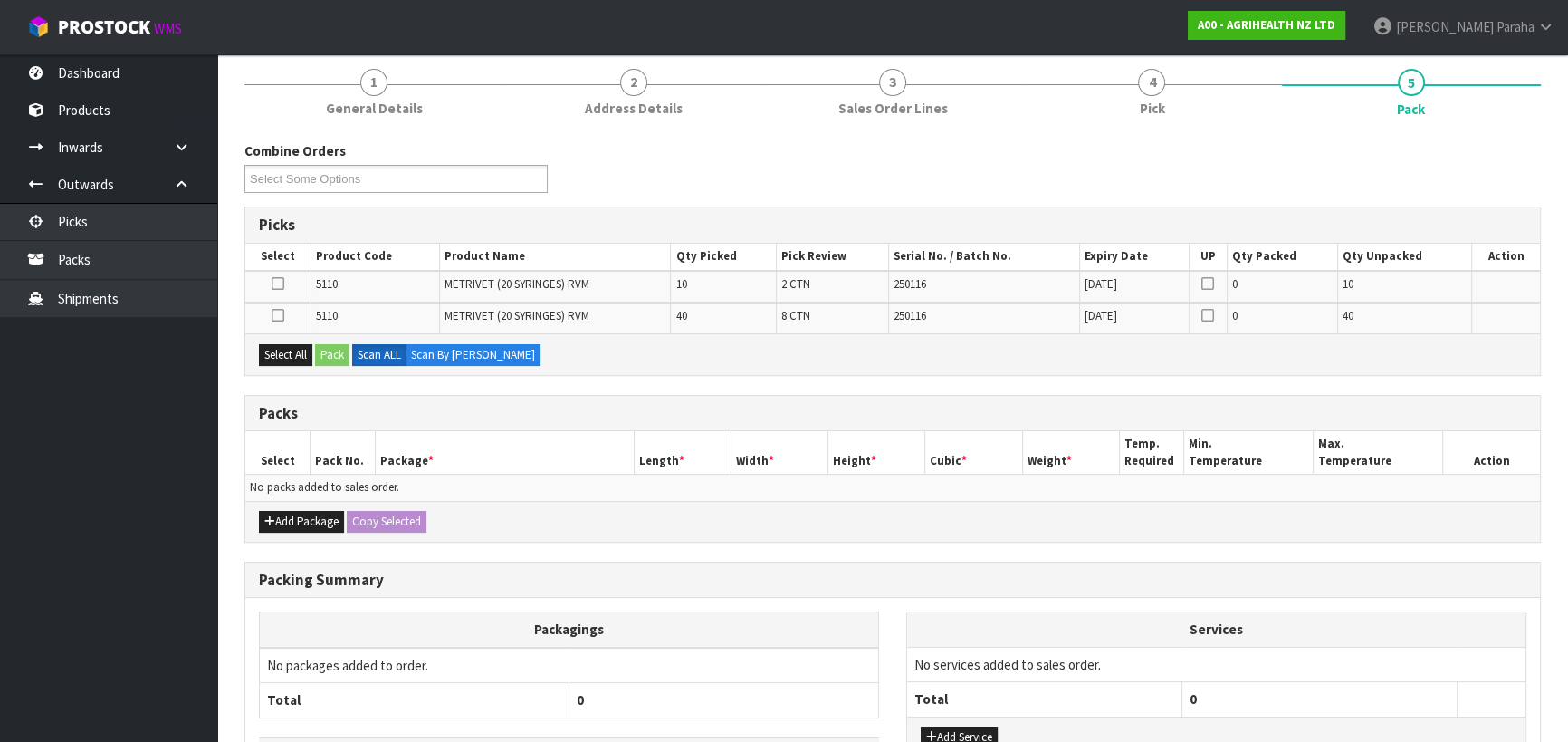
scroll to position [278, 0]
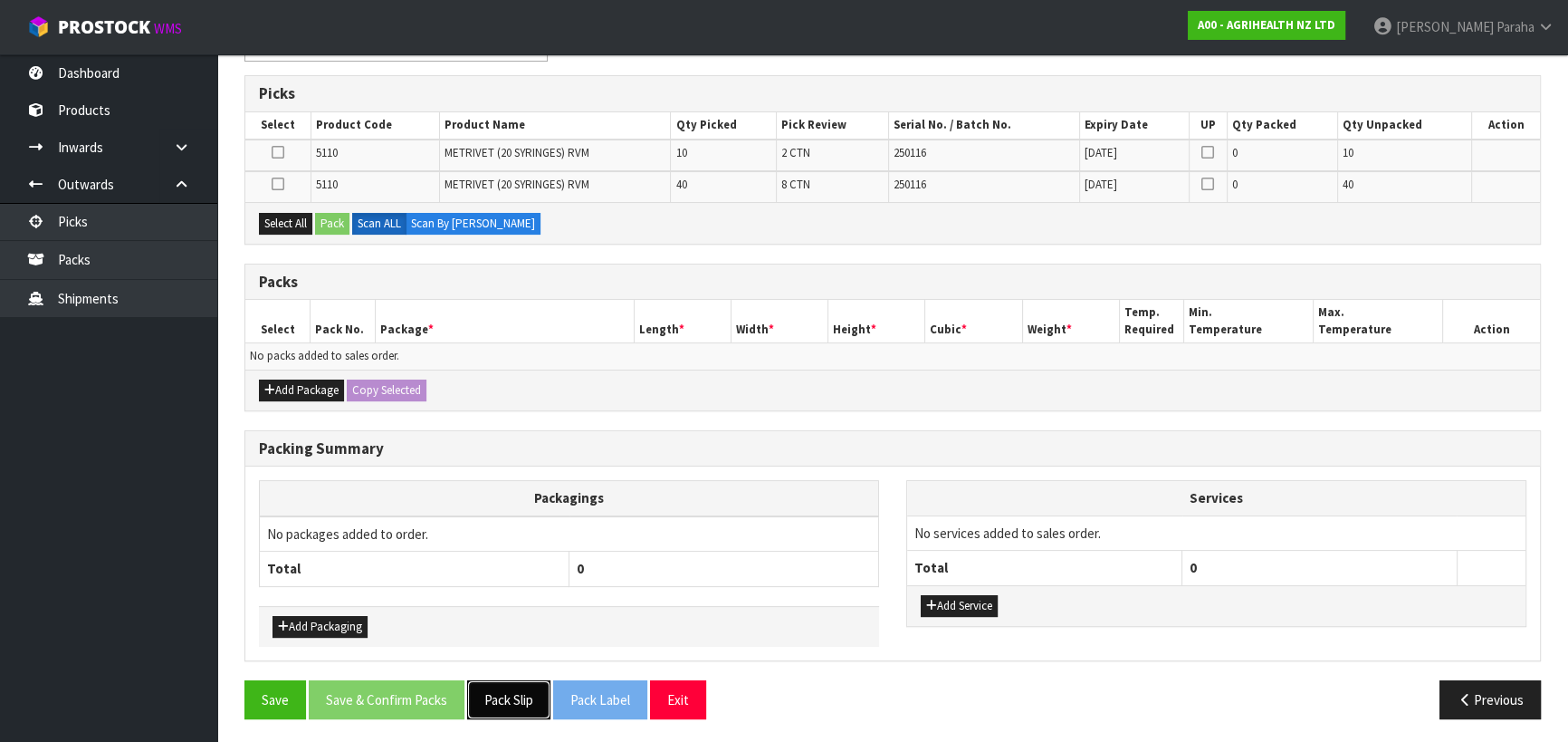
click at [530, 694] on button "Pack Slip" at bounding box center [509, 699] width 83 height 39
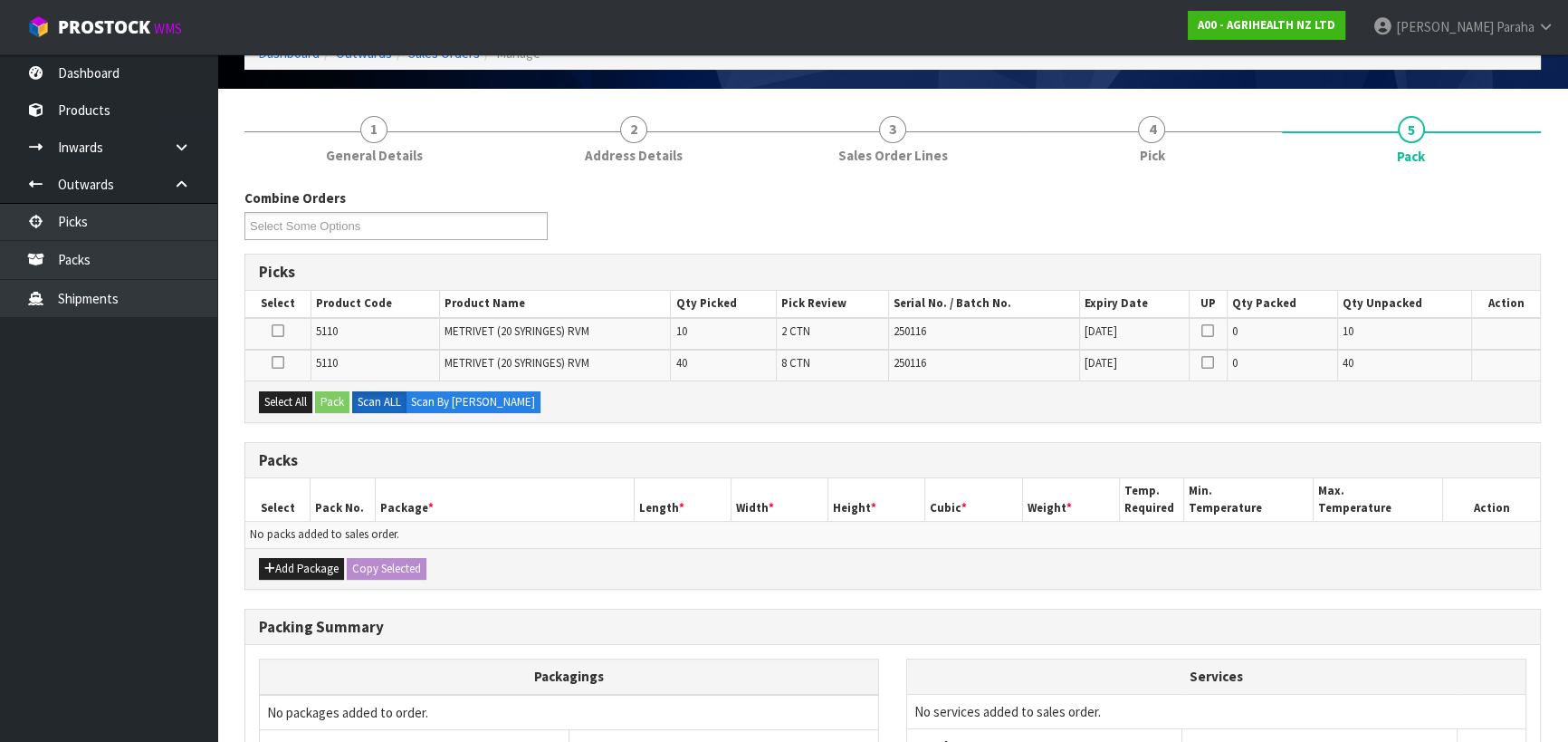
scroll to position [0, 0]
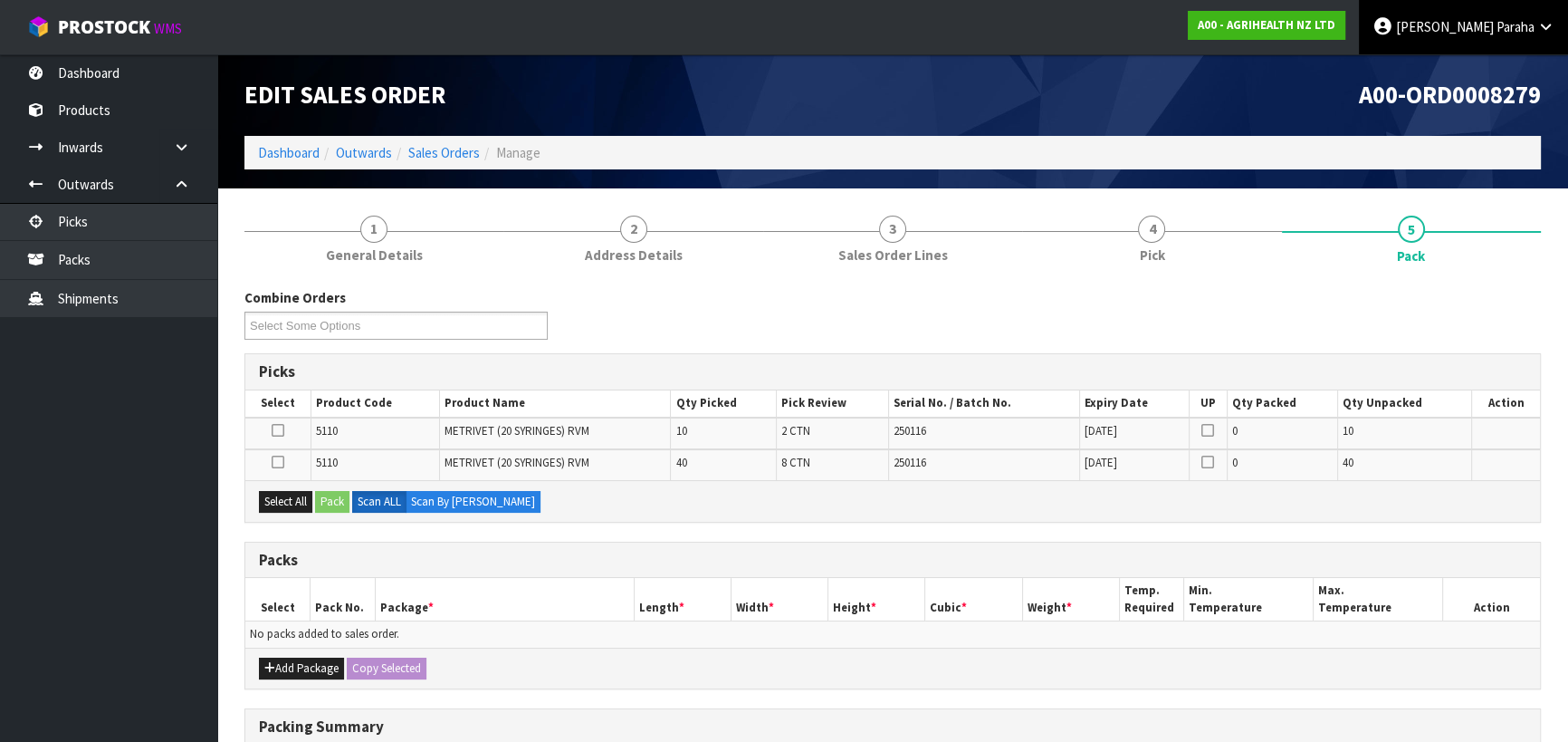
click at [1546, 26] on icon at bounding box center [1546, 27] width 17 height 14
click at [1494, 74] on link "Logout" at bounding box center [1495, 72] width 143 height 24
